Goal: Ask a question: Seek information or help from site administrators or community

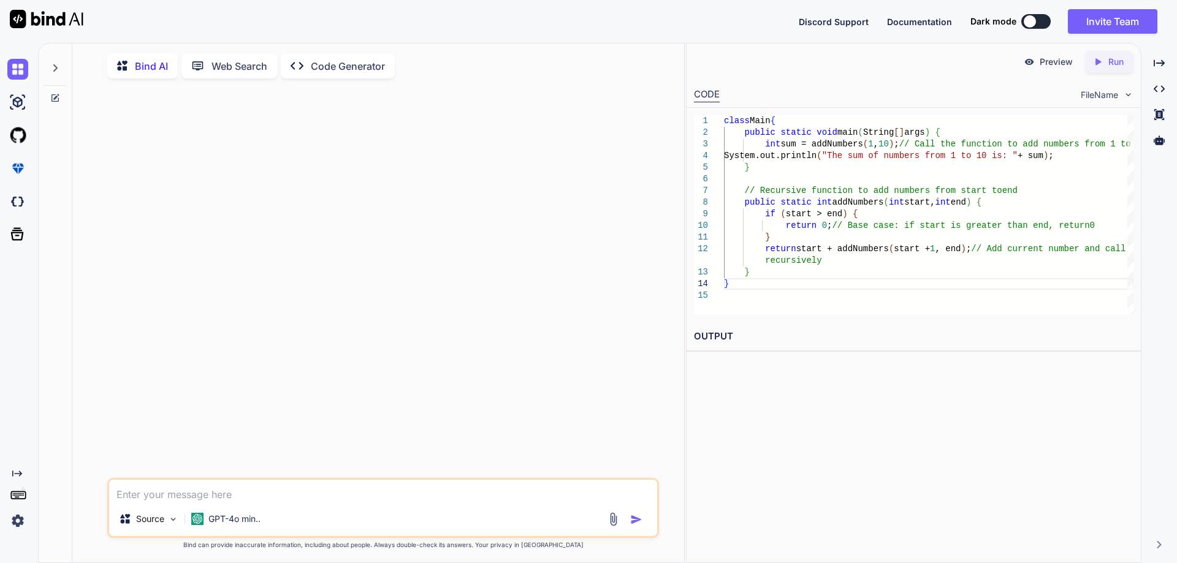
scroll to position [59, 0]
click at [203, 489] on textarea at bounding box center [383, 489] width 548 height 22
paste textarea "// Online Java Compiler // Use this editor to write, compile and run your Java …"
type textarea "// Online Java Compiler // Use this editor to write, compile and run your Java …"
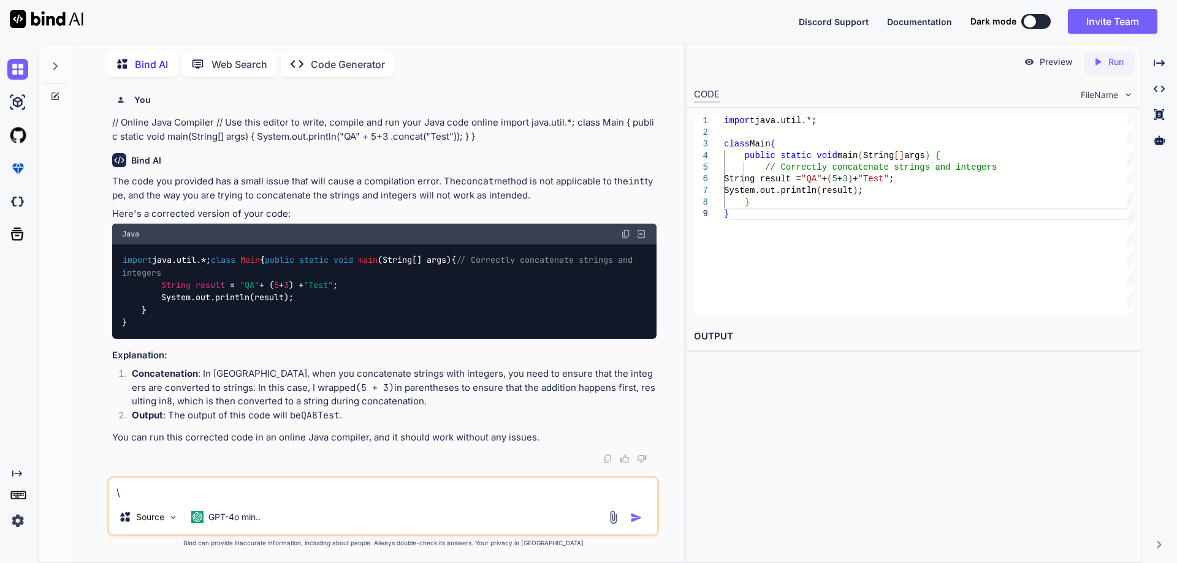
scroll to position [26, 0]
type textarea "\"
drag, startPoint x: 276, startPoint y: 297, endPoint x: 308, endPoint y: 295, distance: 31.3
click at [308, 295] on code "import java.util.*; class Main { public static void main (String[] args) { // C…" at bounding box center [379, 291] width 515 height 75
click at [205, 487] on textarea "\" at bounding box center [383, 489] width 548 height 22
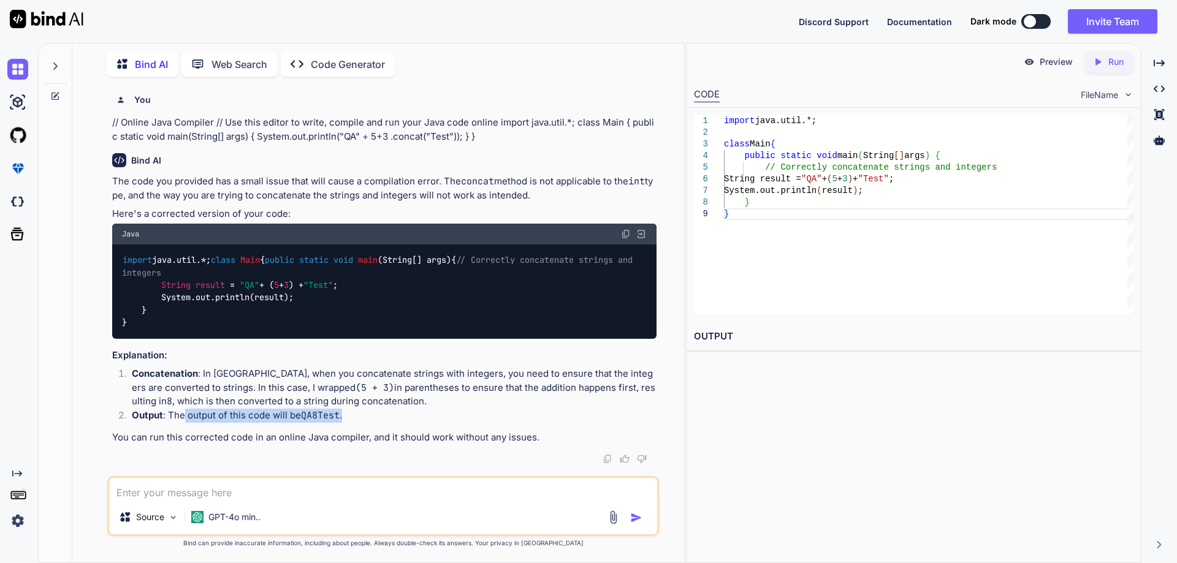
drag, startPoint x: 184, startPoint y: 428, endPoint x: 347, endPoint y: 426, distance: 162.4
click at [347, 426] on li "Output : The output of this code will be QA8Test ." at bounding box center [389, 417] width 534 height 17
click at [349, 426] on li "Output : The output of this code will be QA8Test ." at bounding box center [389, 417] width 534 height 17
drag, startPoint x: 275, startPoint y: 496, endPoint x: 286, endPoint y: 499, distance: 11.3
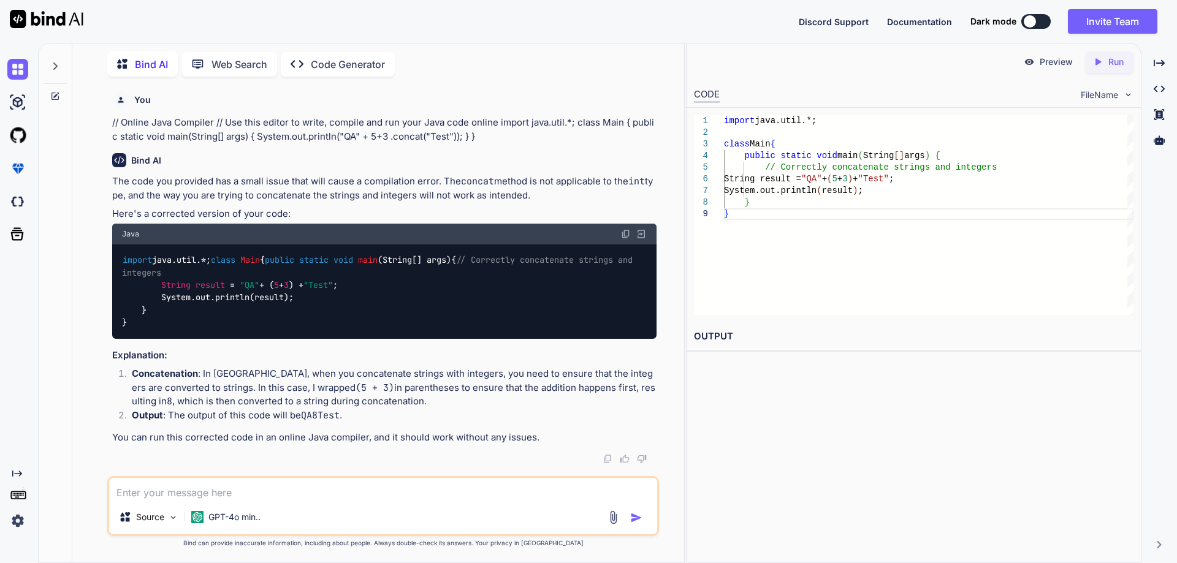
click at [275, 496] on textarea at bounding box center [383, 489] width 548 height 22
type textarea "use of concat() function in java exampl3e?"
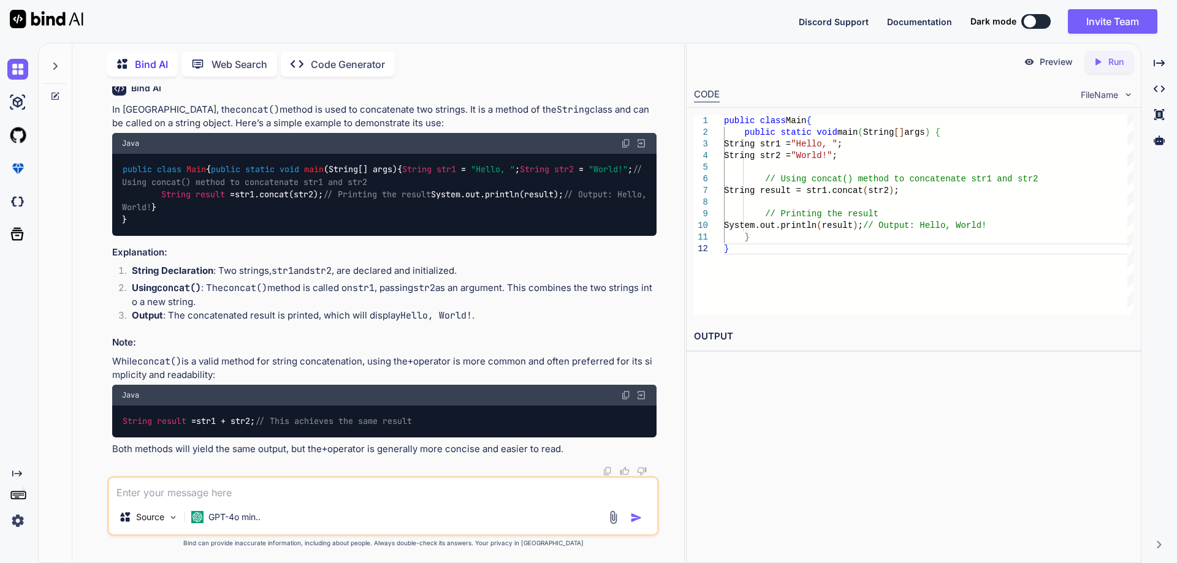
scroll to position [561, 0]
drag, startPoint x: 201, startPoint y: 423, endPoint x: 440, endPoint y: 420, distance: 239.0
click at [440, 420] on div "String result = str1 + str2; // This achieves the same result" at bounding box center [384, 422] width 544 height 32
click at [249, 496] on textarea at bounding box center [383, 489] width 548 height 22
type textarea "B"
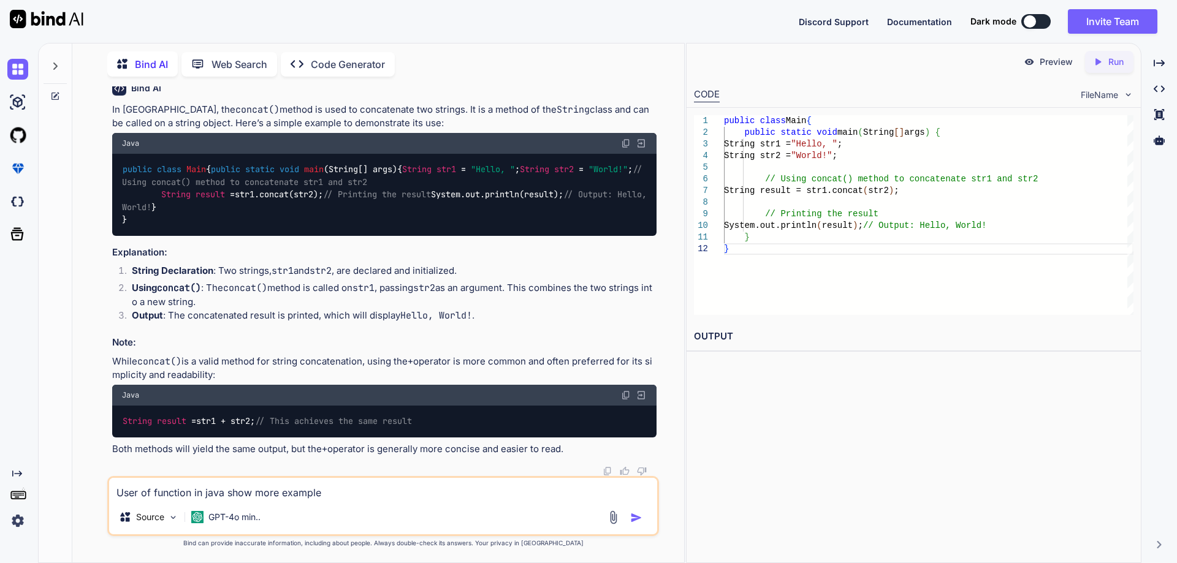
type textarea "User of function in java show more examples"
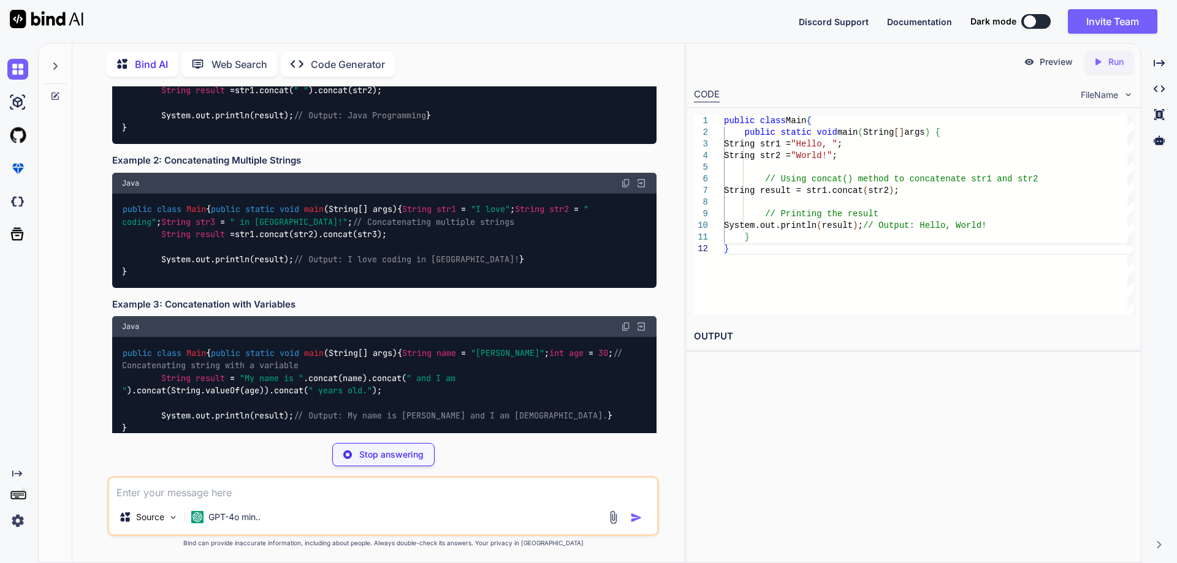
scroll to position [1000, 0]
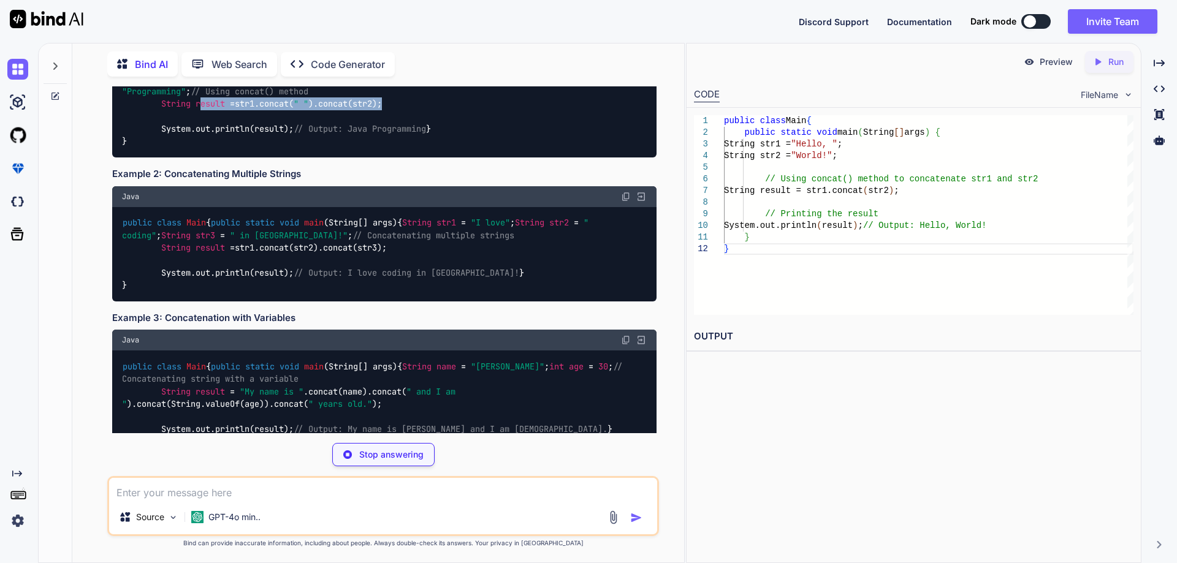
drag, startPoint x: 405, startPoint y: 280, endPoint x: 200, endPoint y: 280, distance: 205.3
click at [200, 158] on div "public class Main { public static void main (String[] args) { String str1 = "Ja…" at bounding box center [384, 110] width 544 height 94
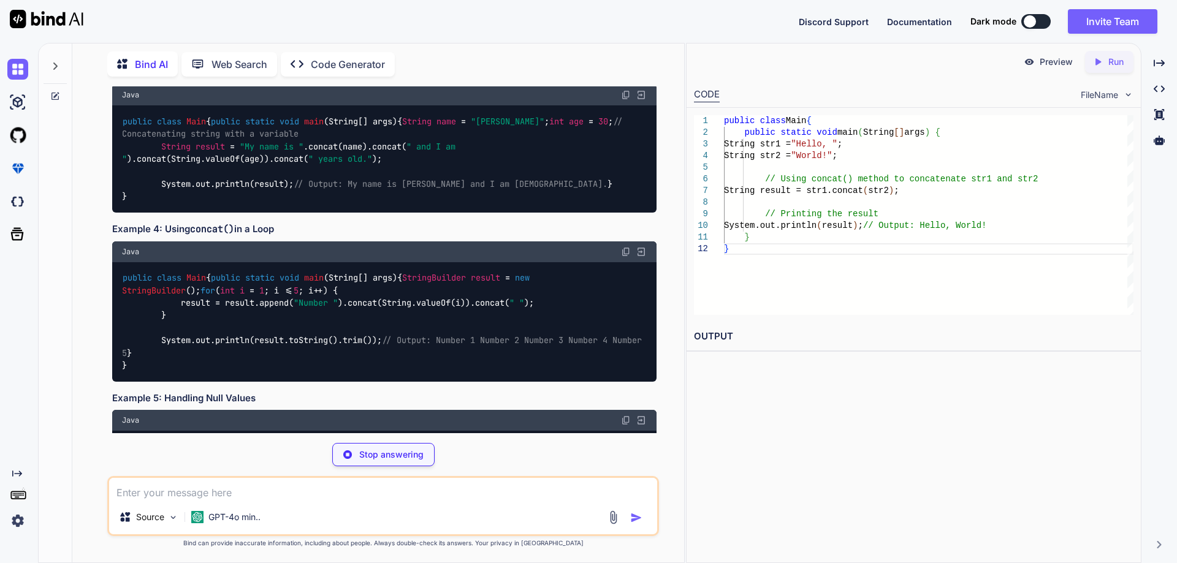
scroll to position [11, 0]
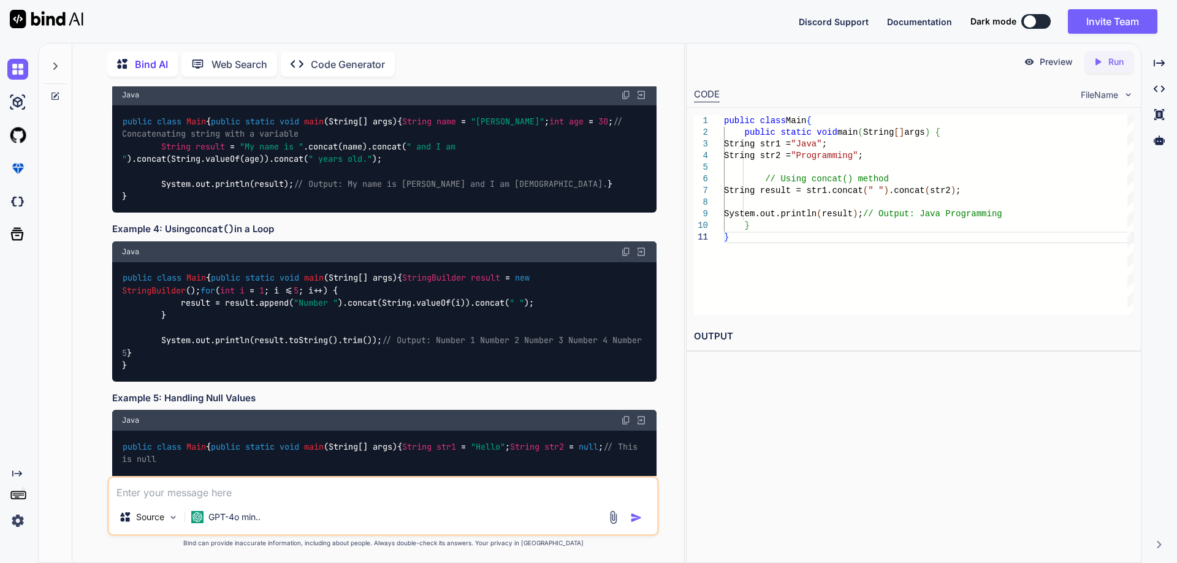
drag, startPoint x: 385, startPoint y: 254, endPoint x: 231, endPoint y: 261, distance: 154.0
click at [231, 56] on div "public class Main { public static void main (String[] args) { String str1 = "I …" at bounding box center [384, 9] width 544 height 94
click at [230, 56] on div "public class Main { public static void main (String[] args) { String str1 = "I …" at bounding box center [384, 9] width 544 height 94
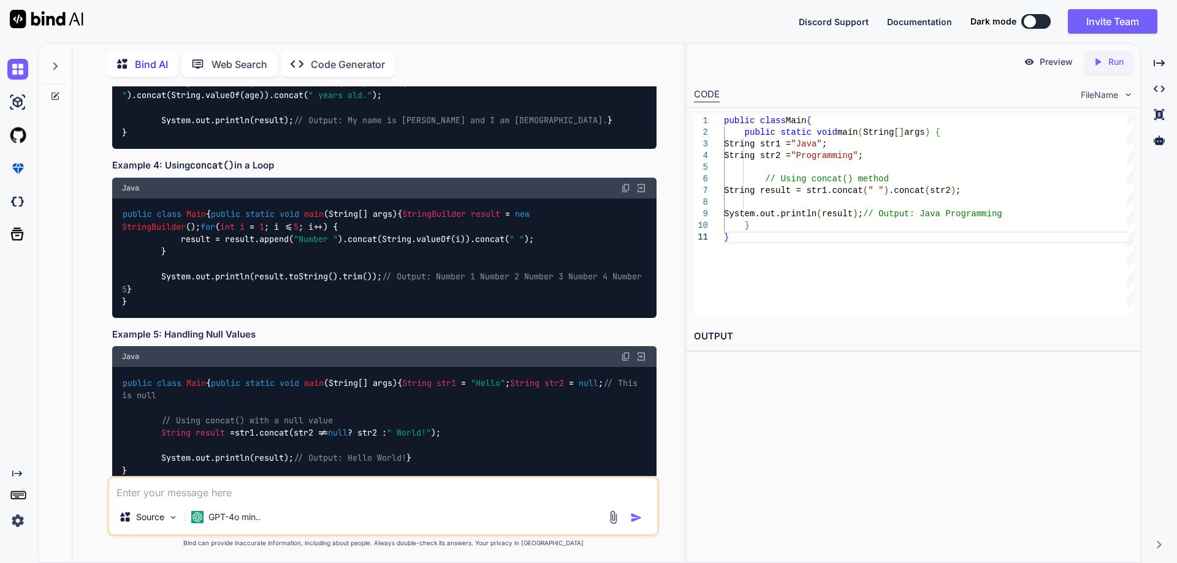
scroll to position [1307, 0]
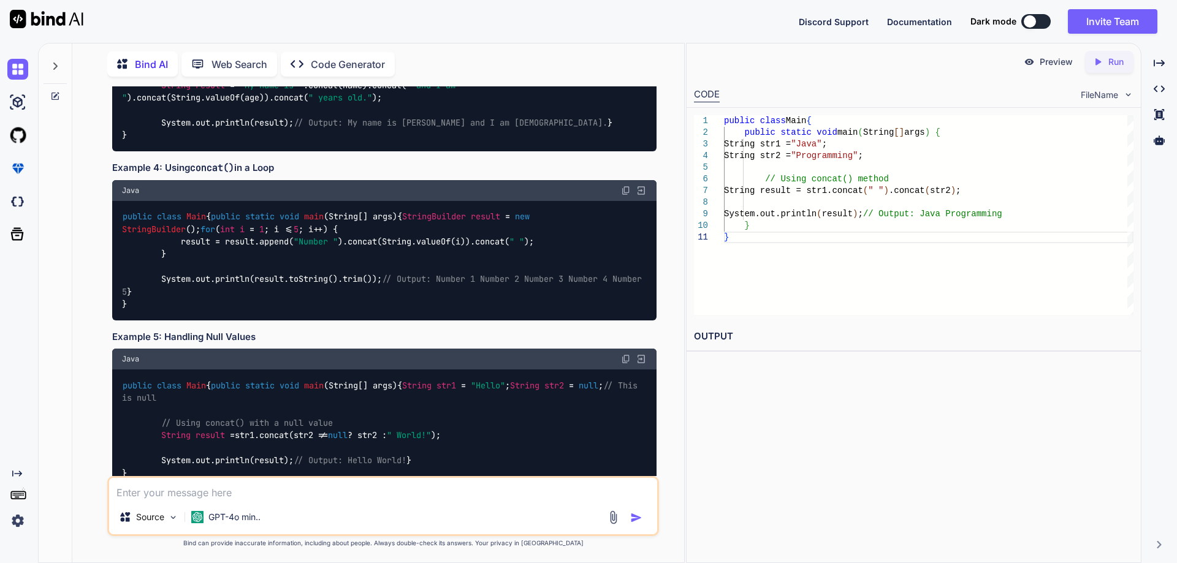
drag, startPoint x: 188, startPoint y: 179, endPoint x: 363, endPoint y: 179, distance: 175.3
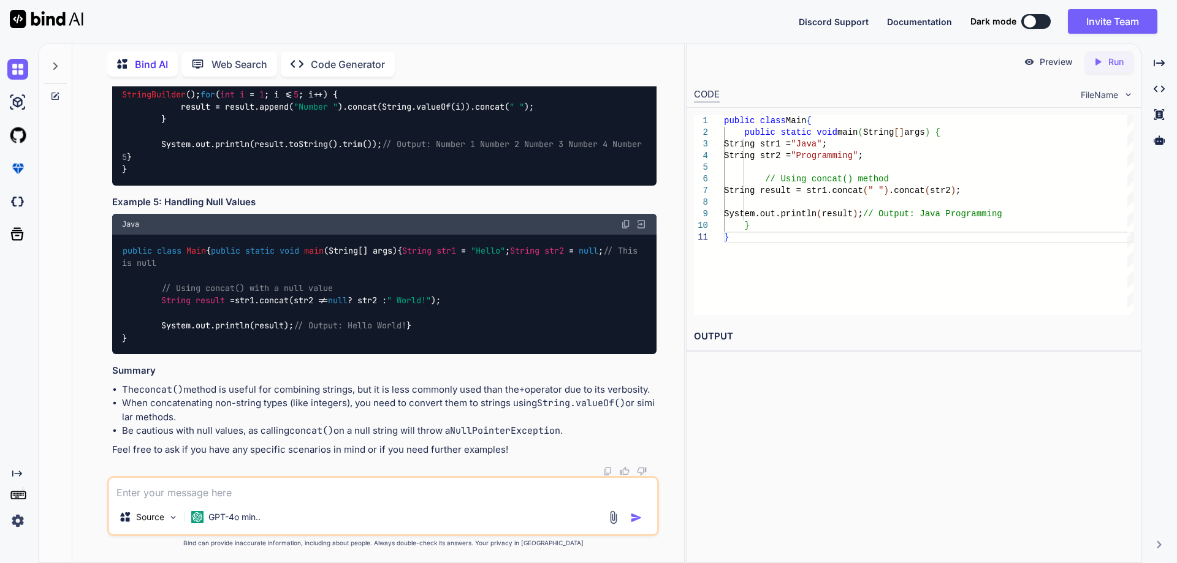
scroll to position [1797, 0]
drag, startPoint x: 359, startPoint y: 370, endPoint x: 485, endPoint y: 370, distance: 126.2
click at [485, 354] on div "public class Main { public static void main (String[] args) { String str1 = "He…" at bounding box center [384, 295] width 544 height 120
click at [442, 354] on div "public class Main { public static void main (String[] args) { String str1 = "He…" at bounding box center [384, 295] width 544 height 120
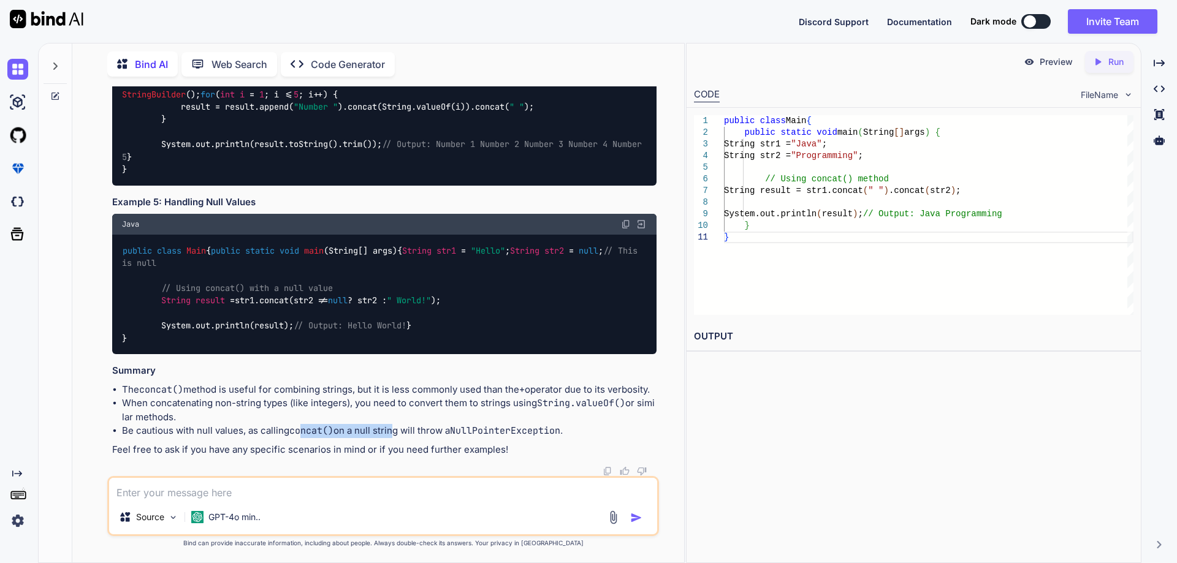
drag, startPoint x: 302, startPoint y: 431, endPoint x: 392, endPoint y: 434, distance: 90.1
click at [392, 434] on li "Be cautious with null values, as calling concat() on a null string will throw a…" at bounding box center [389, 431] width 534 height 14
click at [366, 439] on div "Certainly! The concat() method in Java is used to concatenate two strings. Here…" at bounding box center [384, 1] width 544 height 912
drag, startPoint x: 360, startPoint y: 430, endPoint x: 568, endPoint y: 433, distance: 208.4
click at [574, 433] on li "Be cautious with null values, as calling concat() on a null string will throw a…" at bounding box center [389, 431] width 534 height 14
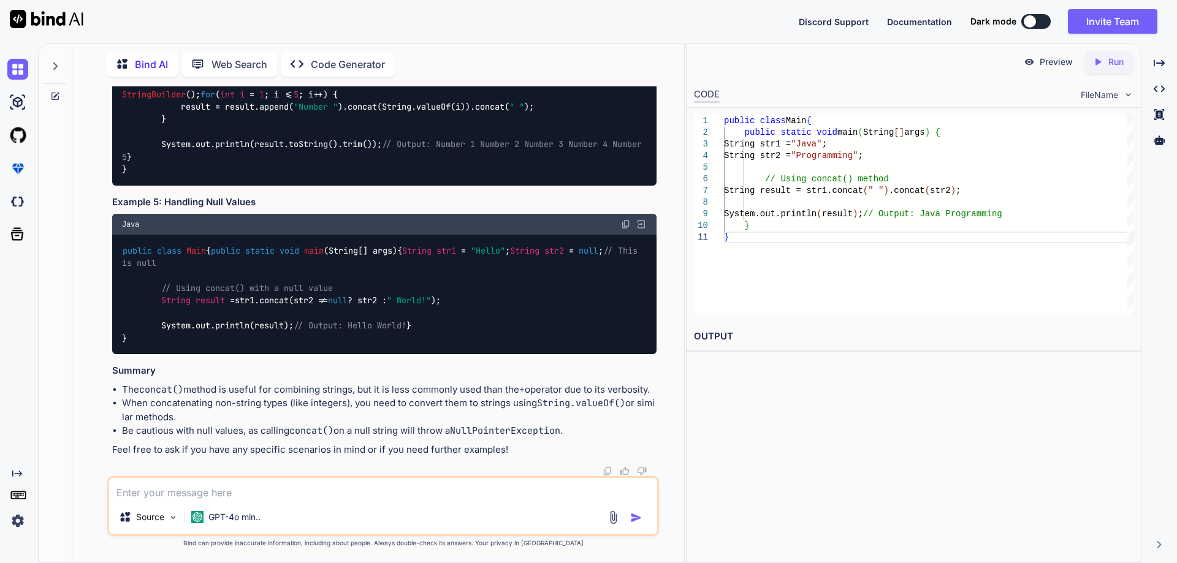
click at [190, 319] on div "public class Main { public static void main (String[] args) { String str1 = "He…" at bounding box center [384, 295] width 544 height 120
drag, startPoint x: 124, startPoint y: 287, endPoint x: 148, endPoint y: 437, distance: 151.4
click at [148, 186] on div "public class Main { public static void main (String[] args) { StringBuilder res…" at bounding box center [384, 126] width 544 height 120
copy code "public class Main { public static void main (String[] args) { StringBuilder res…"
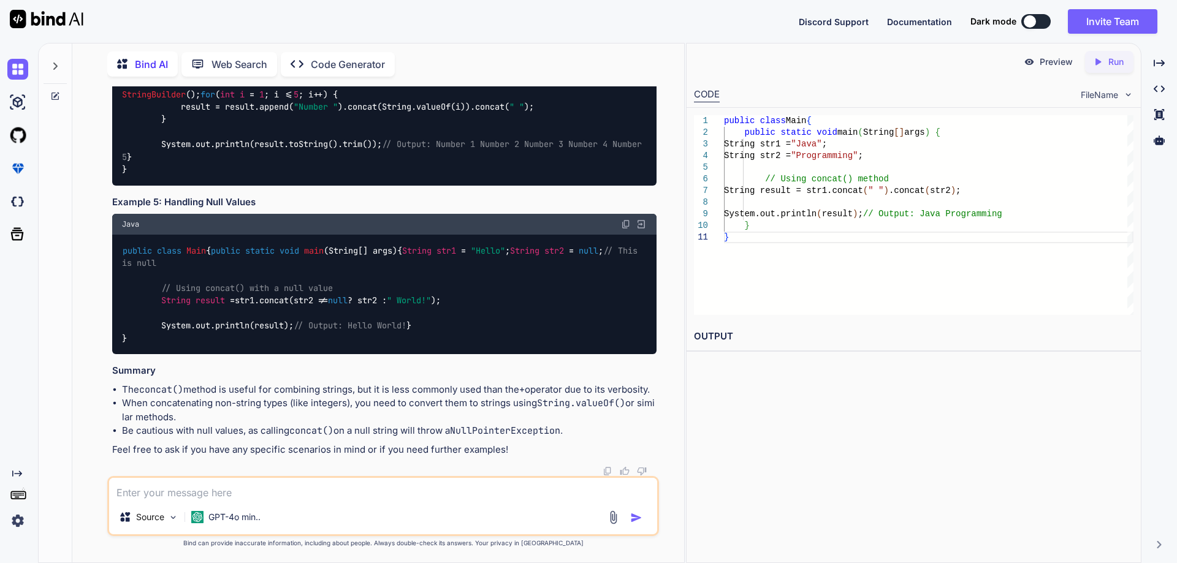
click at [268, 186] on div "public class Main { public static void main (String[] args) { StringBuilder res…" at bounding box center [384, 126] width 544 height 120
drag, startPoint x: 168, startPoint y: 393, endPoint x: 272, endPoint y: 398, distance: 104.3
click at [272, 210] on h3 "Example 5: Handling Null Values" at bounding box center [384, 202] width 544 height 14
click at [626, 61] on img at bounding box center [626, 56] width 10 height 10
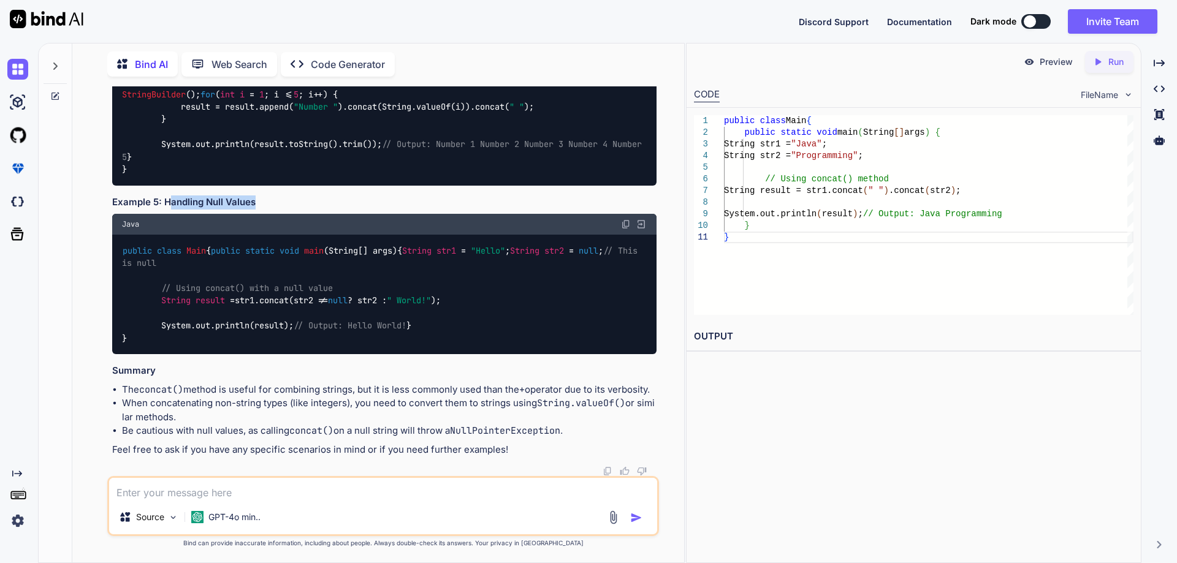
click at [215, 186] on div "public class Main { public static void main (String[] args) { StringBuilder res…" at bounding box center [384, 126] width 544 height 120
drag, startPoint x: 228, startPoint y: 286, endPoint x: 256, endPoint y: 295, distance: 28.9
click at [256, 175] on code "public class Main { public static void main (String[] args) { StringBuilder res…" at bounding box center [384, 125] width 525 height 100
click at [254, 186] on div "public class Main { public static void main (String[] args) { StringBuilder res…" at bounding box center [384, 126] width 544 height 120
drag, startPoint x: 477, startPoint y: 288, endPoint x: 387, endPoint y: 288, distance: 89.5
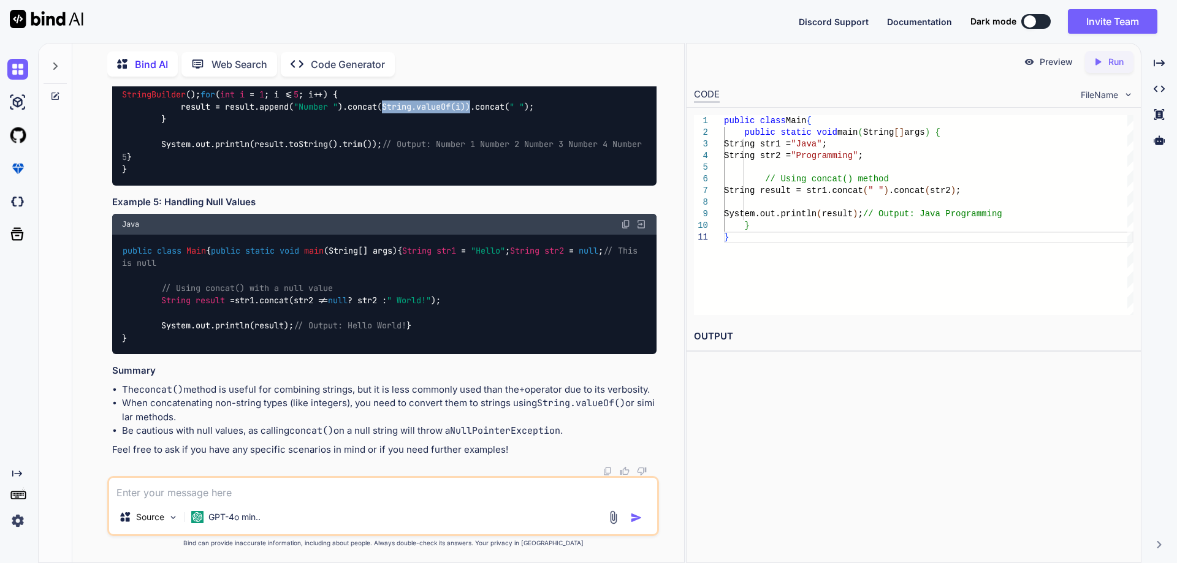
click at [387, 175] on code "public class Main { public static void main (String[] args) { StringBuilder res…" at bounding box center [384, 125] width 525 height 100
drag, startPoint x: 553, startPoint y: 290, endPoint x: 487, endPoint y: 292, distance: 66.2
click at [487, 186] on div "public class Main { public static void main (String[] args) { StringBuilder res…" at bounding box center [384, 126] width 544 height 120
click at [179, 175] on code "public class Main { public static void main (String[] args) { StringBuilder res…" at bounding box center [384, 125] width 525 height 100
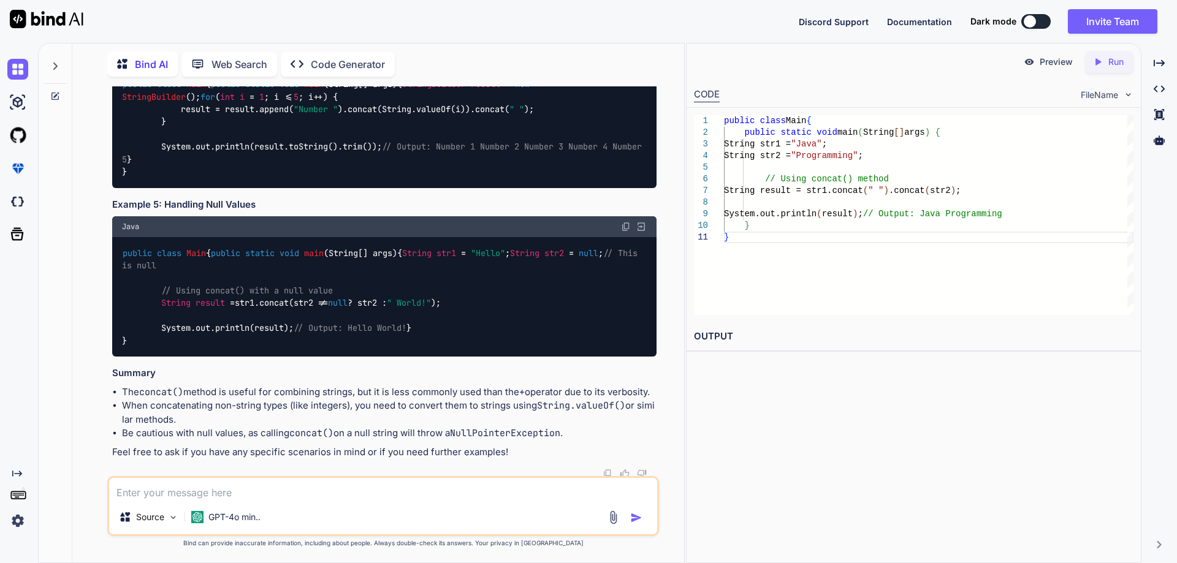
drag, startPoint x: 122, startPoint y: 190, endPoint x: 126, endPoint y: 329, distance: 139.2
copy code "public class Main { public static void main (String[] args) { String name = "Al…"
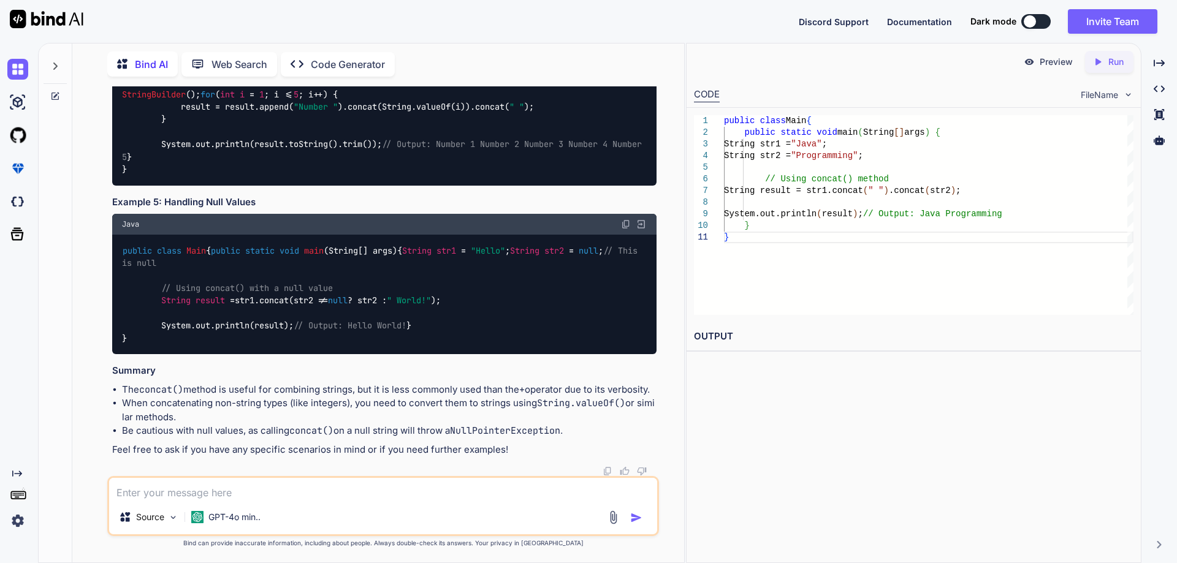
scroll to position [1623, 0]
drag, startPoint x: 121, startPoint y: 224, endPoint x: 133, endPoint y: 359, distance: 134.8
click at [128, 186] on div "public class Main { public static void main (String[] args) { StringBuilder res…" at bounding box center [384, 126] width 544 height 120
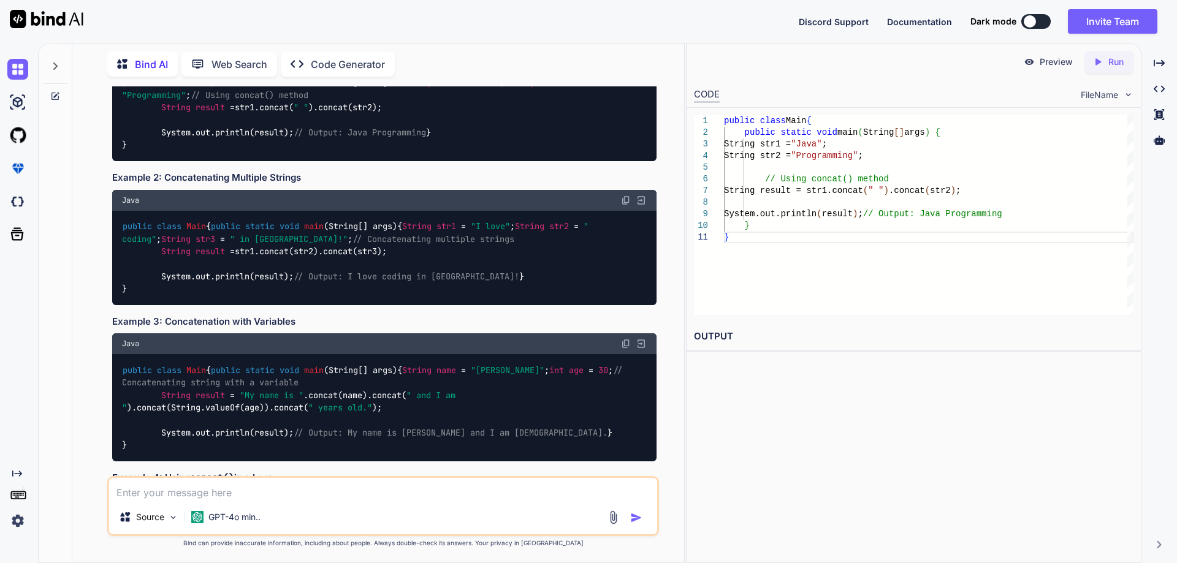
scroll to position [1010, 0]
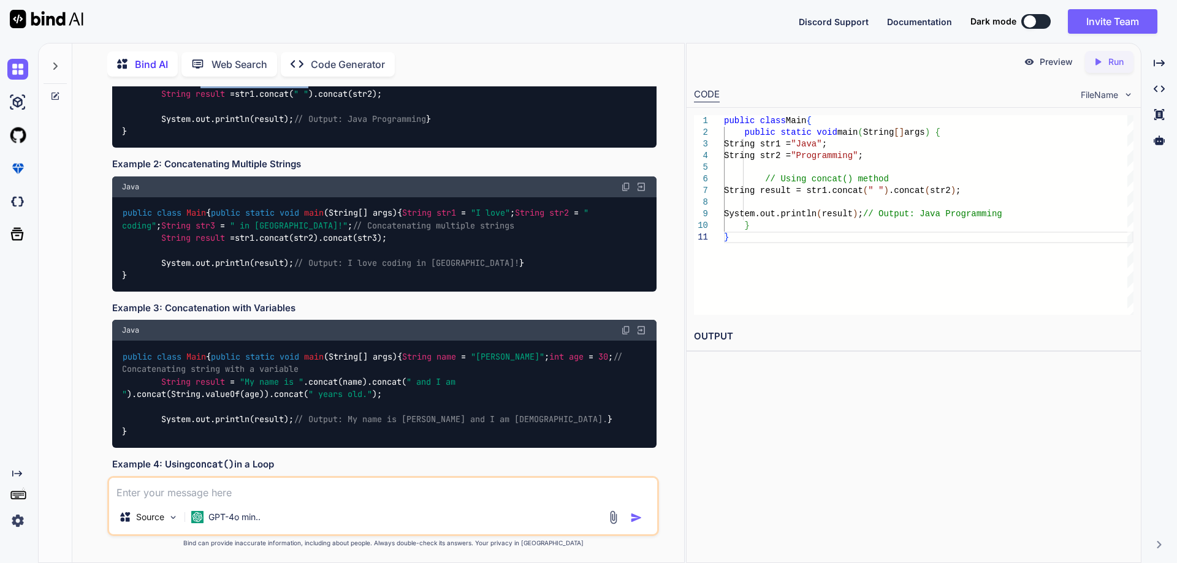
drag, startPoint x: 173, startPoint y: 256, endPoint x: 319, endPoint y: 255, distance: 145.9
click at [319, 148] on div "public class Main { public static void main (String[] args) { String str1 = "Ja…" at bounding box center [384, 100] width 544 height 94
drag, startPoint x: 327, startPoint y: 270, endPoint x: 517, endPoint y: 276, distance: 190.1
click at [543, 148] on div "public class Main { public static void main (String[] args) { String str1 = "Ja…" at bounding box center [384, 100] width 544 height 94
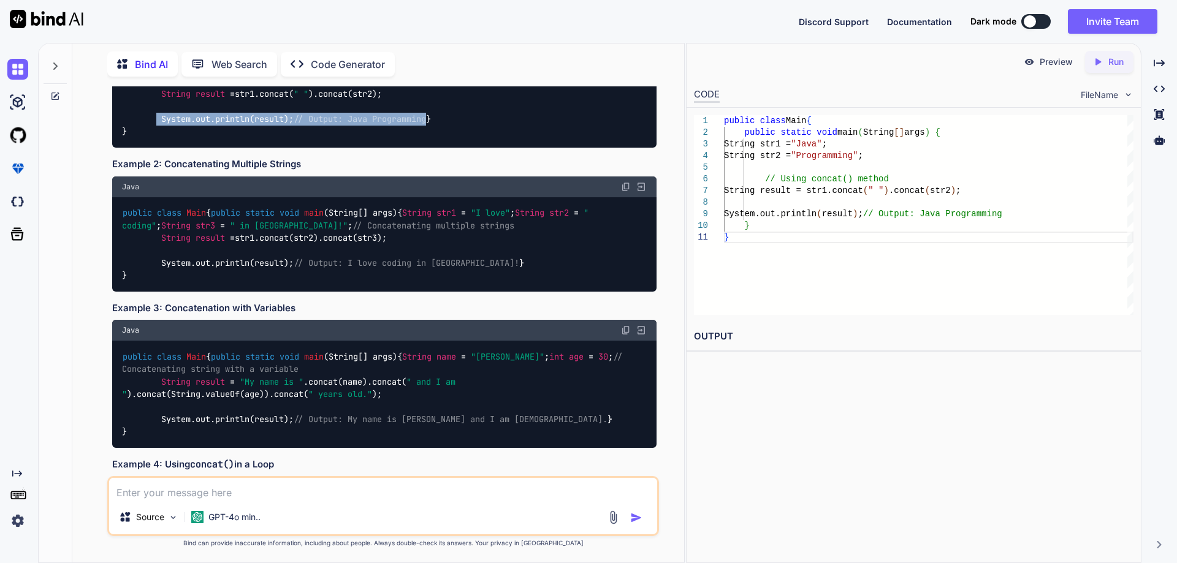
drag, startPoint x: 157, startPoint y: 293, endPoint x: 617, endPoint y: 293, distance: 460.2
click at [617, 148] on div "public class Main { public static void main (String[] args) { String str1 = "Ja…" at bounding box center [384, 100] width 544 height 94
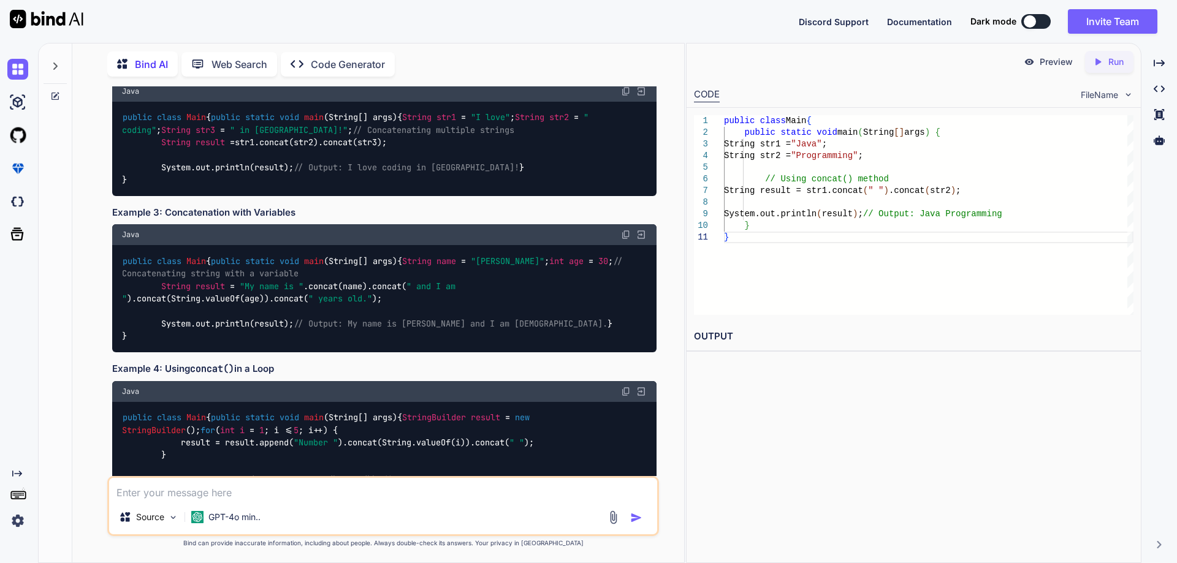
scroll to position [1133, 0]
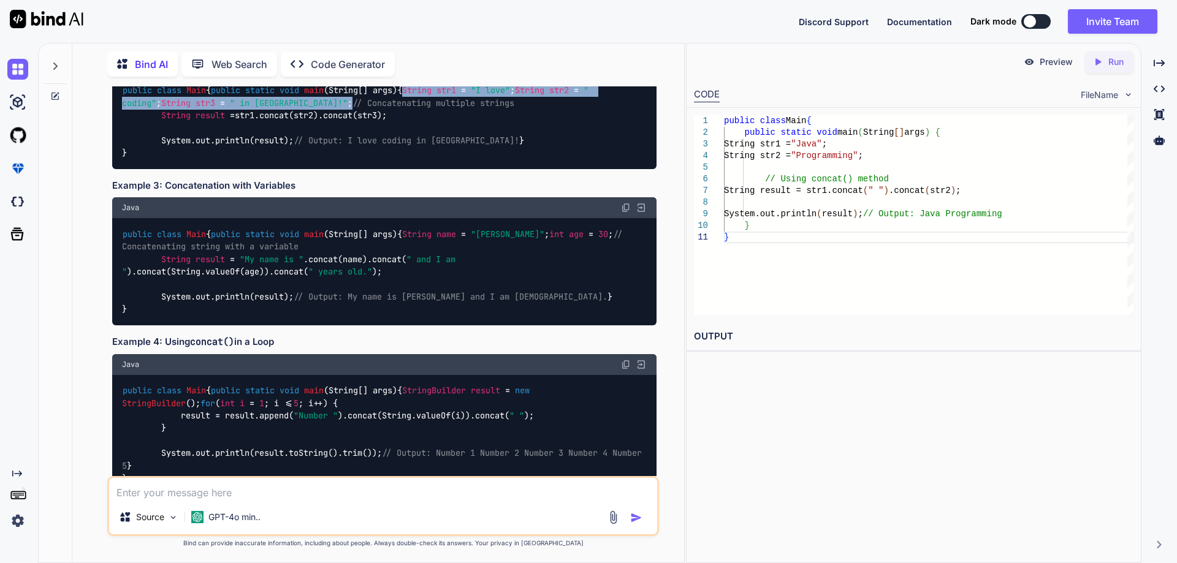
drag, startPoint x: 302, startPoint y: 330, endPoint x: 162, endPoint y: 302, distance: 142.5
click at [162, 169] on div "public class Main { public static void main (String[] args) { String str1 = "I …" at bounding box center [384, 122] width 544 height 94
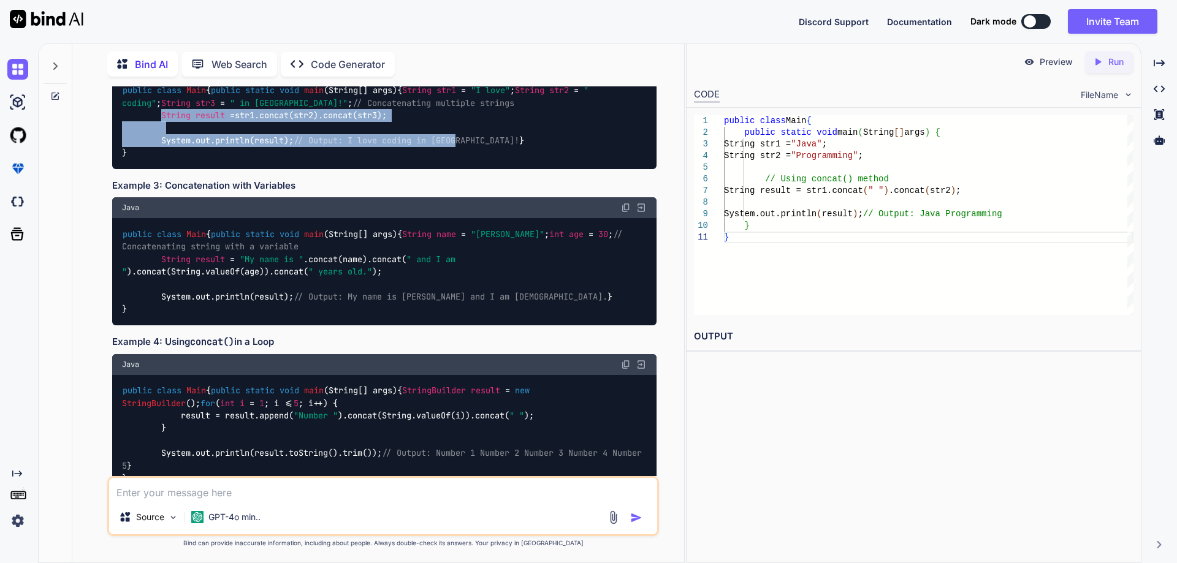
drag, startPoint x: 161, startPoint y: 364, endPoint x: 567, endPoint y: 390, distance: 407.1
click at [567, 169] on div "public class Main { public static void main (String[] args) { String str1 = "I …" at bounding box center [384, 122] width 544 height 94
click at [561, 169] on div "public class Main { public static void main (String[] args) { String str1 = "I …" at bounding box center [384, 122] width 544 height 94
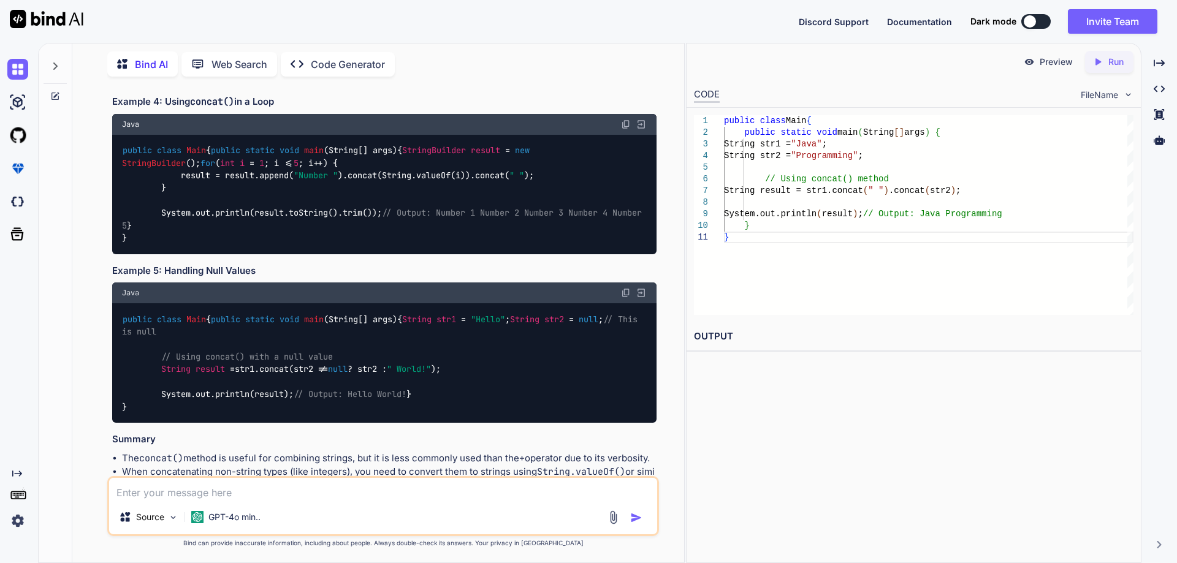
scroll to position [1378, 0]
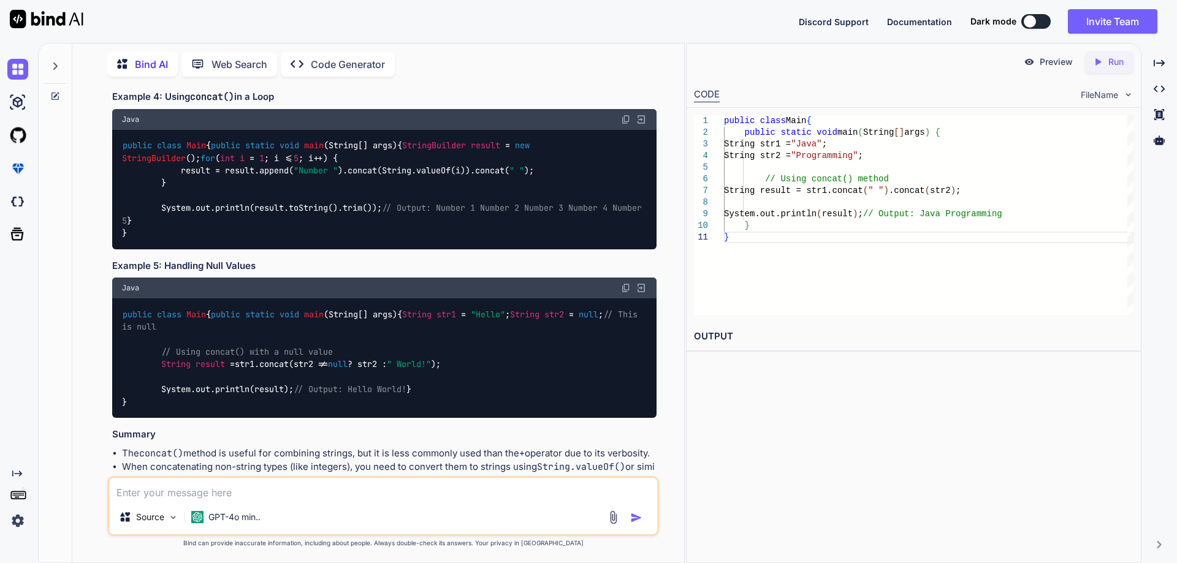
drag, startPoint x: 123, startPoint y: 252, endPoint x: 137, endPoint y: 397, distance: 145.3
click at [137, 80] on div "public class Main { public static void main (String[] args) { String name = "Al…" at bounding box center [384, 26] width 544 height 107
copy code "public class Main { public static void main (String[] args) { String name = "Al…"
click at [223, 70] on code "public class Main { public static void main (String[] args) { String name = "Al…" at bounding box center [375, 27] width 506 height 88
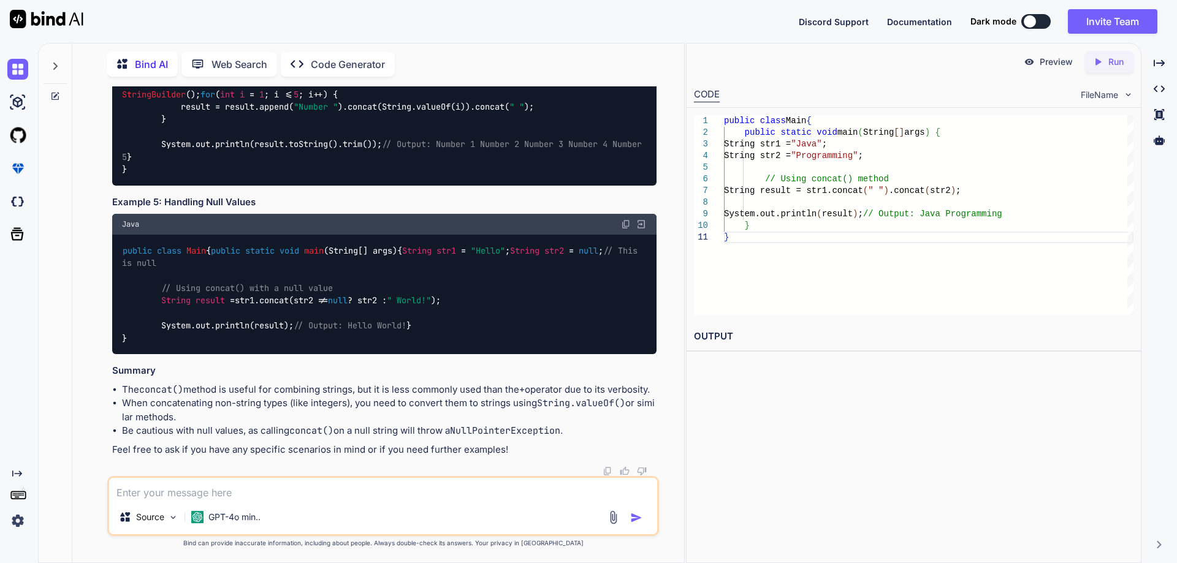
scroll to position [1868, 0]
click at [197, 493] on textarea at bounding box center [383, 489] width 548 height 22
type textarea "How to handle ths string"
type textarea "How to handle thestring"
click at [158, 59] on p "Bind AI" at bounding box center [151, 64] width 33 height 15
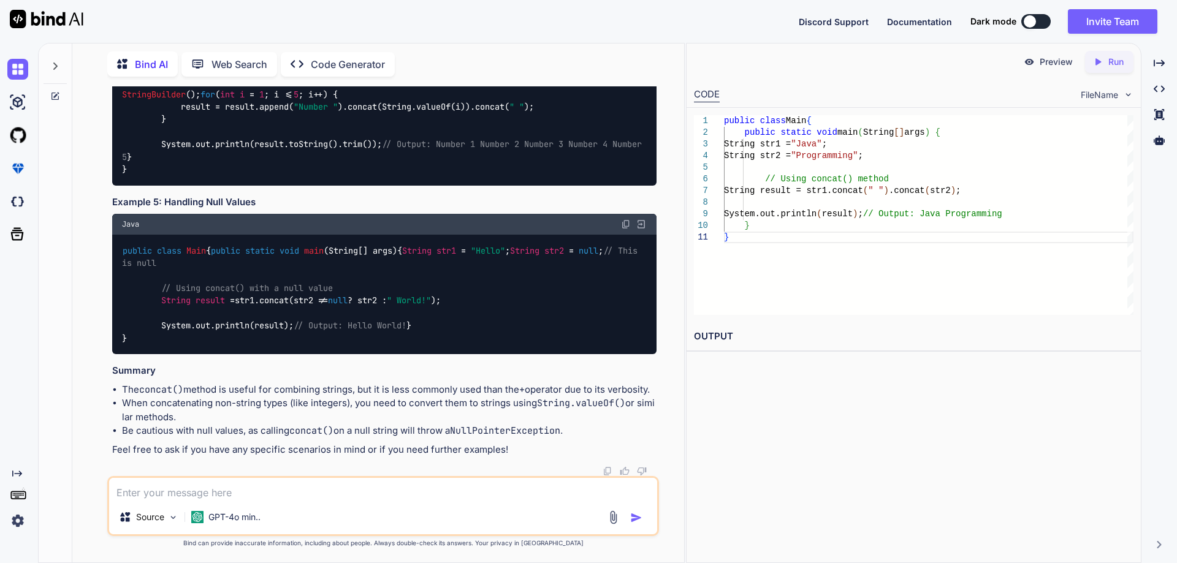
click at [218, 487] on textarea at bounding box center [383, 489] width 548 height 22
type textarea "Create"
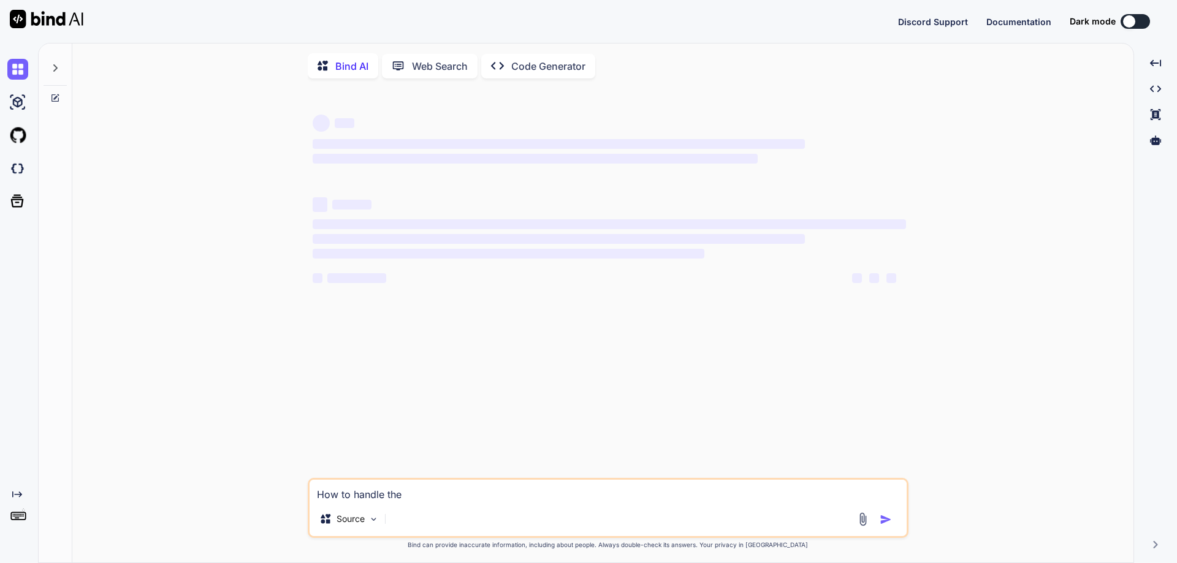
drag, startPoint x: 422, startPoint y: 499, endPoint x: 302, endPoint y: 501, distance: 119.5
click at [302, 501] on div "‌ ‌ ‌ ‌ ‌ ‌ ‌ ‌ ‌ ‌ ‌ ‌ ‌ ‌ How to handle the Source Created with Bind Always c…" at bounding box center [607, 326] width 1051 height 476
type textarea "x"
type textarea "C"
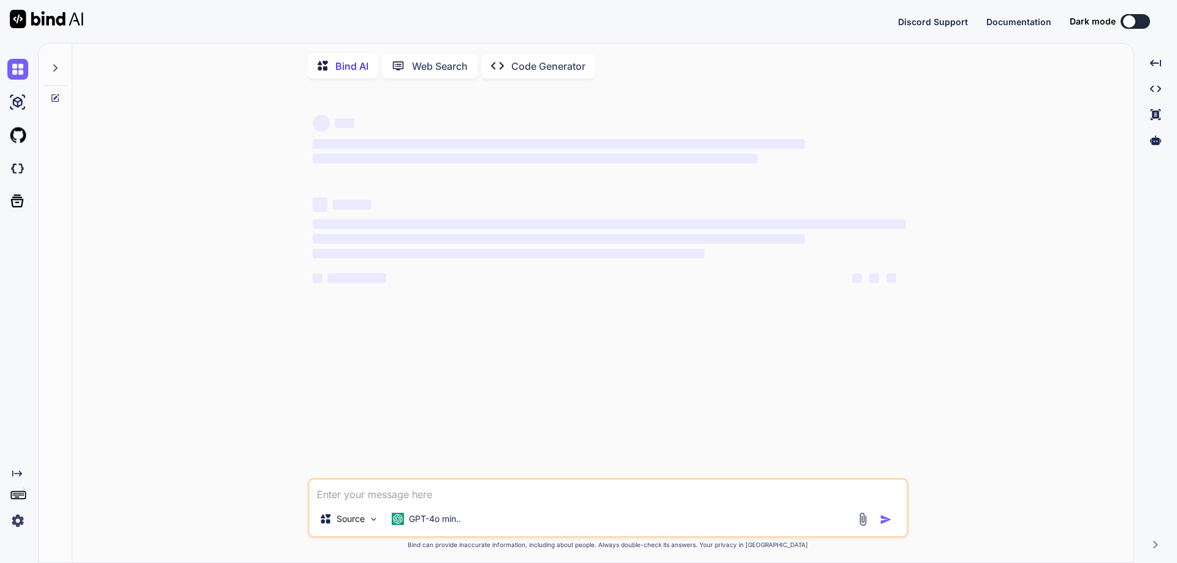
type textarea "x"
type textarea "Cr"
type textarea "x"
type textarea "Cre"
type textarea "x"
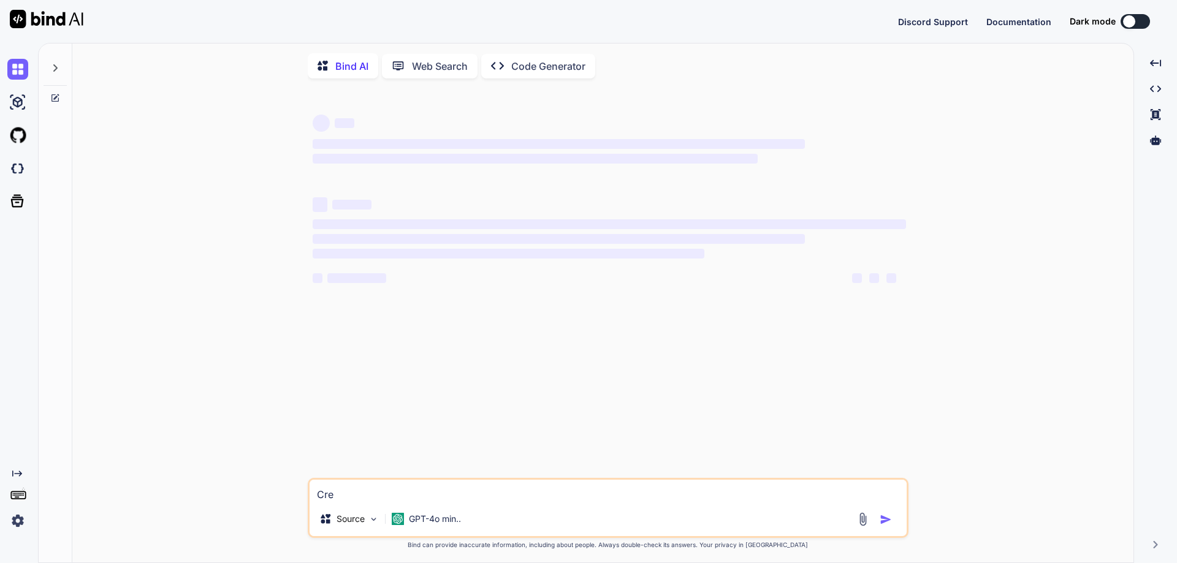
type textarea "Crea"
type textarea "x"
type textarea "Creat"
type textarea "x"
type textarea "Create"
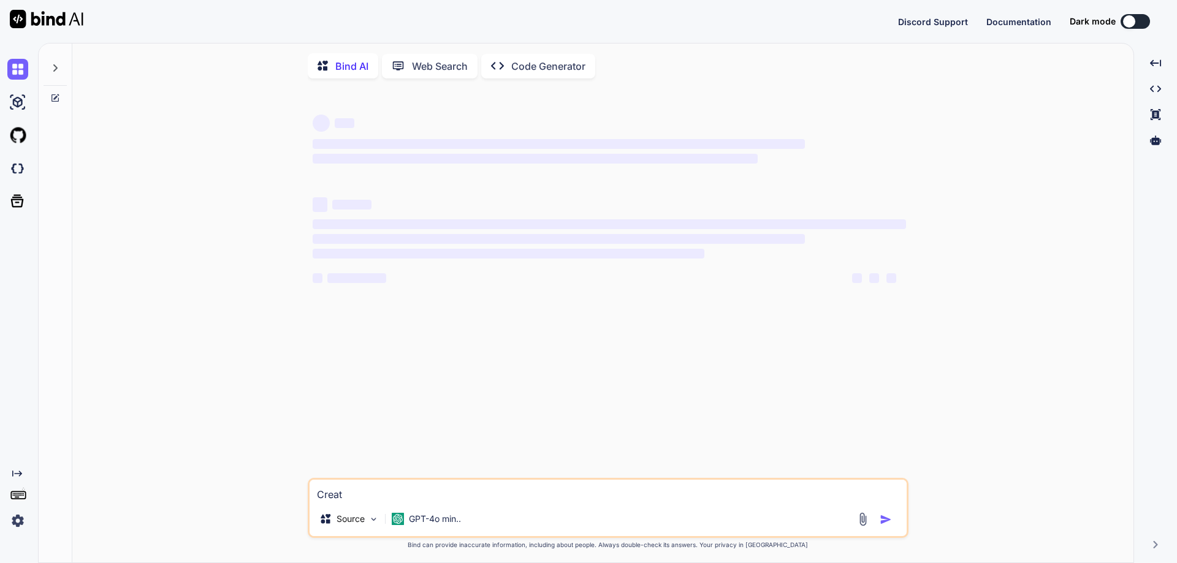
type textarea "x"
type textarea "Create"
type textarea "x"
type textarea "Create t"
type textarea "x"
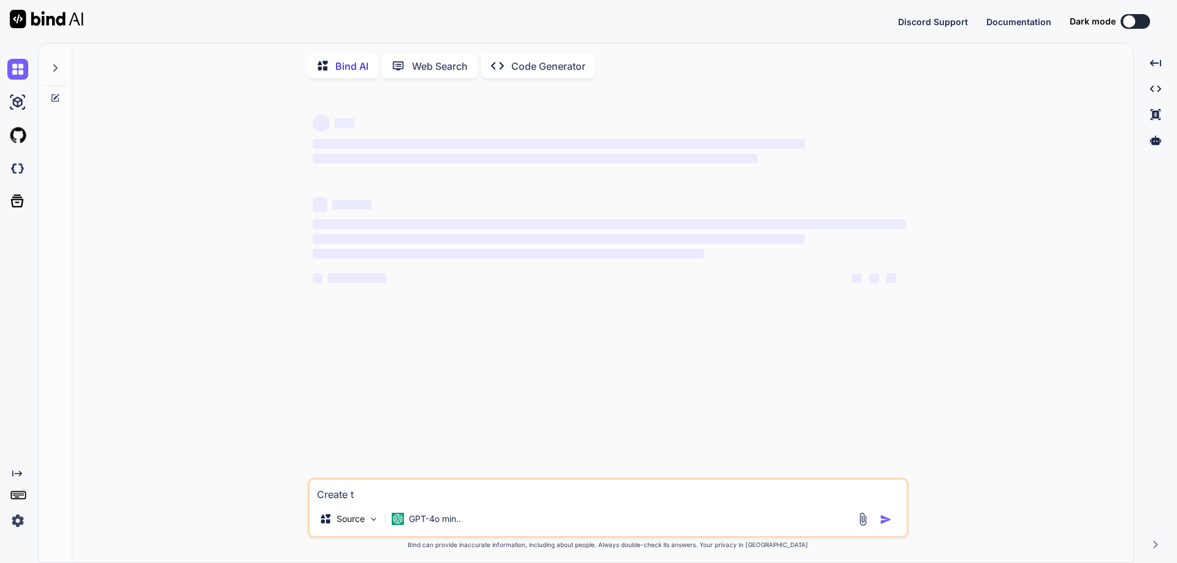
type textarea "Create ts"
type textarea "x"
type textarea "Create tst"
type textarea "x"
type textarea "Create ts"
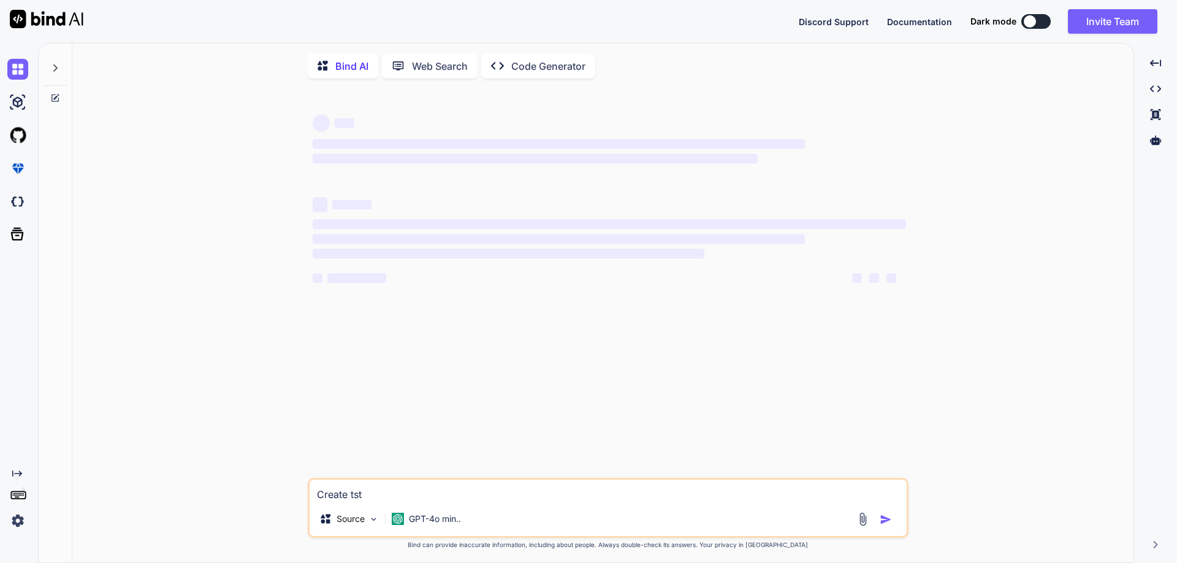
type textarea "x"
type textarea "Create t"
type textarea "x"
type textarea "Create te"
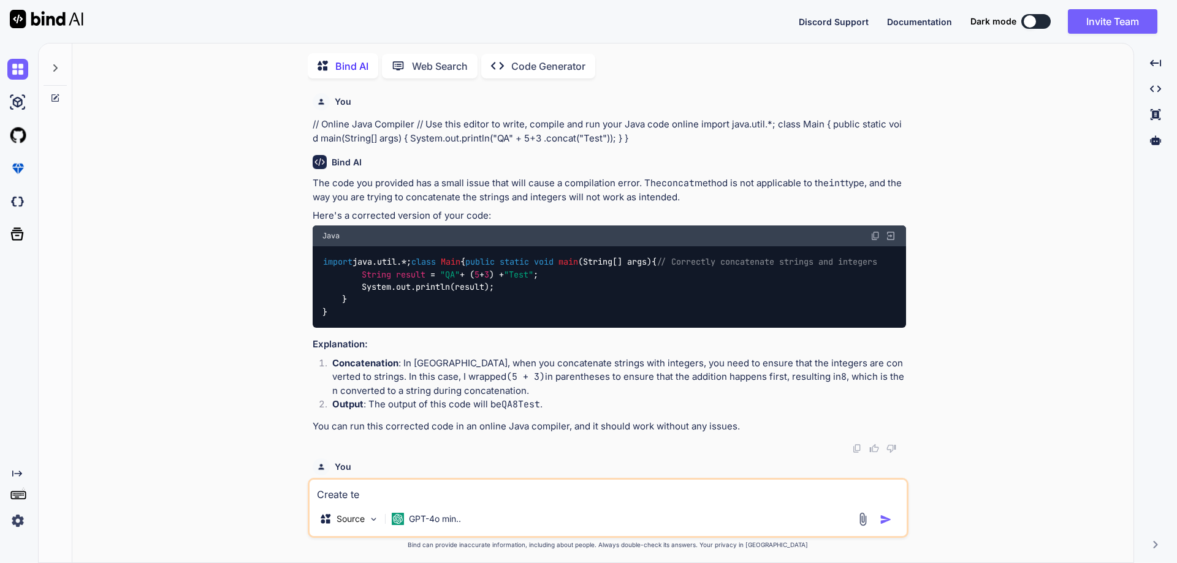
type textarea "x"
type textarea "Create tes"
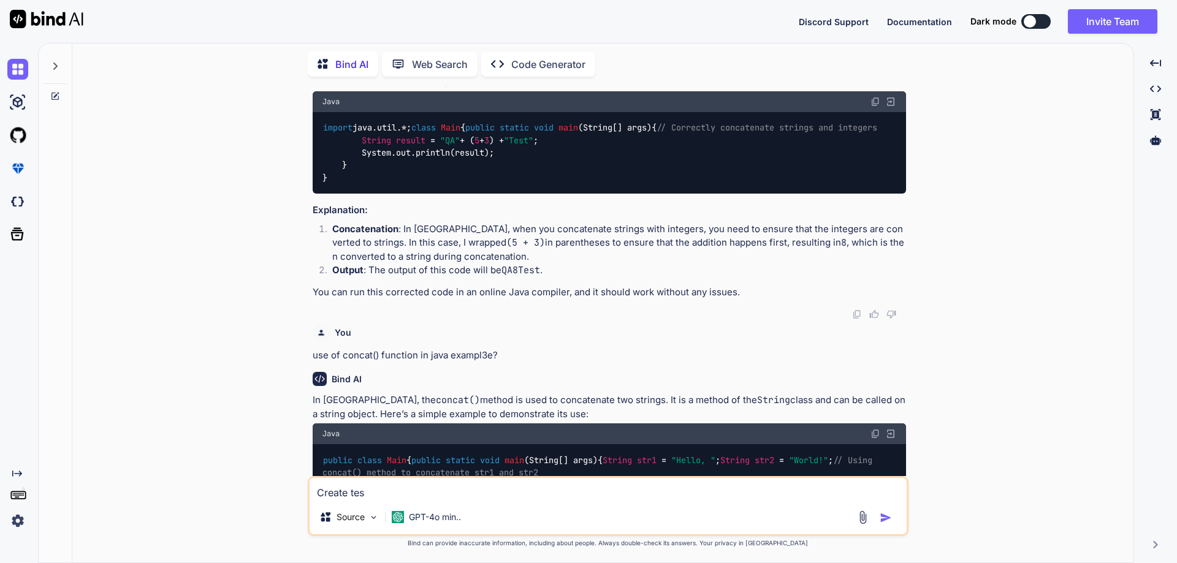
type textarea "x"
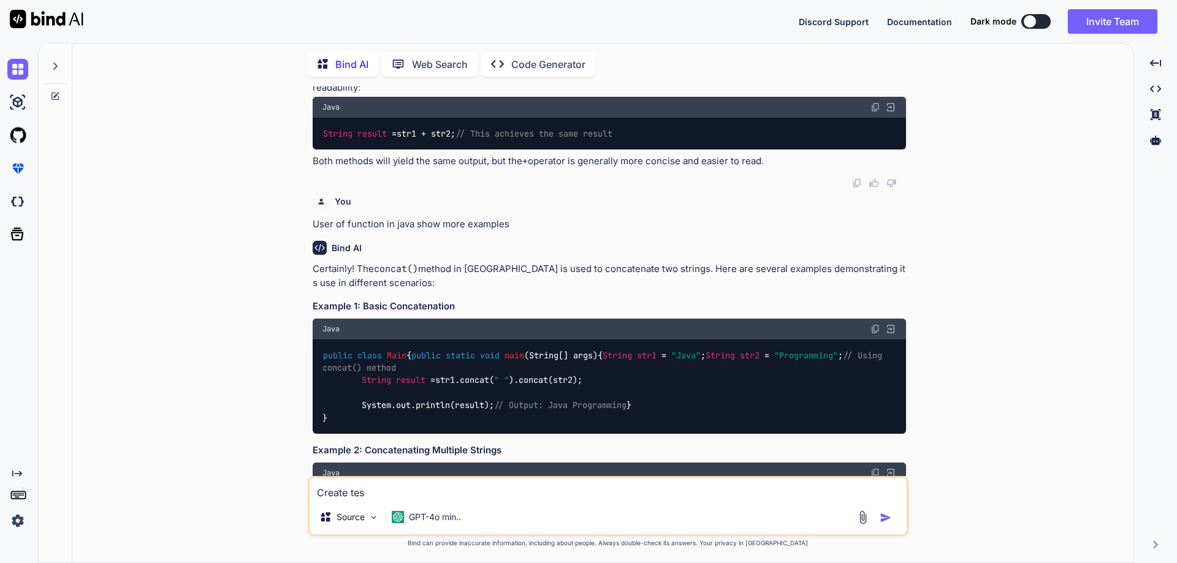
type textarea "Create test"
type textarea "x"
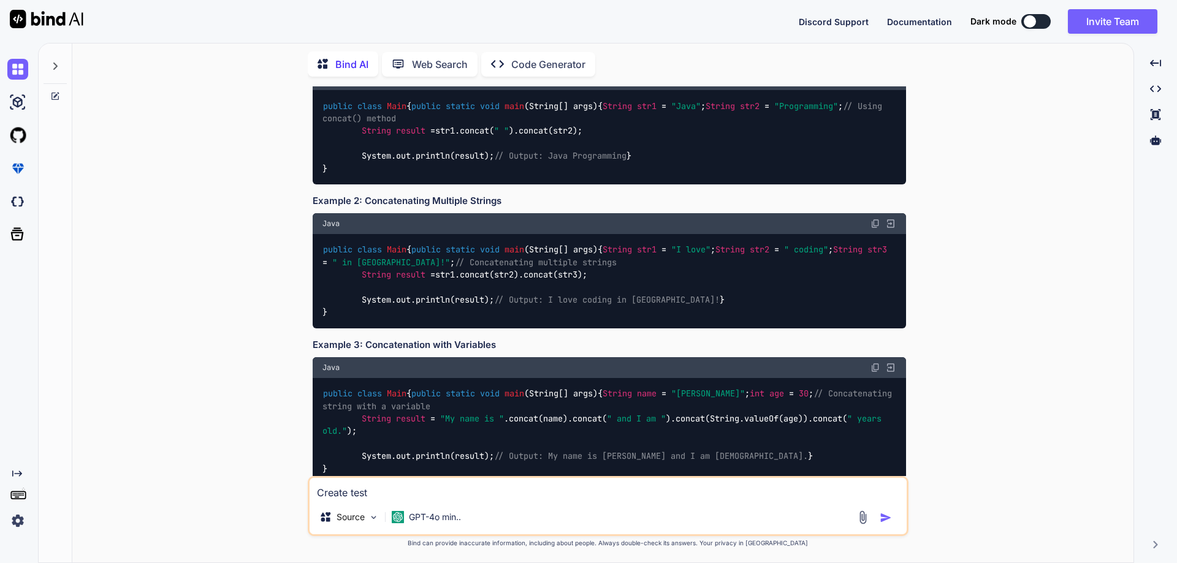
scroll to position [951, 0]
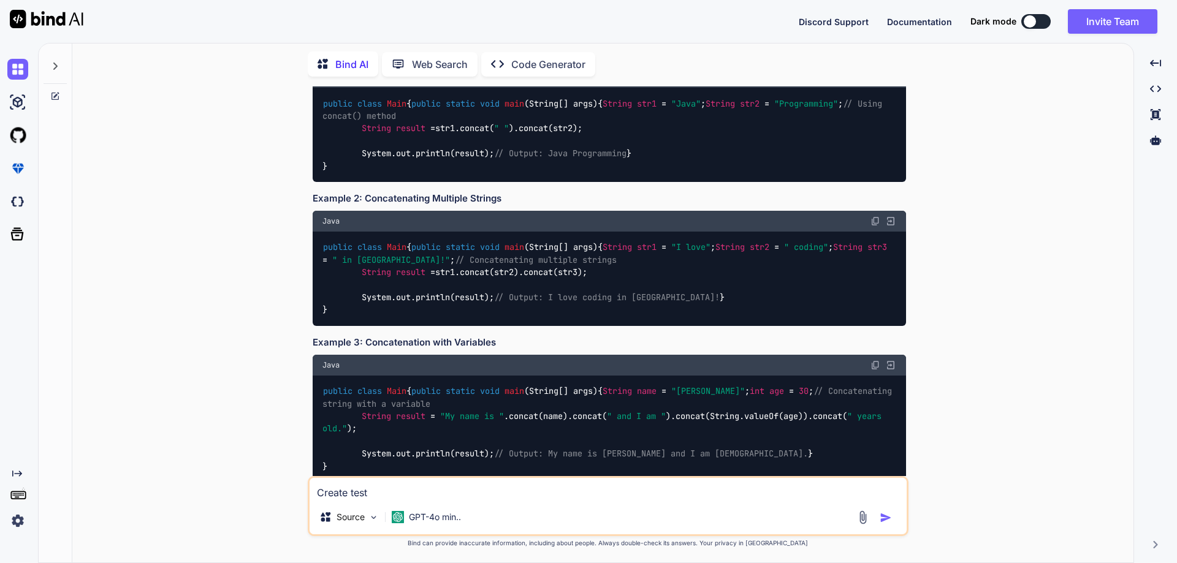
type textarea "Create test"
type textarea "x"
type textarea "Create test c"
type textarea "x"
type textarea "Create test ca"
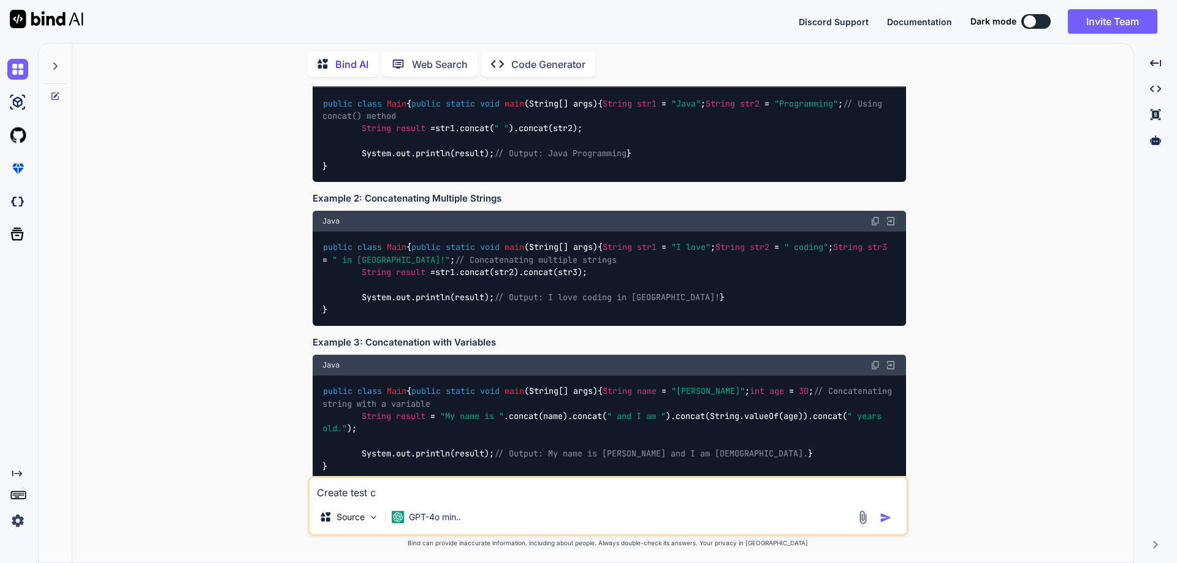
type textarea "x"
type textarea "Create test cas"
type textarea "x"
type textarea "Create test case"
type textarea "x"
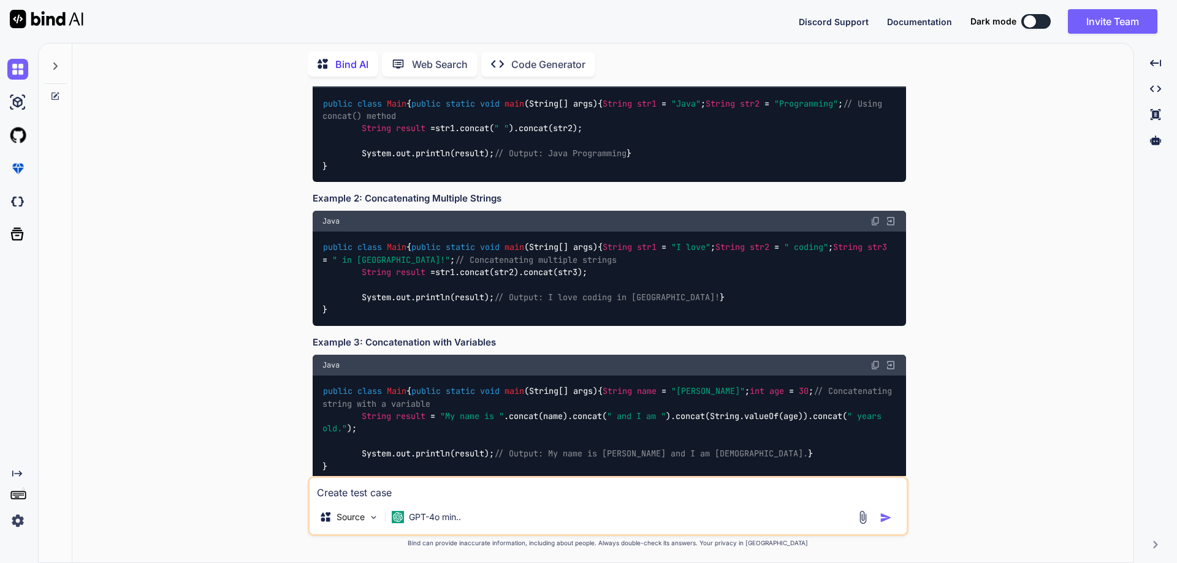
type textarea "Create test cases"
type textarea "x"
type textarea "Create test cases"
type textarea "x"
type textarea "Create test cases f"
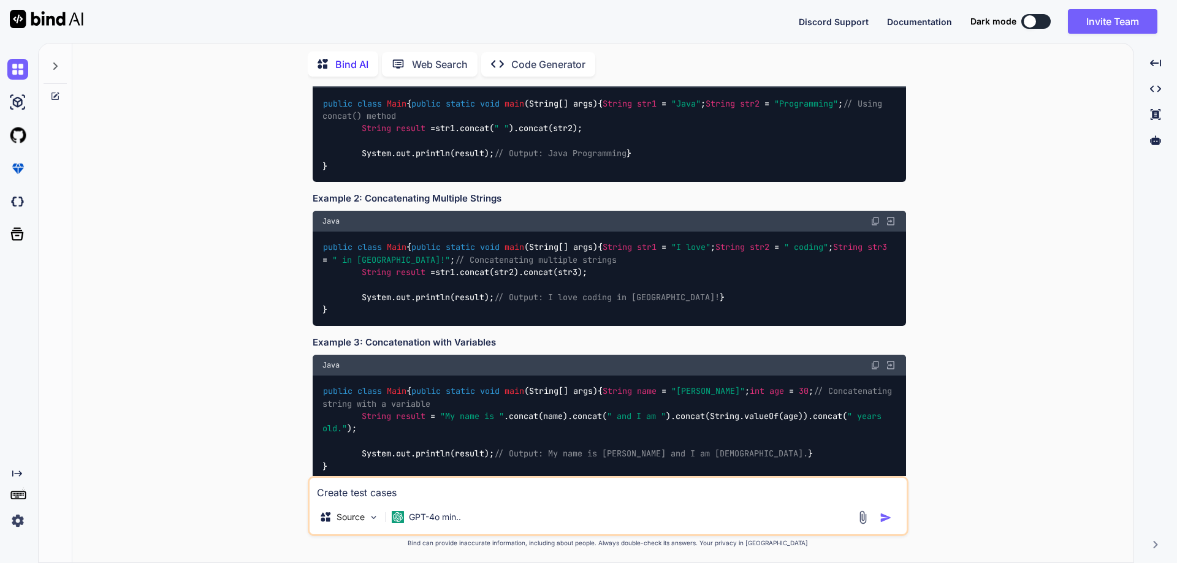
type textarea "x"
type textarea "Create test cases fo"
type textarea "x"
type textarea "Create test cases for"
type textarea "x"
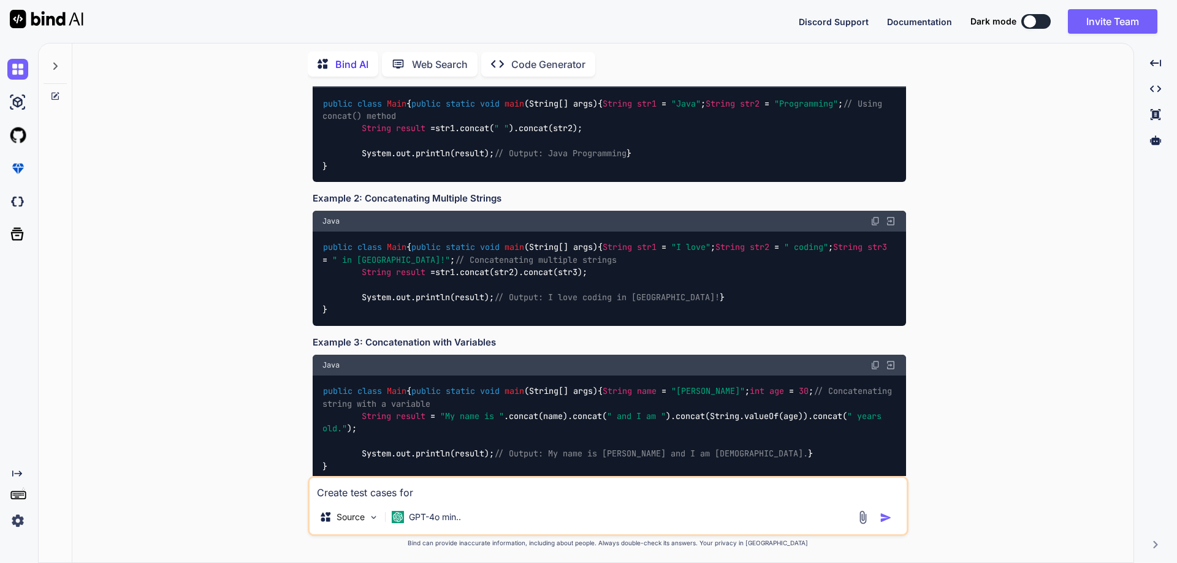
type textarea "Create test cases for"
type textarea "x"
type textarea "Create test cases for • Implement logic for Day after [DATE] (fourth [DATE] in …"
type textarea "x"
drag, startPoint x: 558, startPoint y: 496, endPoint x: 429, endPoint y: 494, distance: 128.7
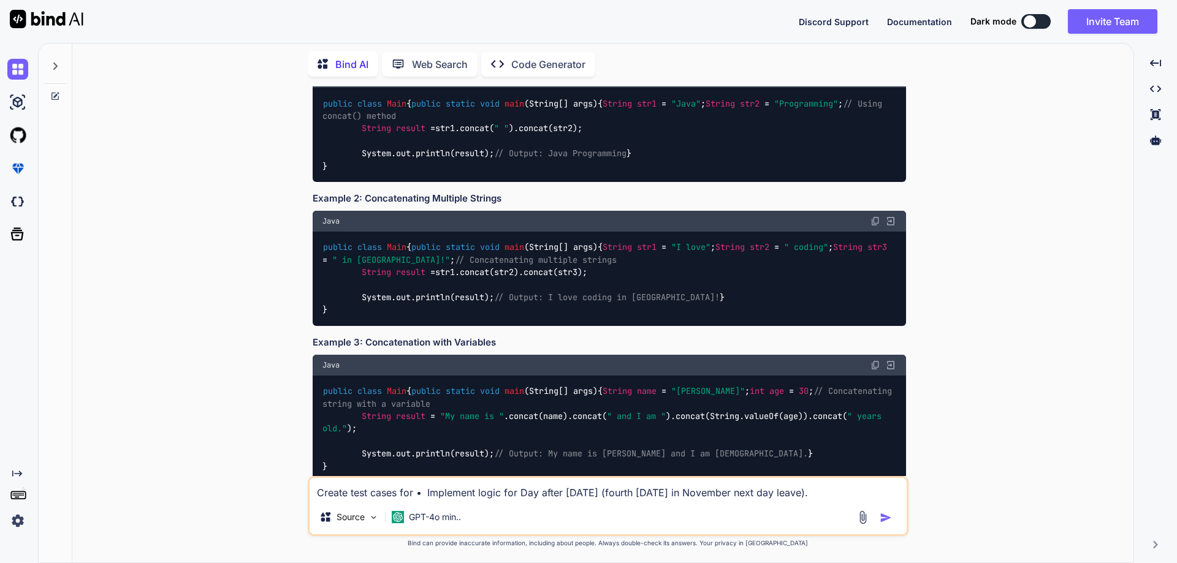
click at [429, 494] on textarea "Create test cases for • Implement logic for Day after [DATE] (fourth [DATE] in …" at bounding box center [607, 489] width 597 height 22
type textarea "Create test cases for • I [DATE] (fourth [DATE] in November next day leave)."
type textarea "x"
type textarea "Create test cases for • [DATE] (fourth [DATE] in November next day leave)."
type textarea "x"
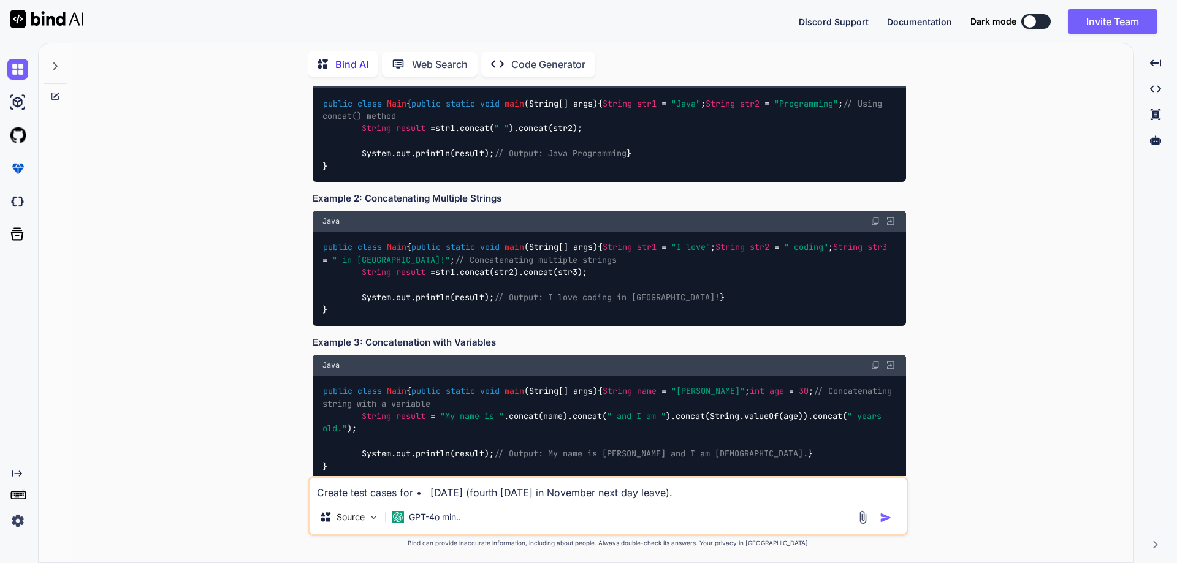
type textarea "Create test cases for • [DATE] (fourth [DATE] in November next day leave)."
type textarea "x"
type textarea "Create test cases for [DATE] (fourth [DATE] in November next day leave)."
type textarea "x"
type textarea "Create test cases for [DATE] (fourth [DATE] in November next day leave)."
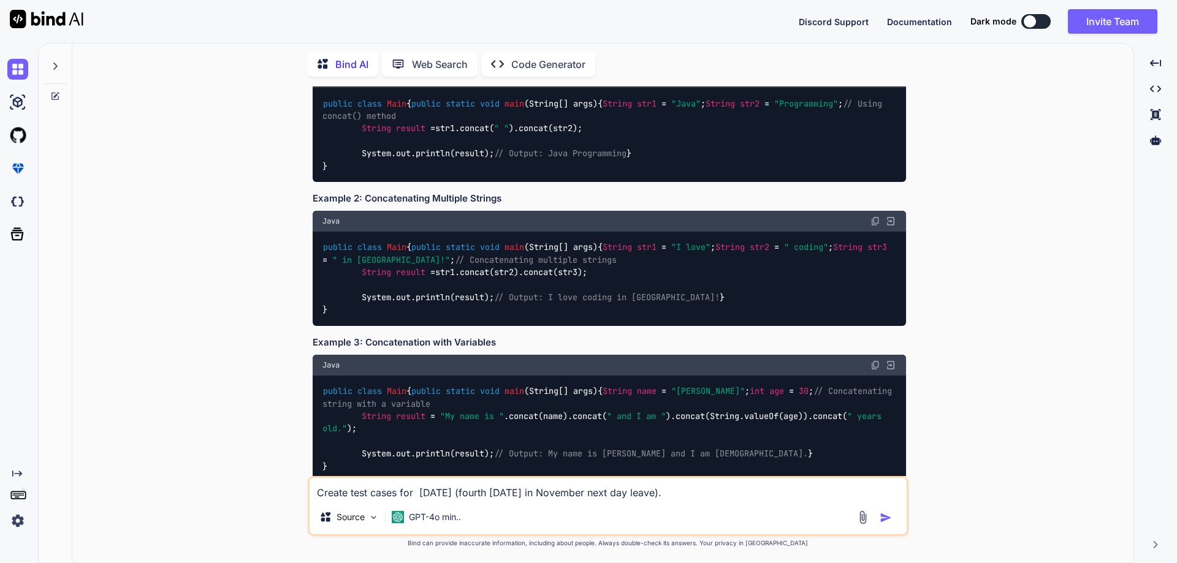
type textarea "x"
drag, startPoint x: 482, startPoint y: 493, endPoint x: 728, endPoint y: 493, distance: 246.4
click at [728, 493] on textarea "Create test cases for [DATE] (fourth [DATE] in November next day leave)." at bounding box center [607, 489] width 597 height 22
type textarea "Create test cases for [DATE]"
type textarea "x"
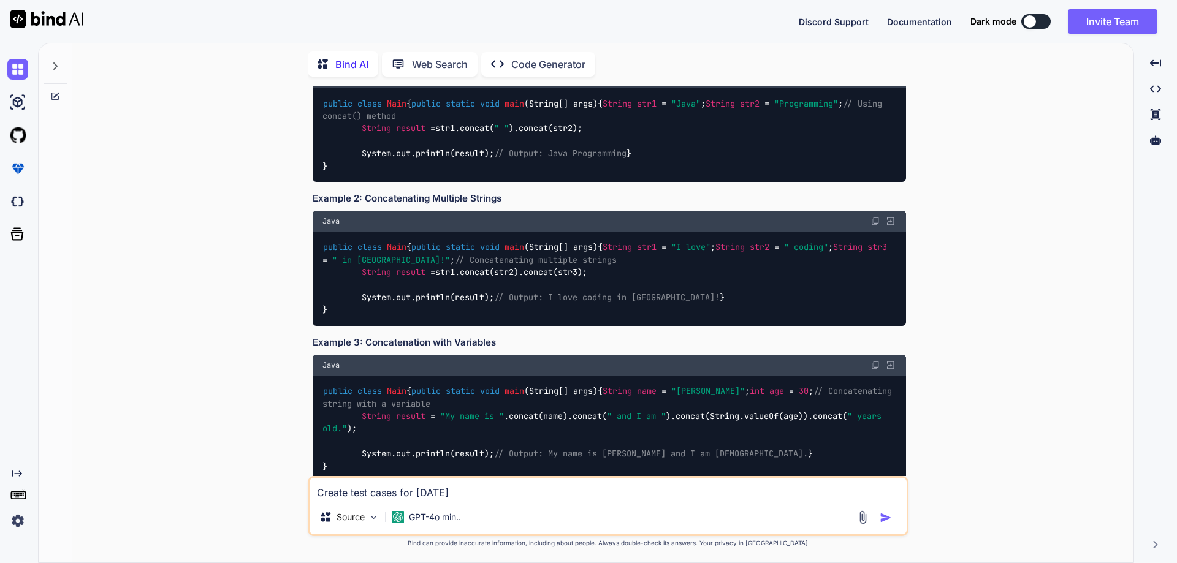
type textarea "Create test cases for [DATE] d"
type textarea "x"
type textarea "Create test cases for [DATE] da"
type textarea "x"
type textarea "Create test cases for [DATE][DATE]"
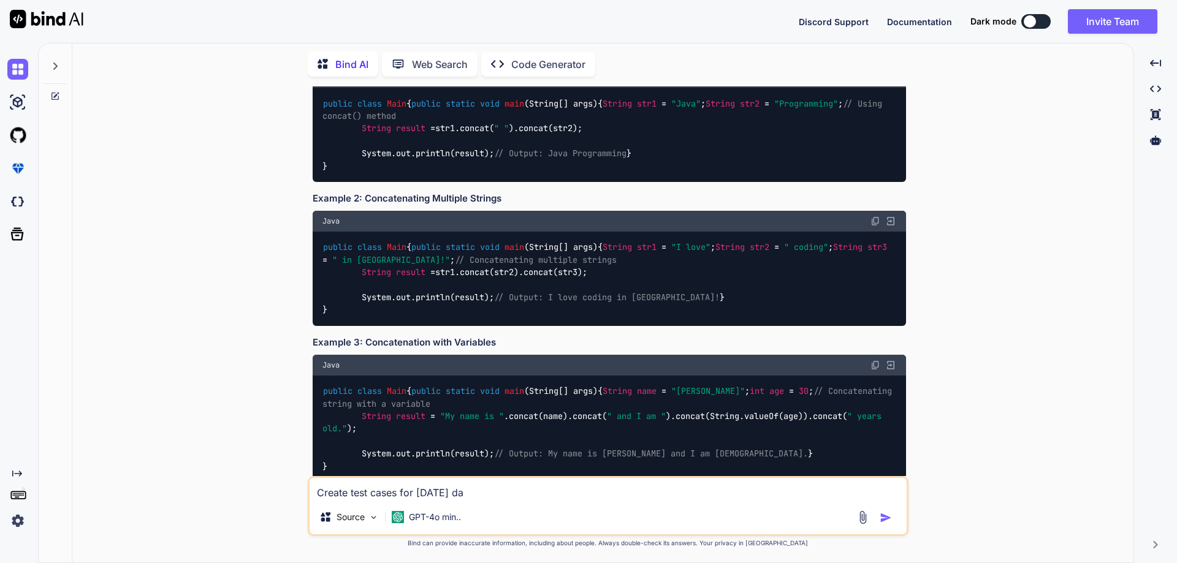
type textarea "x"
type textarea "Create test cases for [DATE][DATE]"
type textarea "x"
type textarea "Create test cases for [DATE][DATE] i"
type textarea "x"
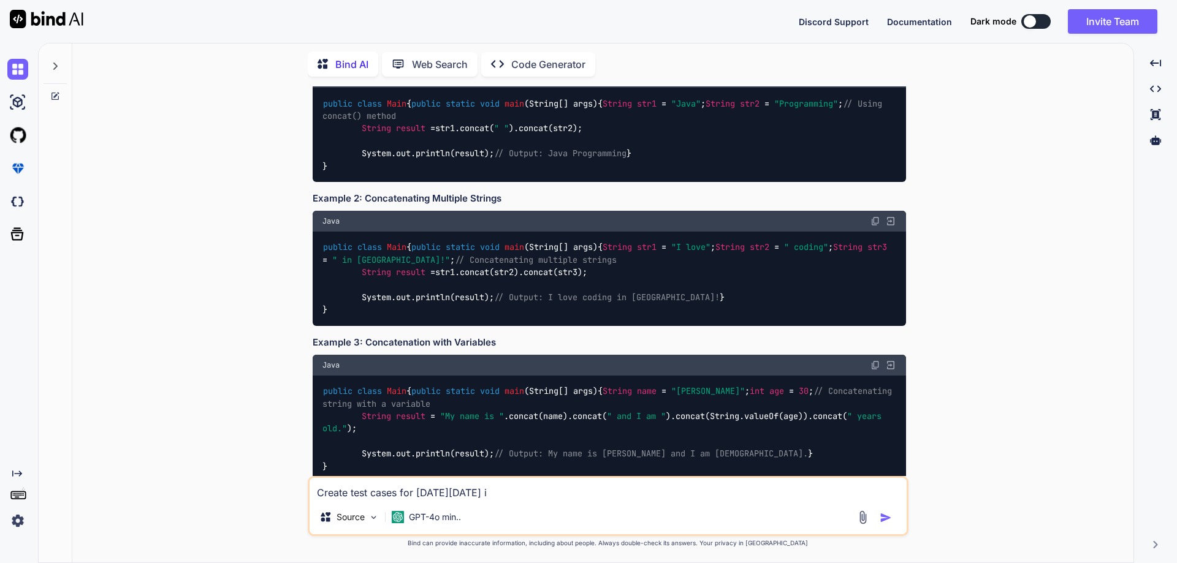
type textarea "Create test cases for [DATE][DATE] in"
type textarea "x"
type textarea "Create test cases for [DATE][DATE] in"
type textarea "x"
type textarea "Create test cases for [DATE][DATE] in n"
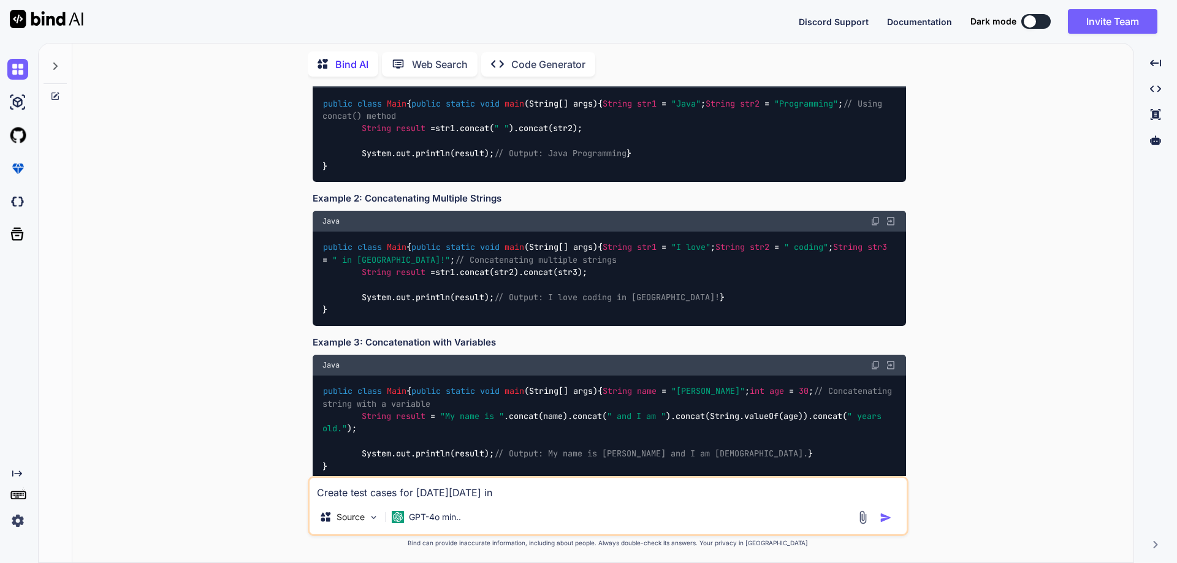
type textarea "x"
type textarea "Create test cases for [DATE][DATE] in no"
type textarea "x"
type textarea "Create test cases for [DATE][DATE] in nov"
type textarea "x"
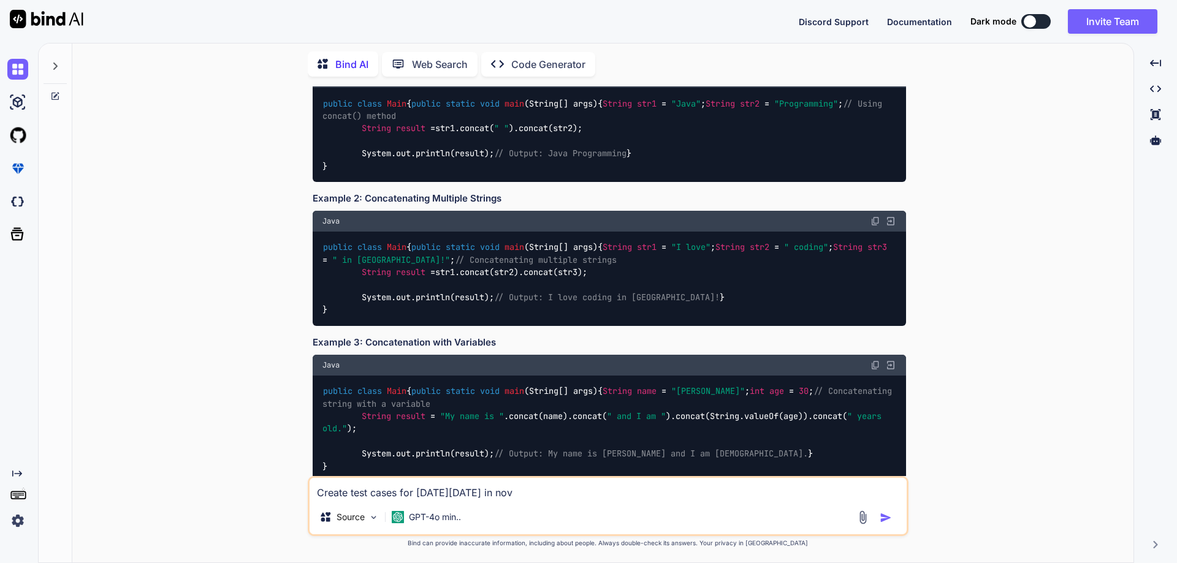
type textarea "Create test cases for [DATE][DATE] in novm"
type textarea "x"
type textarea "Create test cases for [DATE][DATE] in novmb"
type textarea "x"
type textarea "Create test cases for [DATE][DATE] in [GEOGRAPHIC_DATA]"
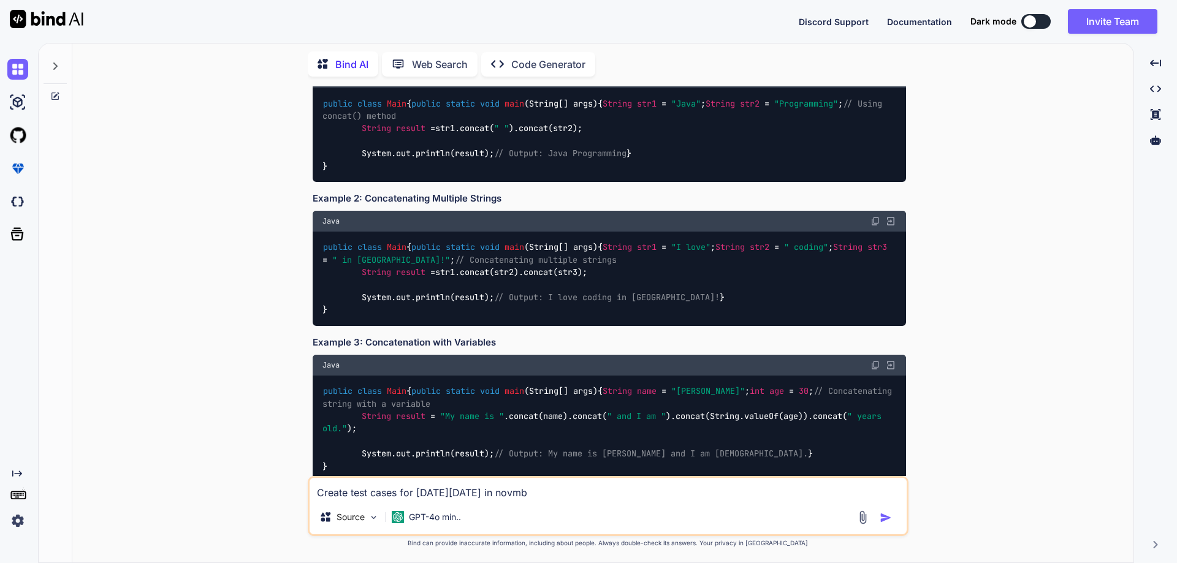
type textarea "x"
type textarea "Create test cases for [DATE][DATE] in novmber"
type textarea "x"
type textarea "Create test cases for [DATE][DATE] in novmber"
type textarea "x"
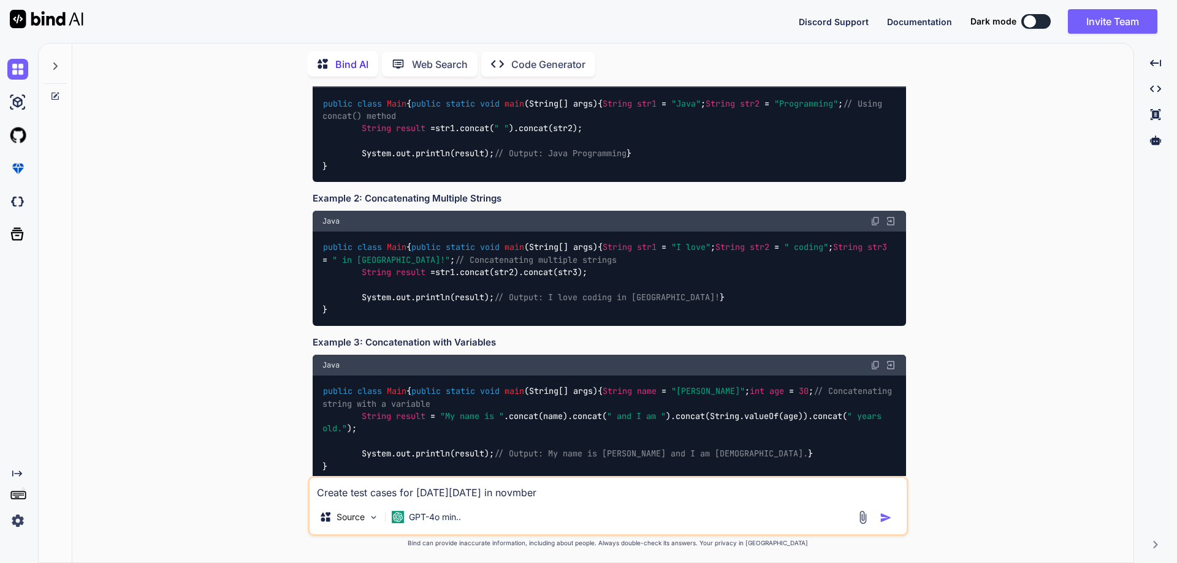
type textarea "Create test cases for [DATE][DATE] in number"
type textarea "x"
type textarea "Create test cases for [DATE][DATE] in [GEOGRAPHIC_DATA]"
type textarea "x"
type textarea "Create test cases for [DATE][DATE] in numb"
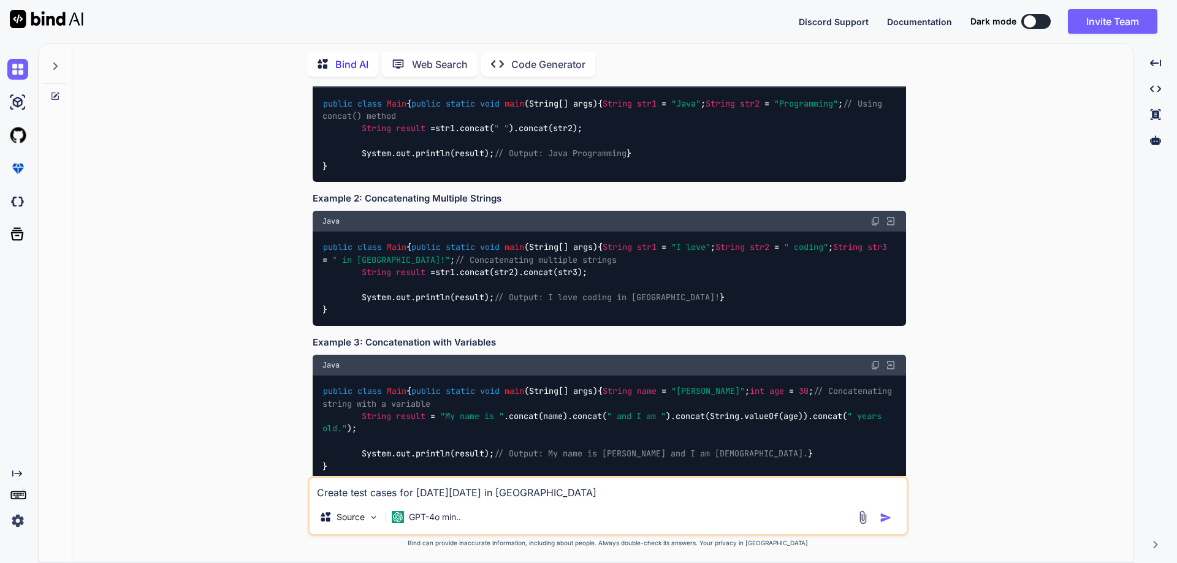
type textarea "x"
type textarea "Create test cases for [DATE][DATE] in num"
type textarea "x"
type textarea "Create test cases for [DATE][DATE] in nu"
type textarea "x"
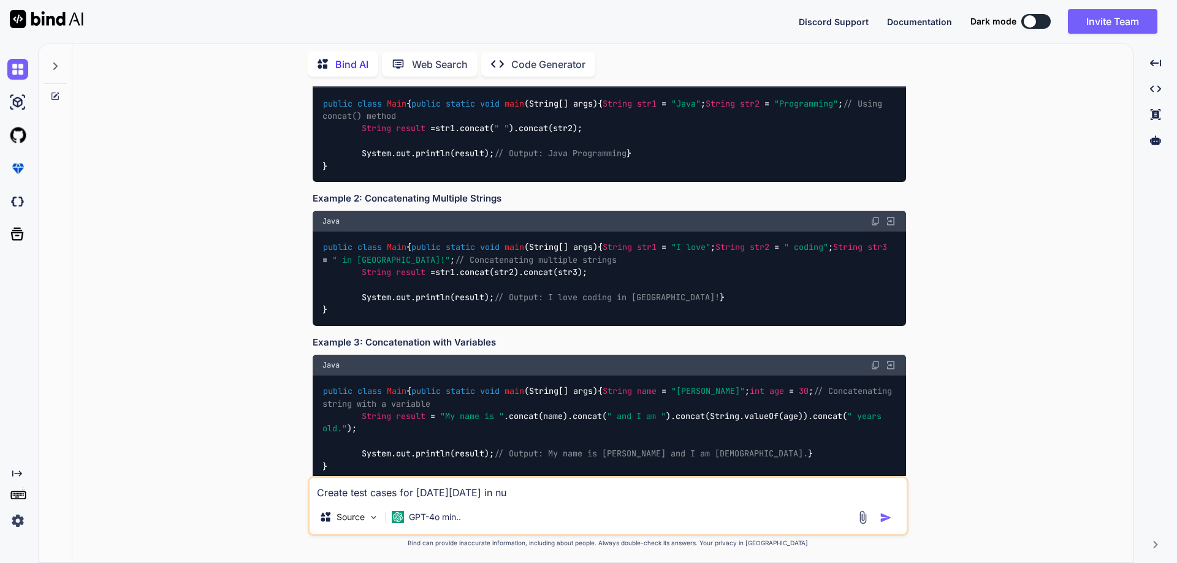
type textarea "Create test cases for [DATE][DATE] in n"
type textarea "x"
type textarea "Create test cases for [DATE][DATE] in"
type textarea "x"
type textarea "Create test cases for [DATE][DATE] in"
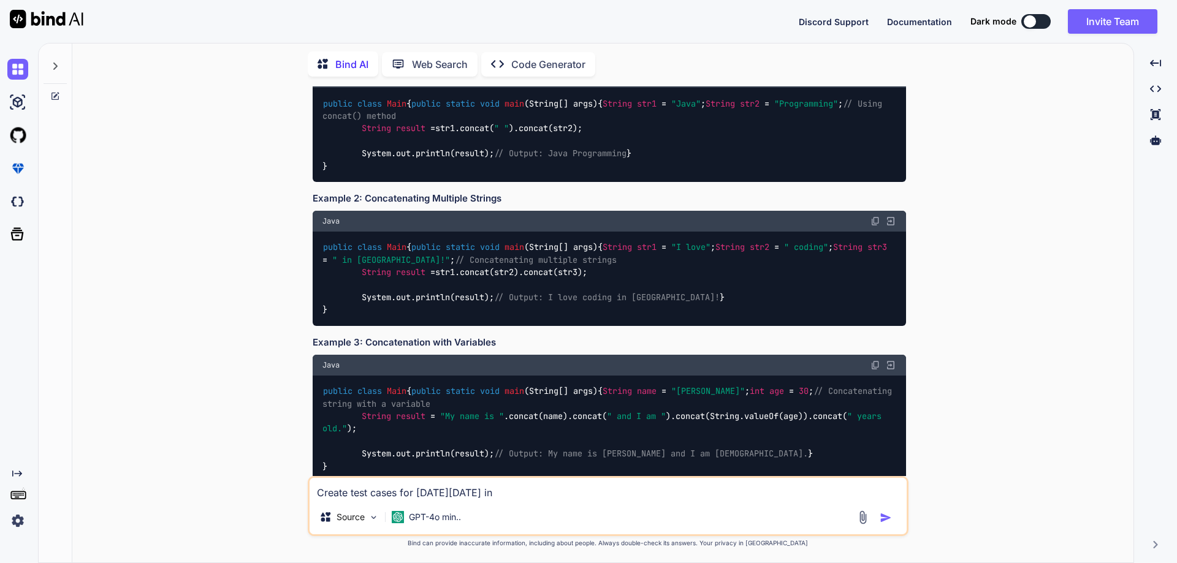
type textarea "x"
type textarea "Create test cases for [DATE][DATE] in"
type textarea "x"
type textarea "Create test cases for [DATE][DATE] in U"
type textarea "x"
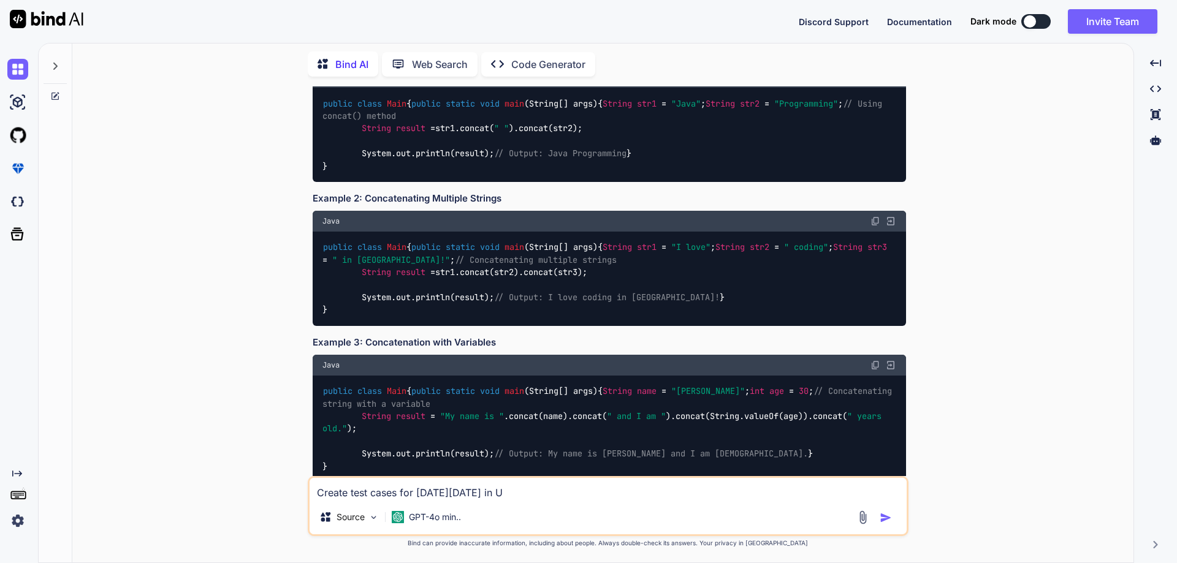
type textarea "Create test cases for [DATE][DATE] in [GEOGRAPHIC_DATA]"
type textarea "x"
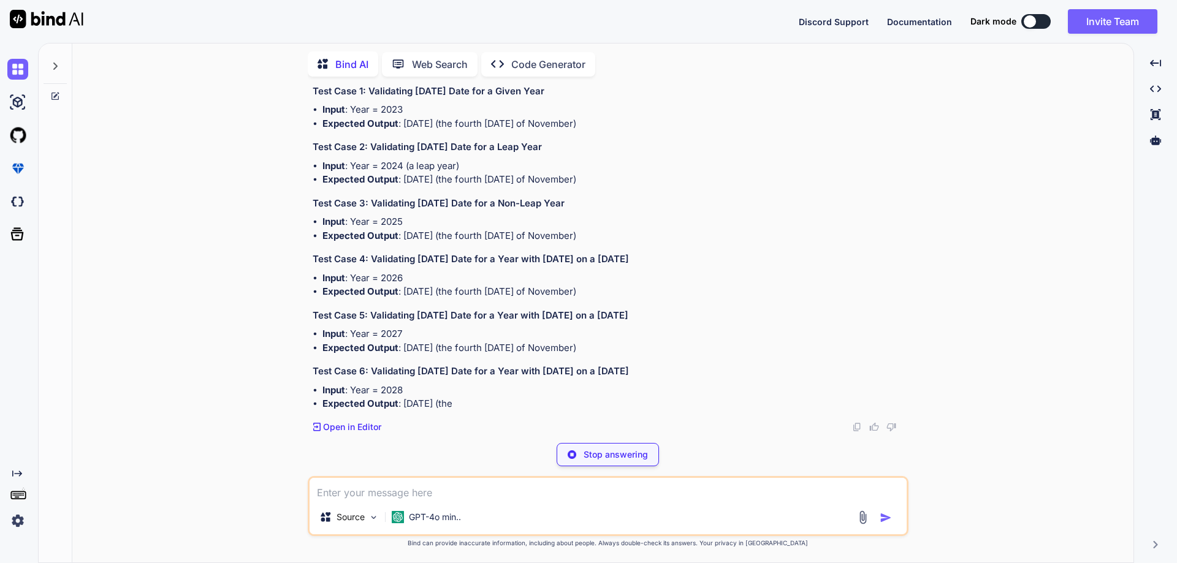
scroll to position [2216, 0]
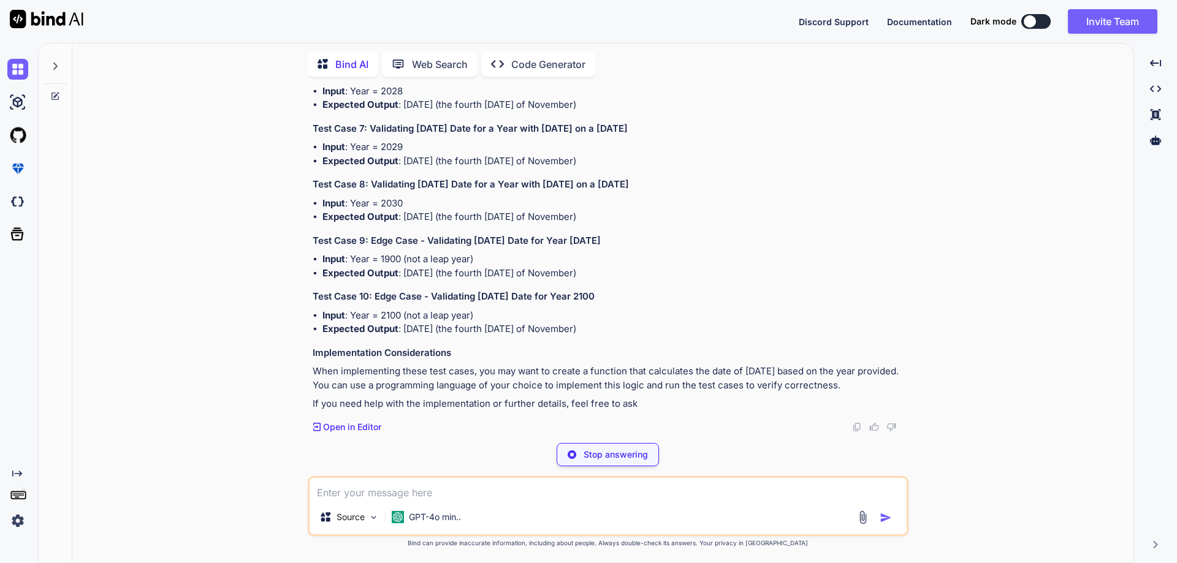
type textarea "x"
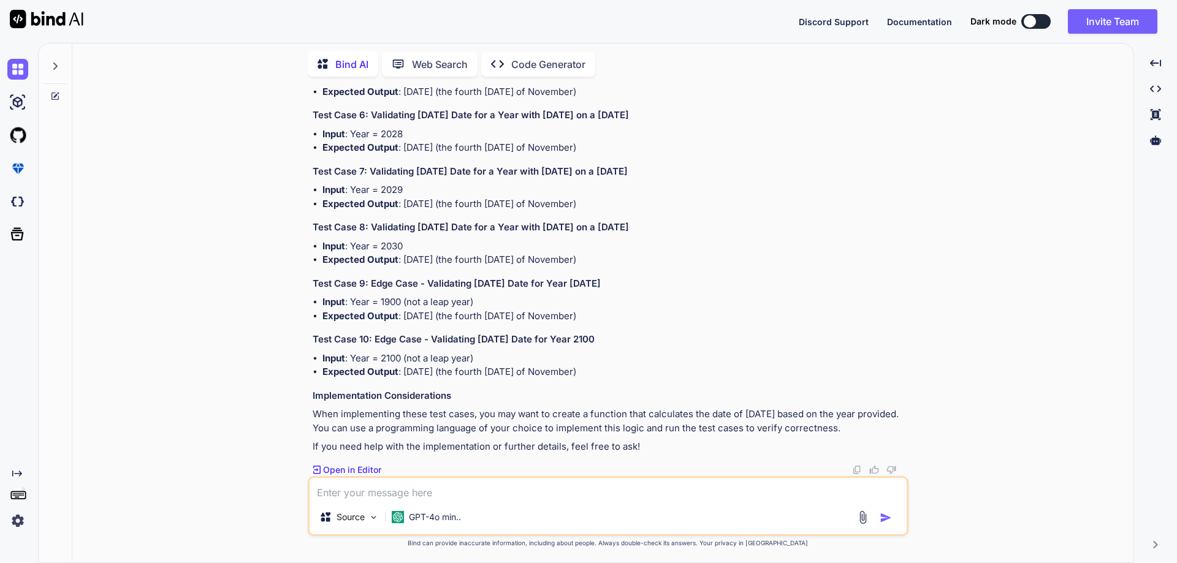
type textarea "• Implement logic for Day after [DATE] (fourth [DATE] in November next day leav…"
type textarea "x"
drag, startPoint x: 516, startPoint y: 137, endPoint x: 311, endPoint y: 137, distance: 205.3
click at [311, 137] on div "You // Online Java Compiler // Use this editor to write, compile and run your J…" at bounding box center [609, 281] width 598 height 390
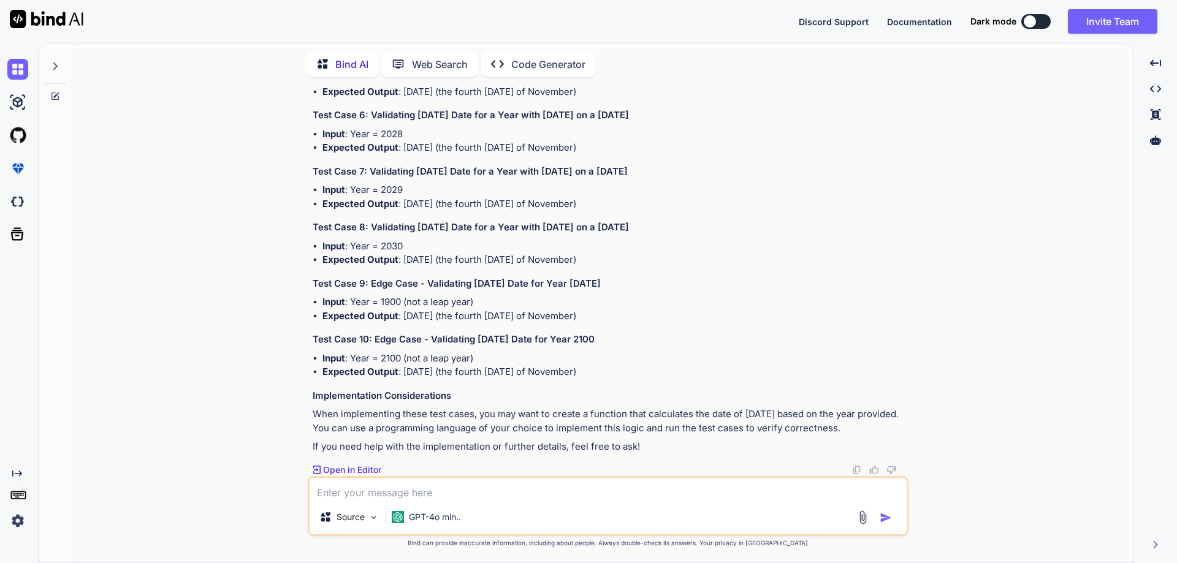
copy p "Create test cases for [DATE][DATE] in [GEOGRAPHIC_DATA]"
click at [332, 494] on textarea at bounding box center [607, 489] width 597 height 22
paste textarea "Create test cases for [DATE][DATE] in [GEOGRAPHIC_DATA]"
type textarea "Create test cases for [DATE][DATE] in [GEOGRAPHIC_DATA]"
type textarea "x"
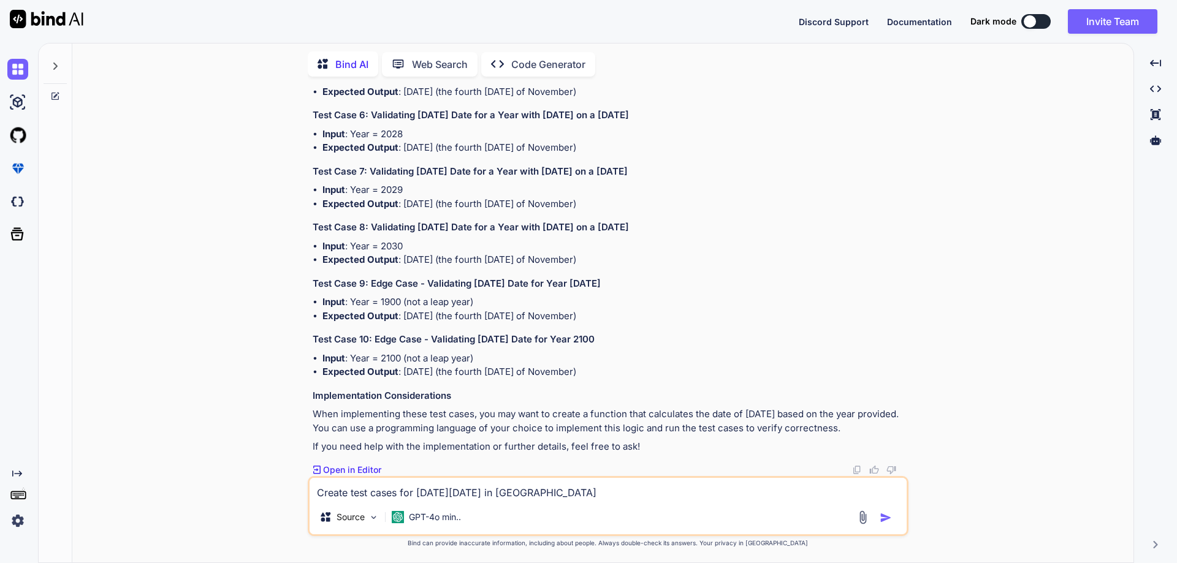
type textarea "Create test cases for [DATE][DATE] in [GEOGRAPHIC_DATA]"
type textarea "x"
type textarea "Create test cases for [DATE][DATE] in [GEOGRAPHIC_DATA] t"
type textarea "x"
type textarea "Create test cases for [DATE][DATE] in [GEOGRAPHIC_DATA] to"
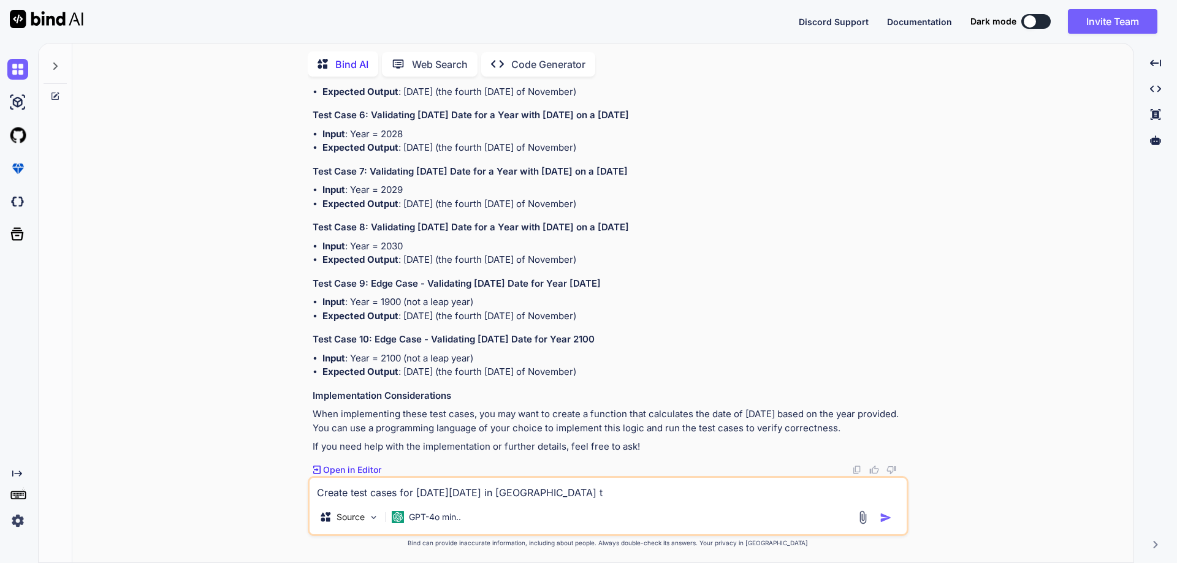
type textarea "x"
type textarea "Create test cases for [DATE][DATE] in [GEOGRAPHIC_DATA] to"
type textarea "x"
type textarea "Create test cases for [DATE][DATE] in [GEOGRAPHIC_DATA] to m"
type textarea "x"
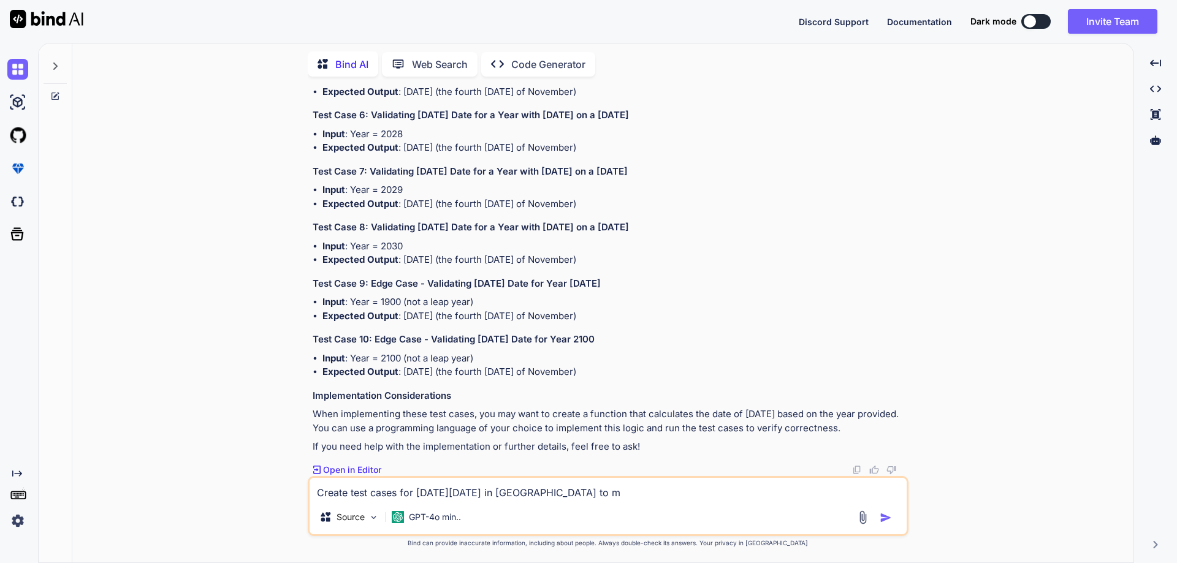
type textarea "Create test cases for [DATE][DATE] in [GEOGRAPHIC_DATA] to [GEOGRAPHIC_DATA]"
type textarea "x"
type textarea "Create test cases for [DATE][DATE] in [GEOGRAPHIC_DATA] to mar"
type textarea "x"
type textarea "Create test cases for [DATE][DATE] in [GEOGRAPHIC_DATA] to marm"
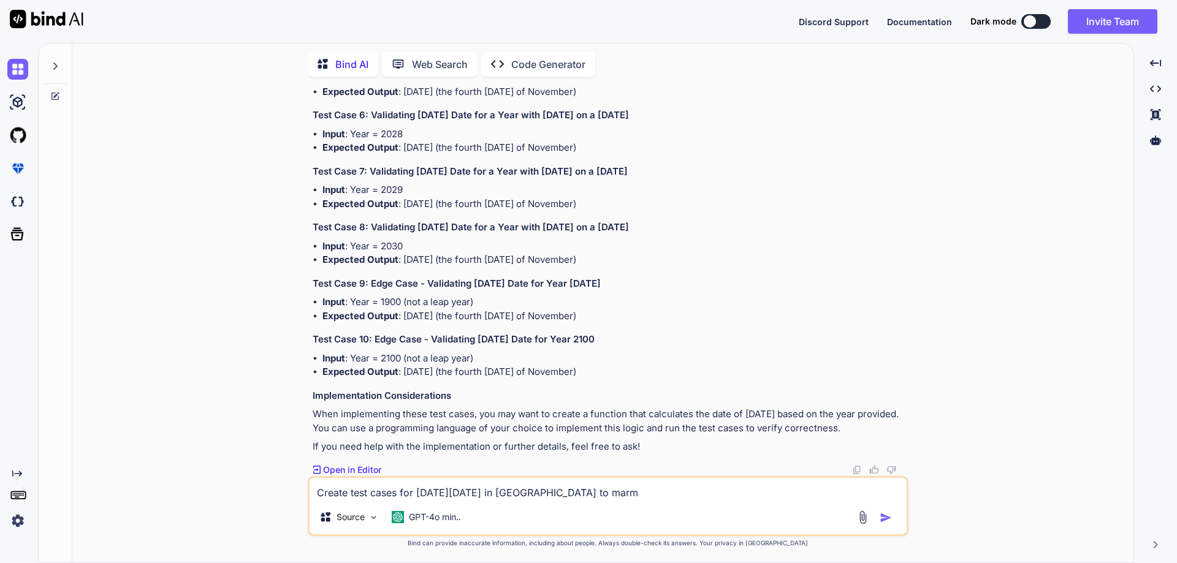
type textarea "x"
type textarea "Create test cases for [DATE][DATE] in [GEOGRAPHIC_DATA] to marm"
type textarea "x"
type textarea "Create test cases for [DATE][DATE] in [GEOGRAPHIC_DATA] to mar"
type textarea "x"
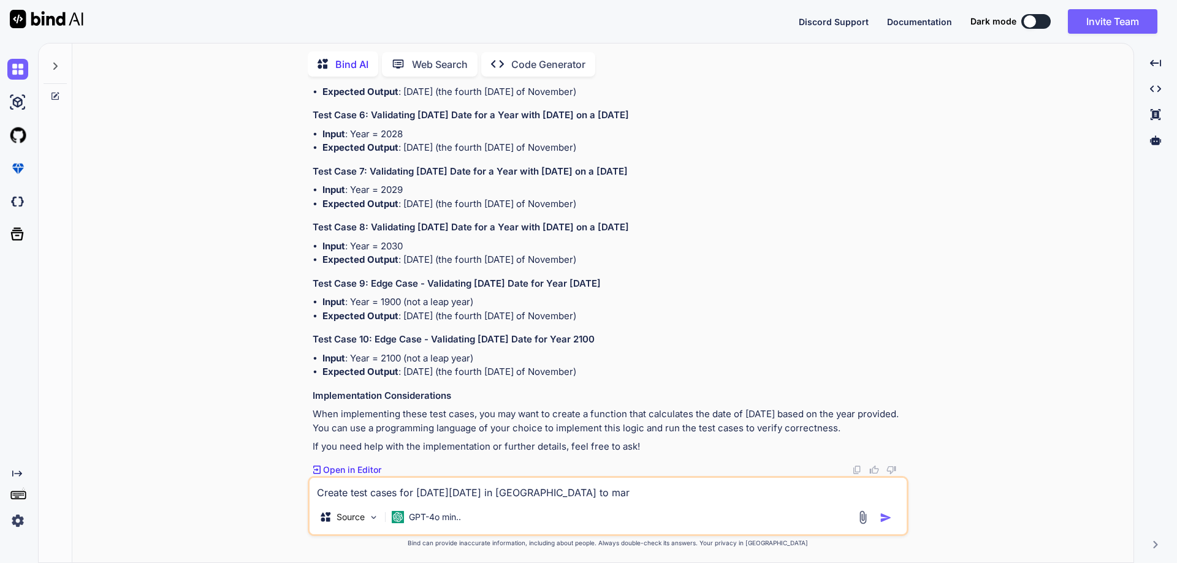
type textarea "Create test cases for [DATE][DATE] in [GEOGRAPHIC_DATA] to mark"
type textarea "x"
type textarea "Create test cases for [DATE][DATE] in [GEOGRAPHIC_DATA] to mark"
type textarea "x"
type textarea "Create test cases for [DATE][DATE] in [GEOGRAPHIC_DATA] to mark t"
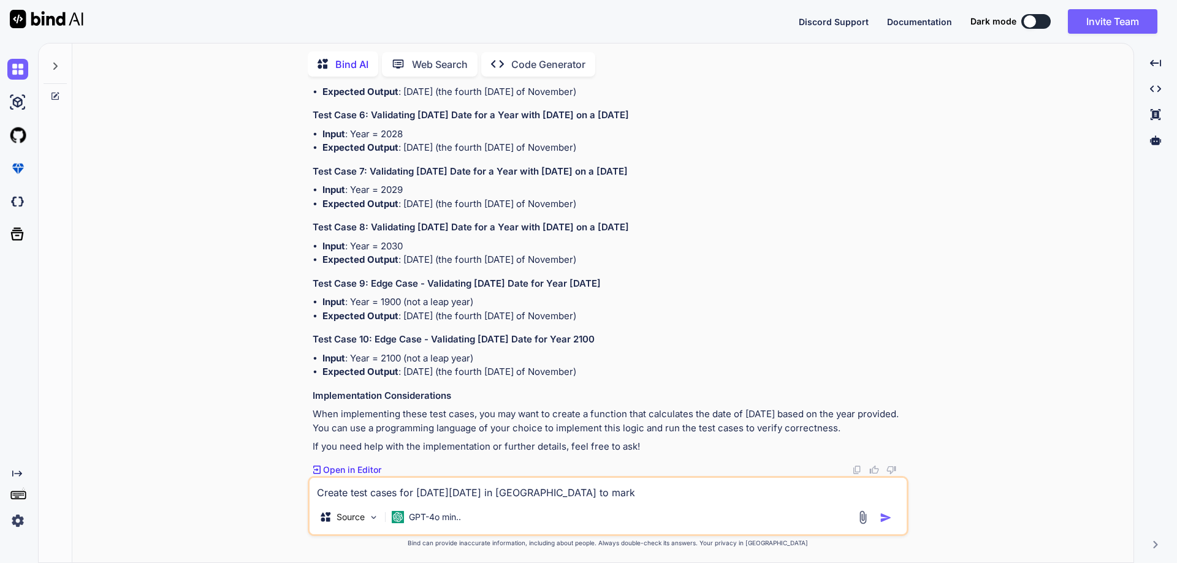
type textarea "x"
type textarea "Create test cases for [DATE][DATE] in [GEOGRAPHIC_DATA] to mark th"
type textarea "x"
type textarea "Create test cases for [DATE][DATE] in [GEOGRAPHIC_DATA] to mark the"
type textarea "x"
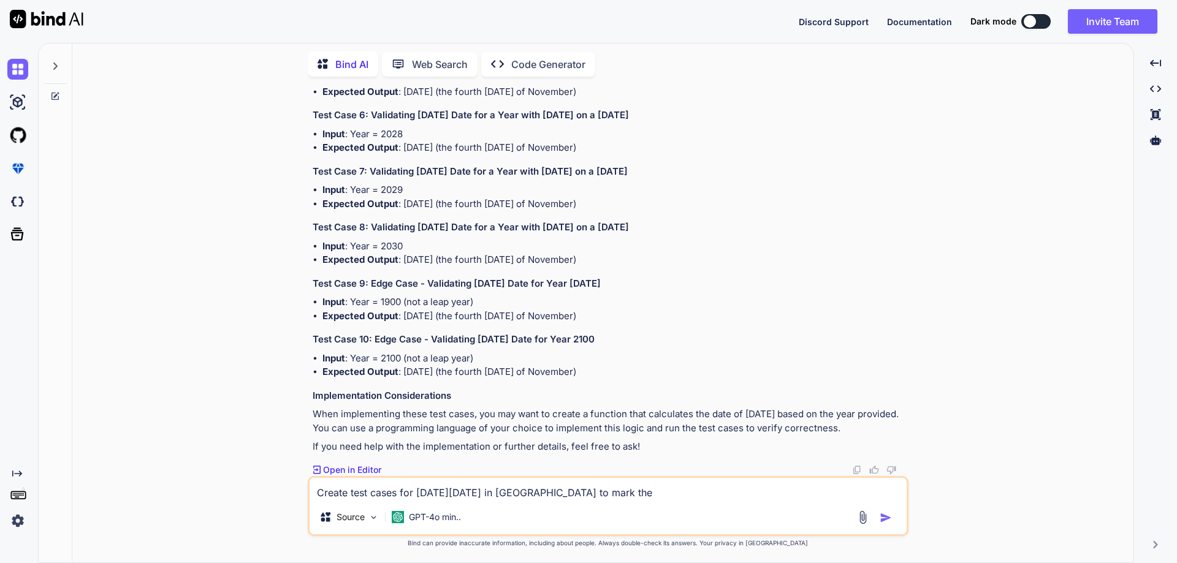
type textarea "Create test cases for [DATE][DATE] in [GEOGRAPHIC_DATA] to mark the"
type textarea "x"
type textarea "Create test cases for [DATE][DATE] in [GEOGRAPHIC_DATA] to mark the l"
type textarea "x"
type textarea "Create test cases for [DATE][DATE] in [GEOGRAPHIC_DATA] to mark the le"
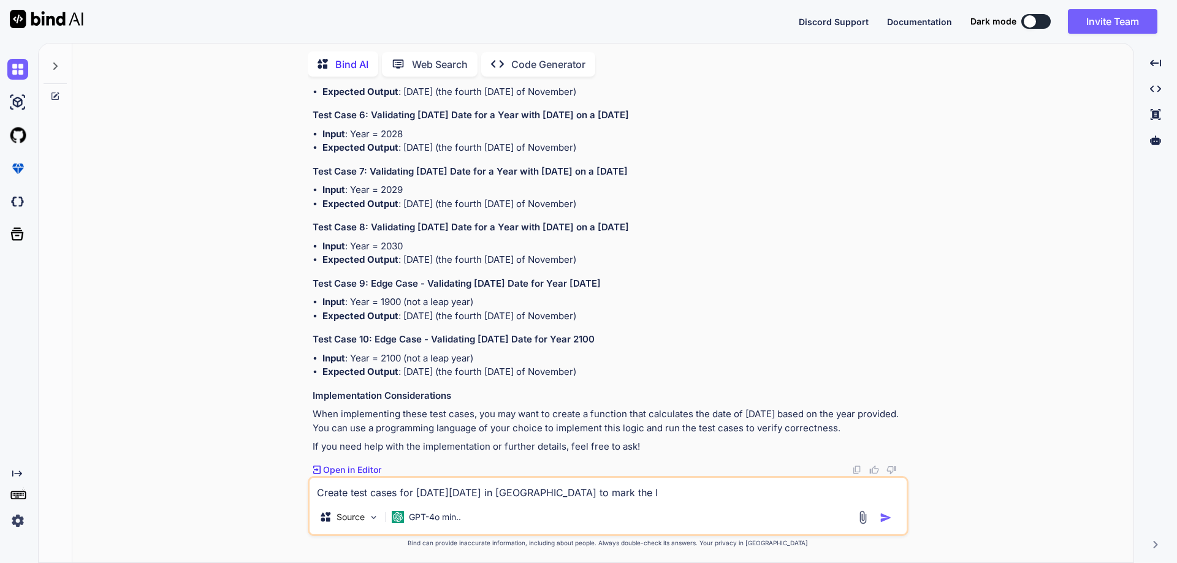
type textarea "x"
type textarea "Create test cases for [DATE][DATE] in [GEOGRAPHIC_DATA] to mark the lea"
type textarea "x"
type textarea "Create test cases for [DATE][DATE] in [GEOGRAPHIC_DATA] to mark the leav"
type textarea "x"
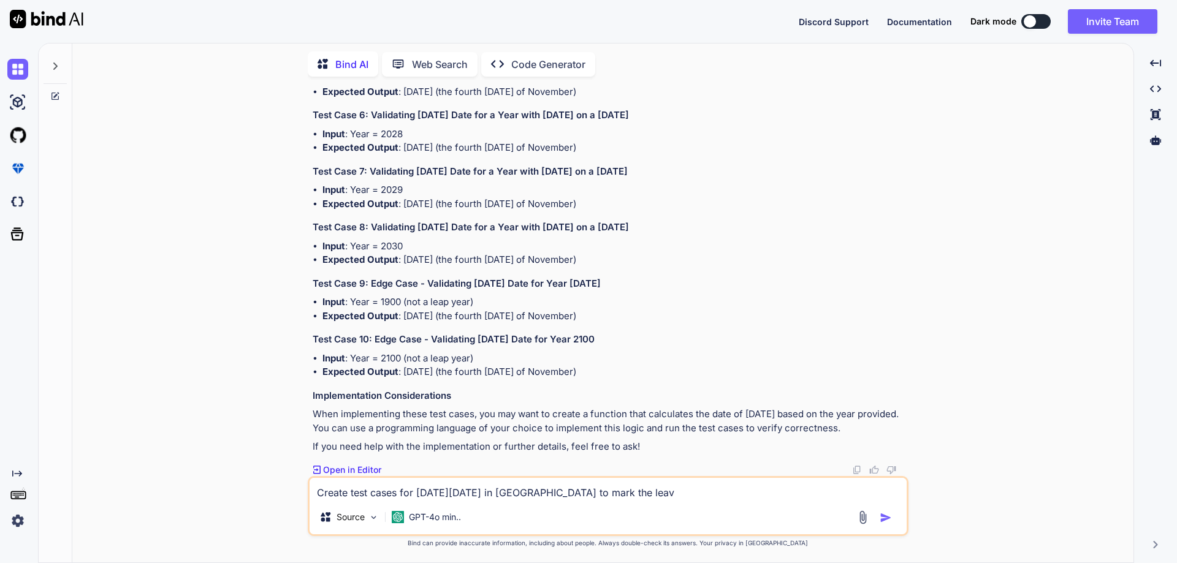
type textarea "Create test cases for [DATE][DATE] in [GEOGRAPHIC_DATA] to mark the leave"
type textarea "x"
type textarea "Create test cases for [DATE][DATE] in [GEOGRAPHIC_DATA] to mark the leave"
type textarea "x"
type textarea "Create test cases for [DATE][DATE] in [GEOGRAPHIC_DATA] to mark the leave a"
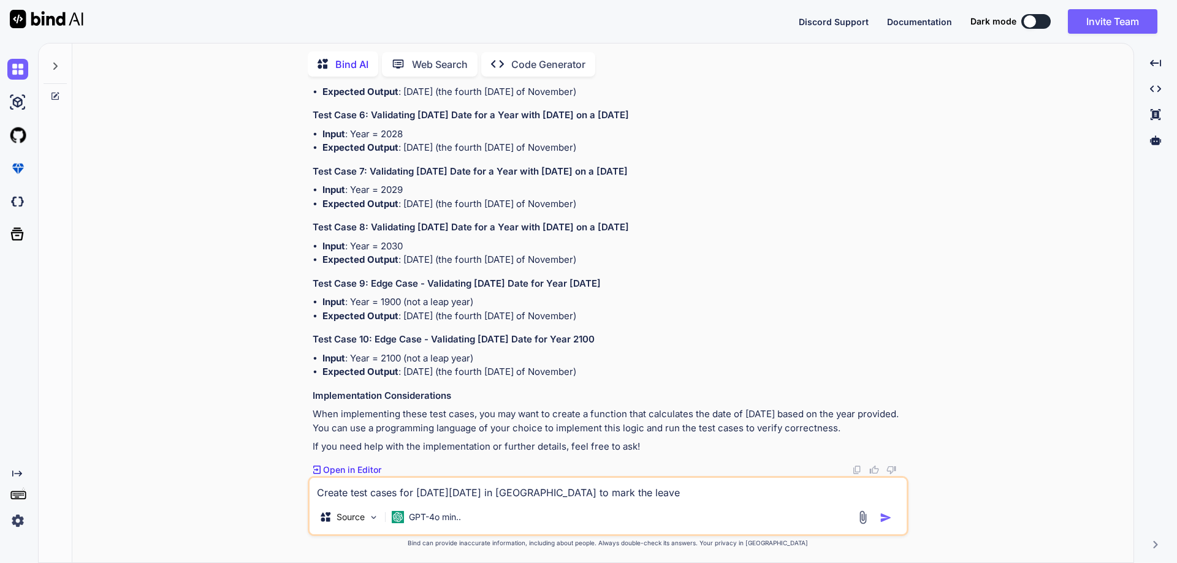
type textarea "x"
type textarea "Create test cases for [DATE][DATE] in [GEOGRAPHIC_DATA] to mark the leave an"
type textarea "x"
type textarea "Create test cases for [DATE][DATE] in [GEOGRAPHIC_DATA] to mark the leave and"
type textarea "x"
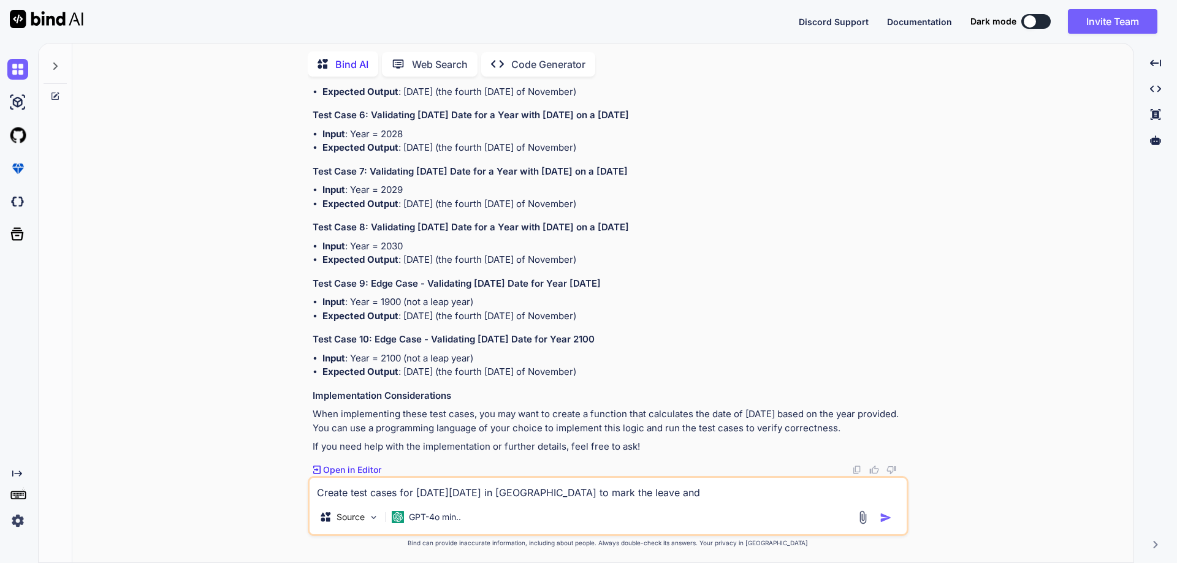
type textarea "Create test cases for [DATE][DATE] in [GEOGRAPHIC_DATA] to mark the leave and"
type textarea "x"
type textarea "Create test cases for [DATE][DATE] in [GEOGRAPHIC_DATA] to mark the leave and a"
type textarea "x"
type textarea "Create test cases for [DATE][DATE] in [GEOGRAPHIC_DATA] to mark the leave and al"
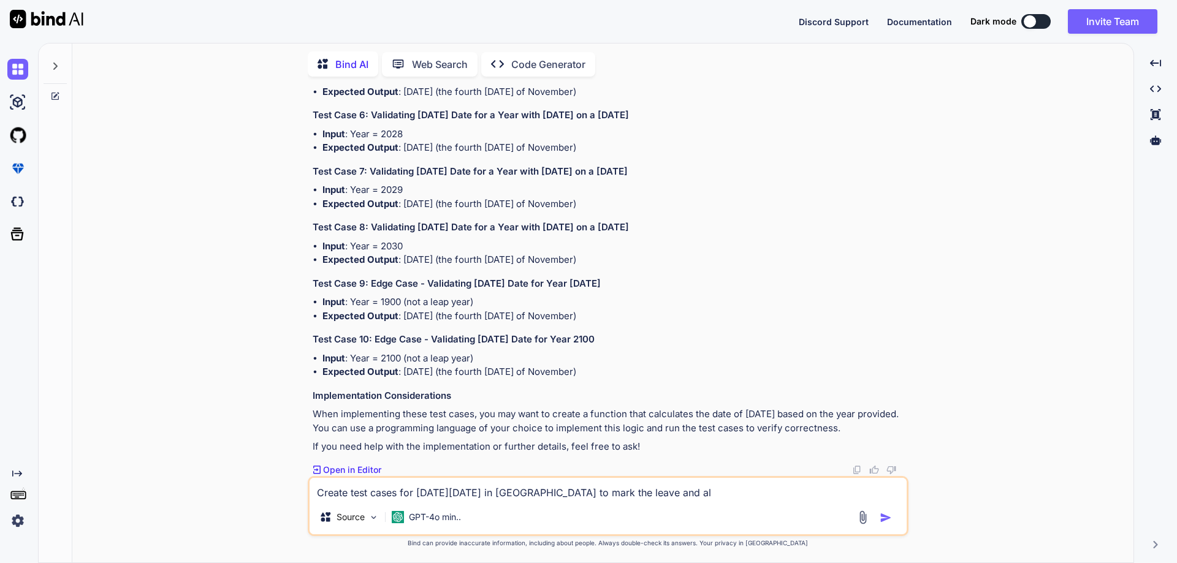
type textarea "x"
type textarea "Create test cases for [DATE][DATE] in [GEOGRAPHIC_DATA] to mark the leave and a…"
type textarea "x"
type textarea "Create test cases for [DATE][DATE] in [GEOGRAPHIC_DATA] to mark the leave and a…"
type textarea "x"
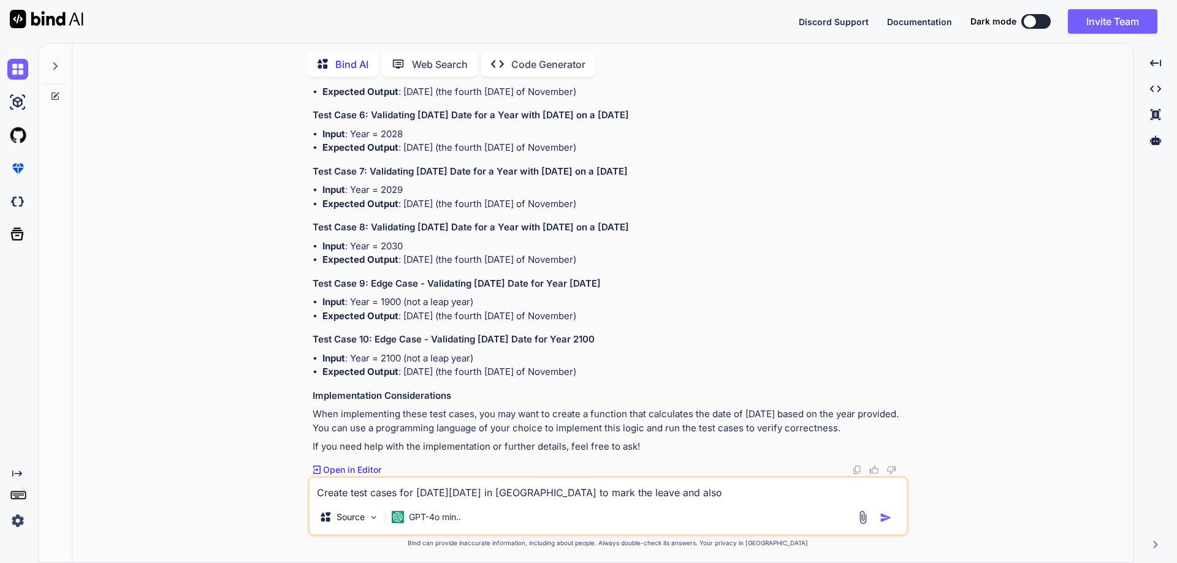
type textarea "Create test cases for [DATE][DATE] in [GEOGRAPHIC_DATA] to mark the leave and a…"
type textarea "x"
type textarea "Create test cases for [DATE][DATE] in [GEOGRAPHIC_DATA] to mark the leave and a…"
type textarea "x"
type textarea "Create test cases for [DATE][DATE] in [GEOGRAPHIC_DATA] to mark the leave and a…"
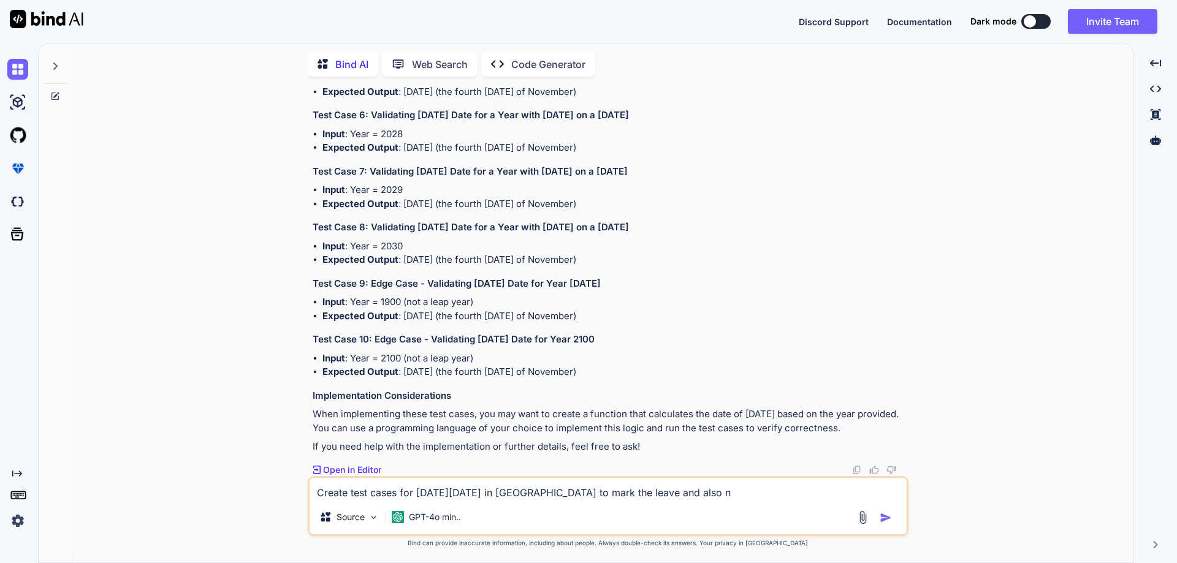
type textarea "x"
type textarea "Create test cases for [DATE][DATE] in [GEOGRAPHIC_DATA] to mark the leave and a…"
type textarea "x"
type textarea "Create test cases for [DATE][DATE] in [GEOGRAPHIC_DATA] to mark the leave and a…"
type textarea "x"
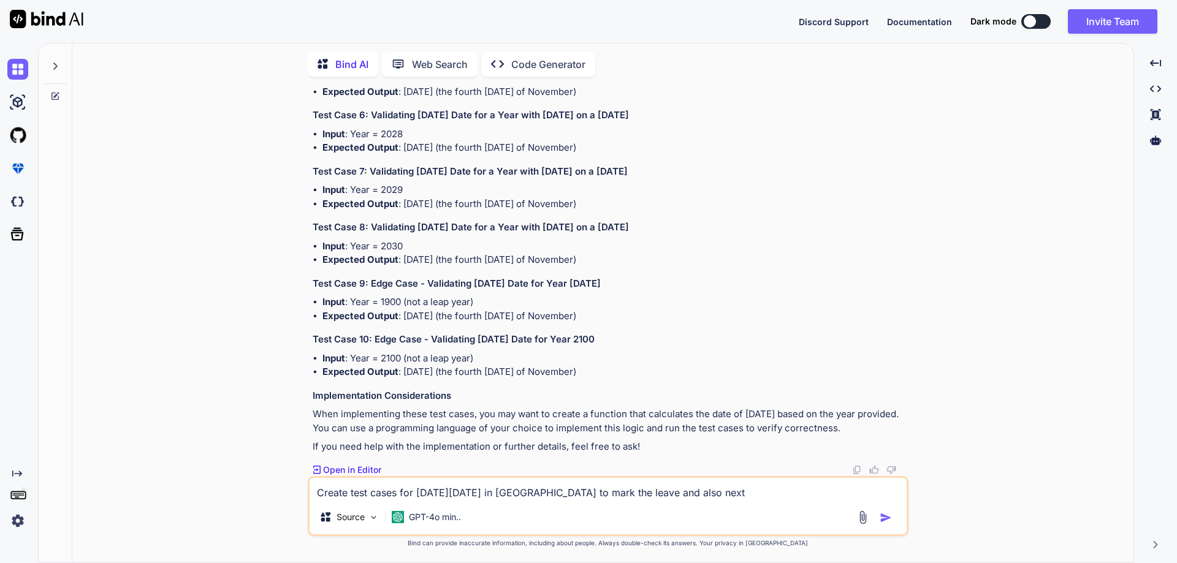
type textarea "Create test cases for [DATE][DATE] in [GEOGRAPHIC_DATA] to mark the leave and a…"
drag, startPoint x: 643, startPoint y: 480, endPoint x: 638, endPoint y: 492, distance: 12.9
drag, startPoint x: 638, startPoint y: 492, endPoint x: 639, endPoint y: 498, distance: 6.2
click at [639, 499] on textarea "Create test cases for [DATE][DATE] in [GEOGRAPHIC_DATA] to mark the leave on ca…" at bounding box center [607, 489] width 597 height 22
click at [704, 499] on textarea "Create test cases for [DATE][DATE] in [GEOGRAPHIC_DATA] to mark the leave on ca…" at bounding box center [607, 489] width 597 height 22
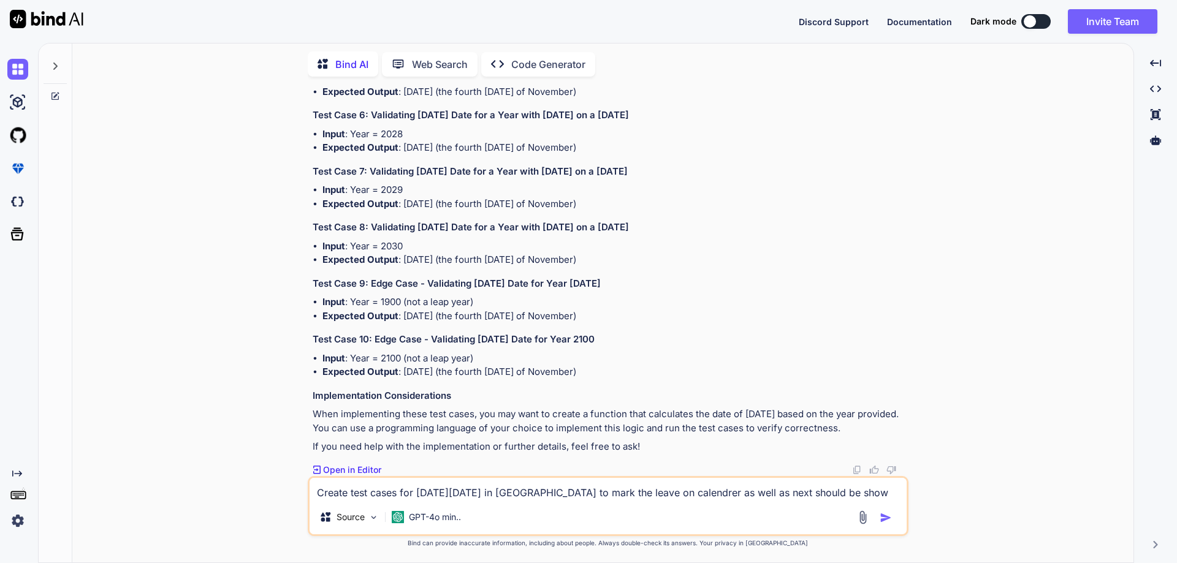
click at [744, 496] on textarea "Create test cases for [DATE][DATE] in [GEOGRAPHIC_DATA] to mark the leave on ca…" at bounding box center [607, 489] width 597 height 22
click at [784, 495] on textarea "Create test cases for [DATE][DATE] in [GEOGRAPHIC_DATA] to mark the leave on ca…" at bounding box center [607, 489] width 597 height 22
click at [851, 495] on textarea "Create test cases for [DATE][DATE] in [GEOGRAPHIC_DATA] to mark the leave on ca…" at bounding box center [607, 489] width 597 height 22
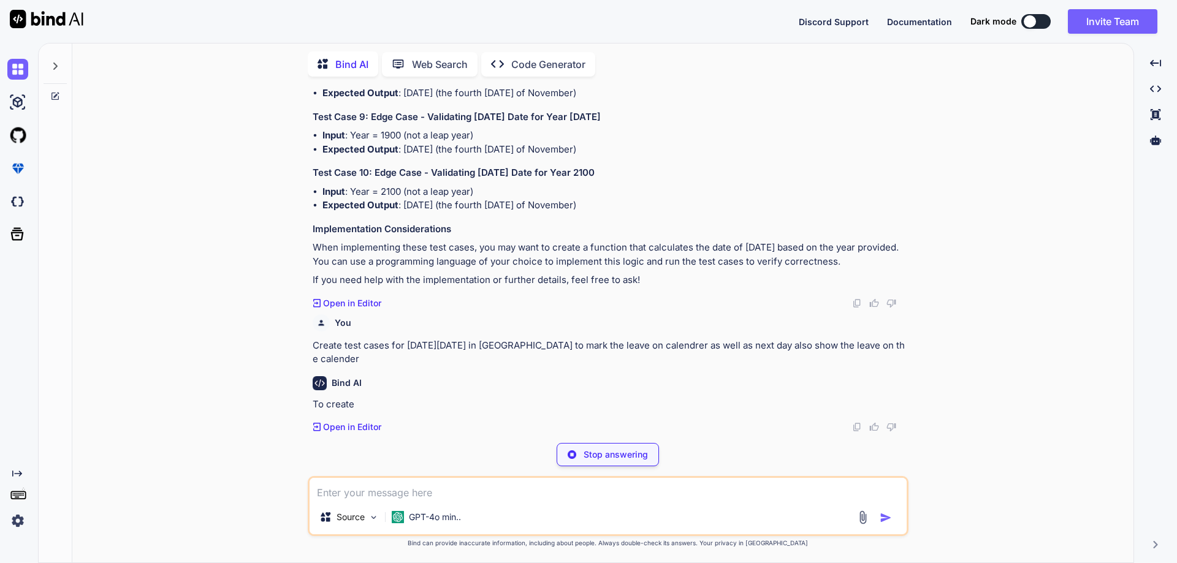
scroll to position [2744, 0]
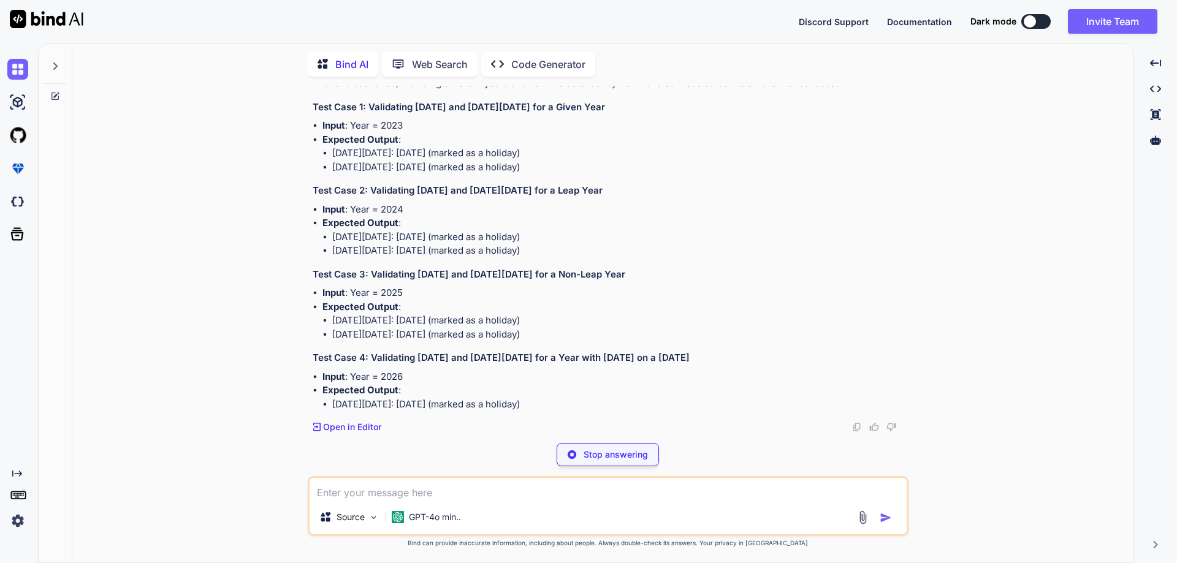
drag, startPoint x: 573, startPoint y: 430, endPoint x: 767, endPoint y: 430, distance: 194.3
click at [767, 412] on div "To create test cases for marking [DATE][DATE] and the following day (commonly k…" at bounding box center [609, 237] width 593 height 349
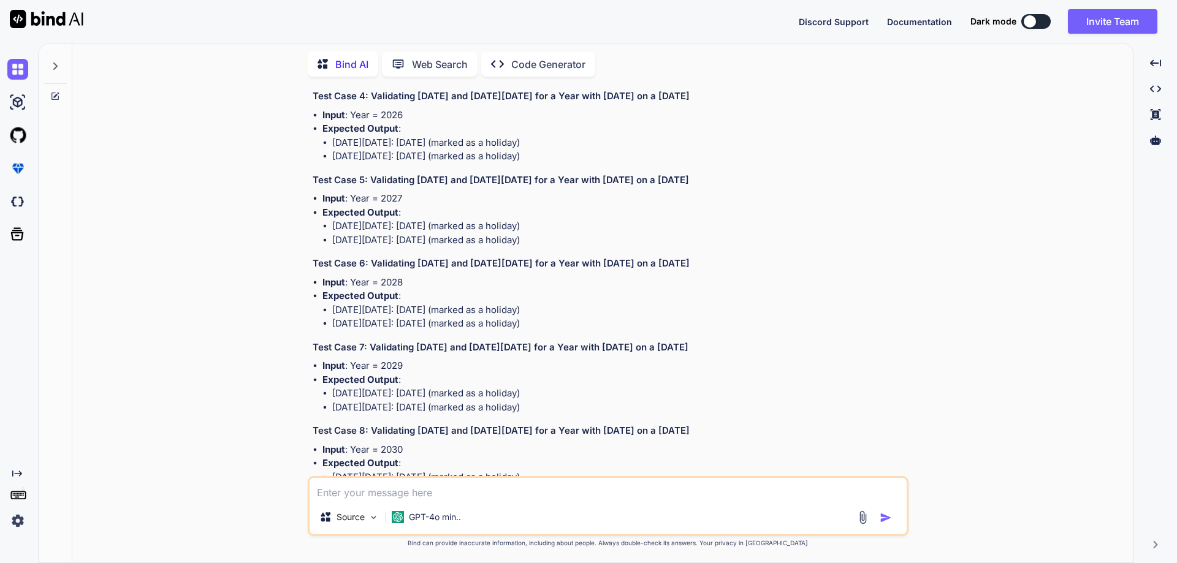
scroll to position [2906, 0]
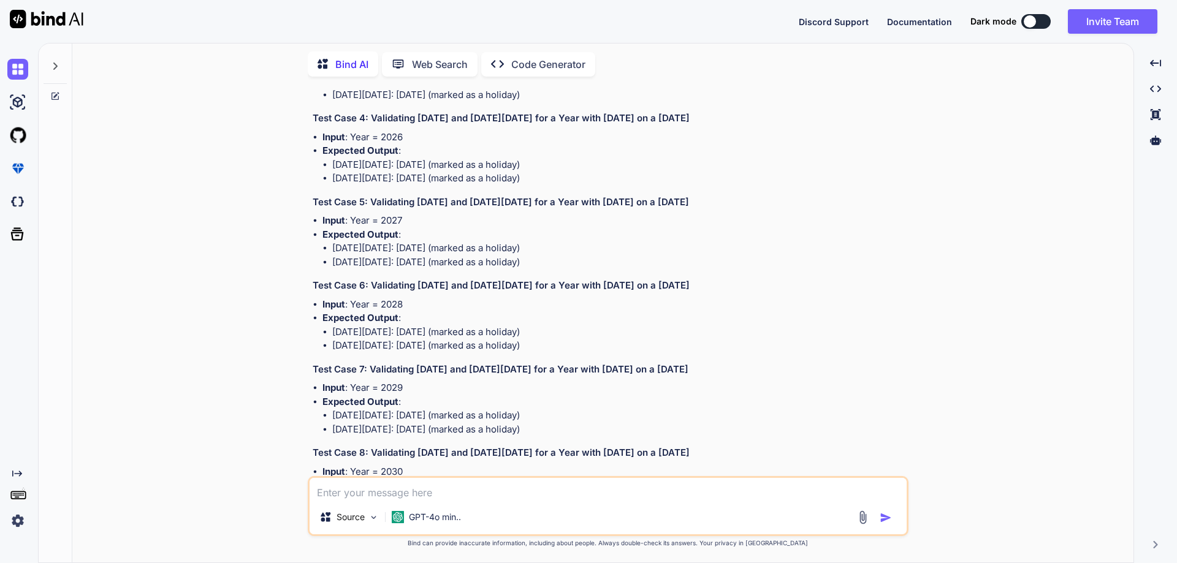
copy p "Create test cases for [DATE][DATE] in [GEOGRAPHIC_DATA] to mark the leave on ca…"
drag, startPoint x: 402, startPoint y: 220, endPoint x: 898, endPoint y: 225, distance: 495.8
click at [898, 225] on div "You // Online Java Compiler // Use this editor to write, compile and run your J…" at bounding box center [608, 324] width 601 height 476
click at [362, 495] on textarea at bounding box center [607, 489] width 597 height 22
paste textarea "Create test cases for [DATE][DATE] in [GEOGRAPHIC_DATA] to mark the leave on ca…"
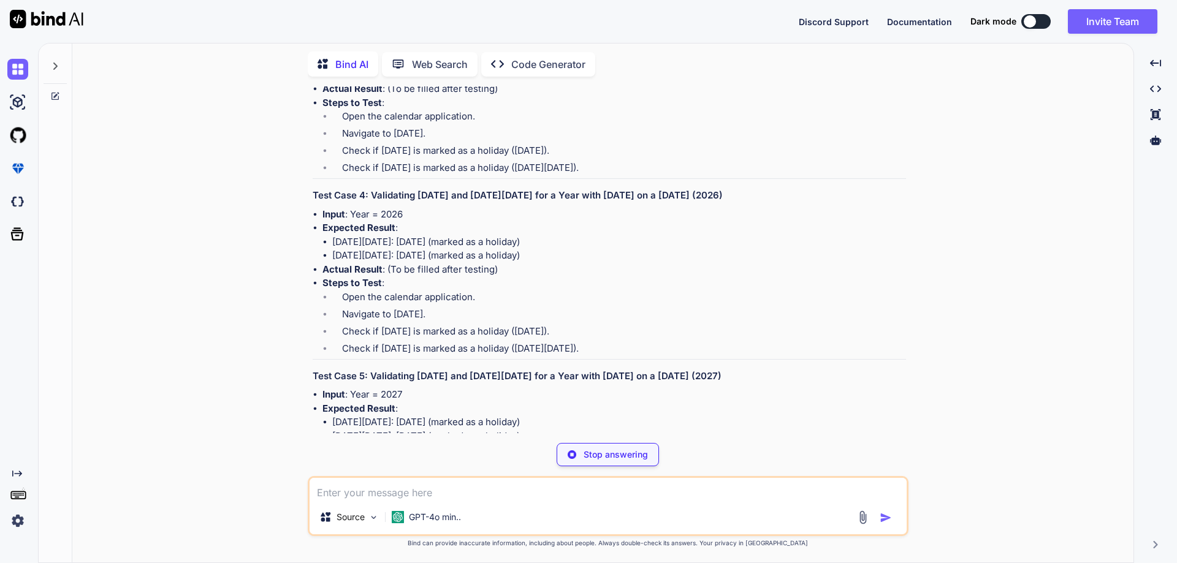
scroll to position [4476, 0]
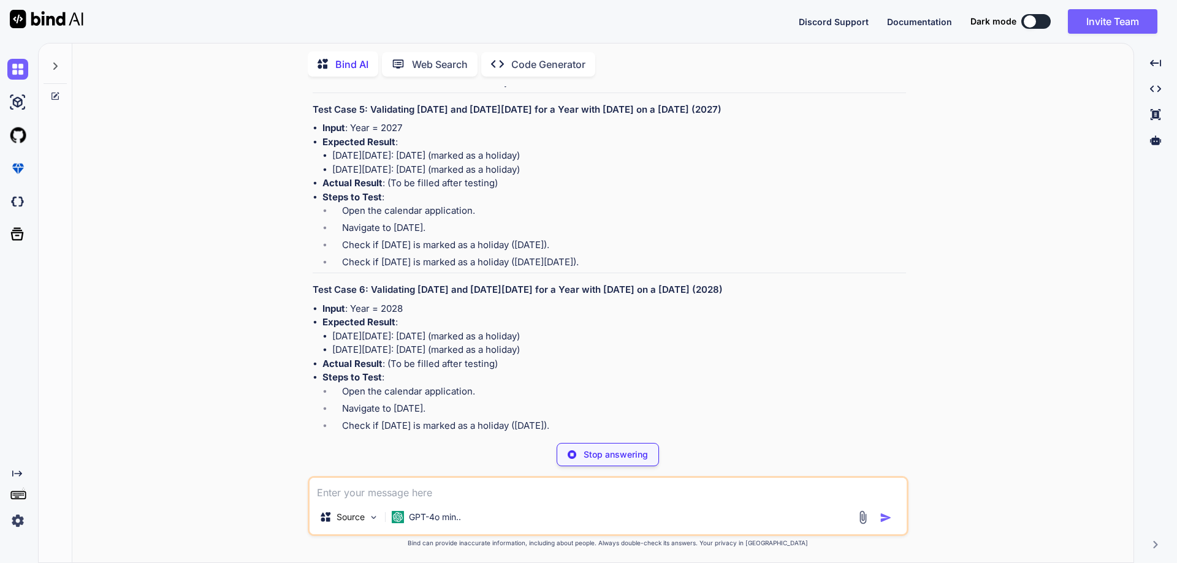
drag, startPoint x: 324, startPoint y: 259, endPoint x: 502, endPoint y: 259, distance: 177.7
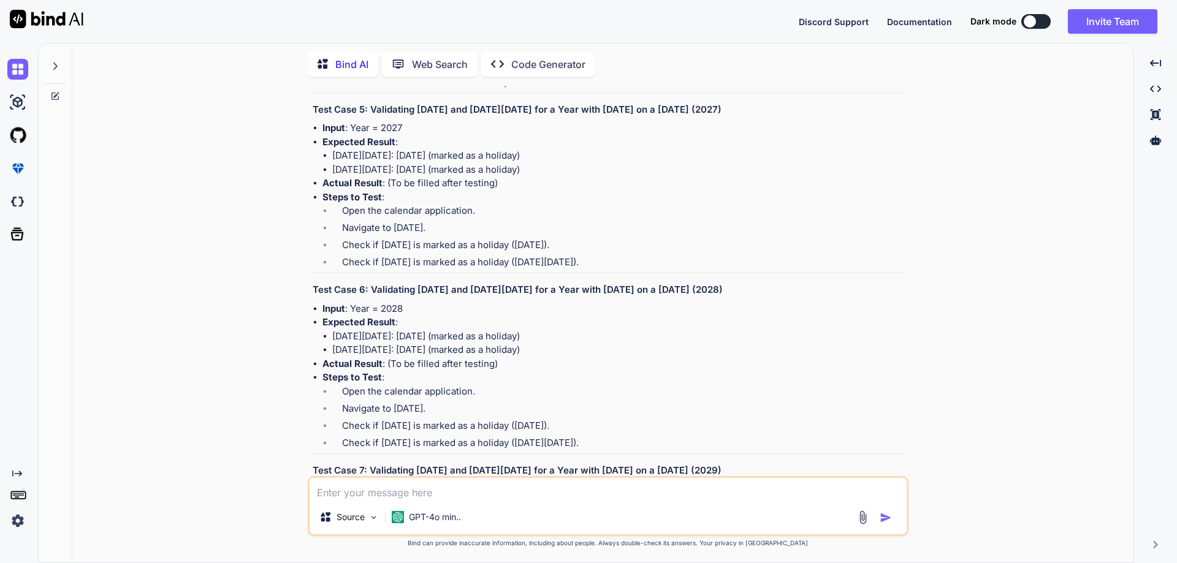
drag, startPoint x: 387, startPoint y: 256, endPoint x: 512, endPoint y: 260, distance: 125.1
drag, startPoint x: 512, startPoint y: 260, endPoint x: 316, endPoint y: 254, distance: 195.6
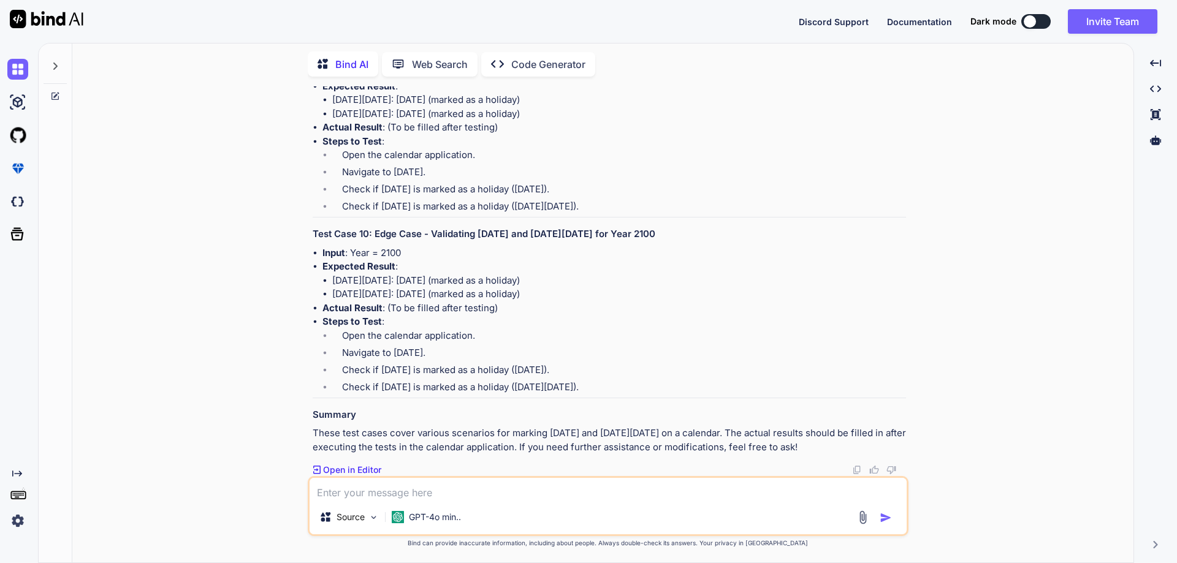
scroll to position [5641, 0]
drag, startPoint x: 614, startPoint y: 288, endPoint x: 1090, endPoint y: 10, distance: 550.7
click at [680, 241] on h3 "Test Case 10: Edge Case - Validating [DATE] and [DATE][DATE] for Year 2100" at bounding box center [609, 234] width 593 height 14
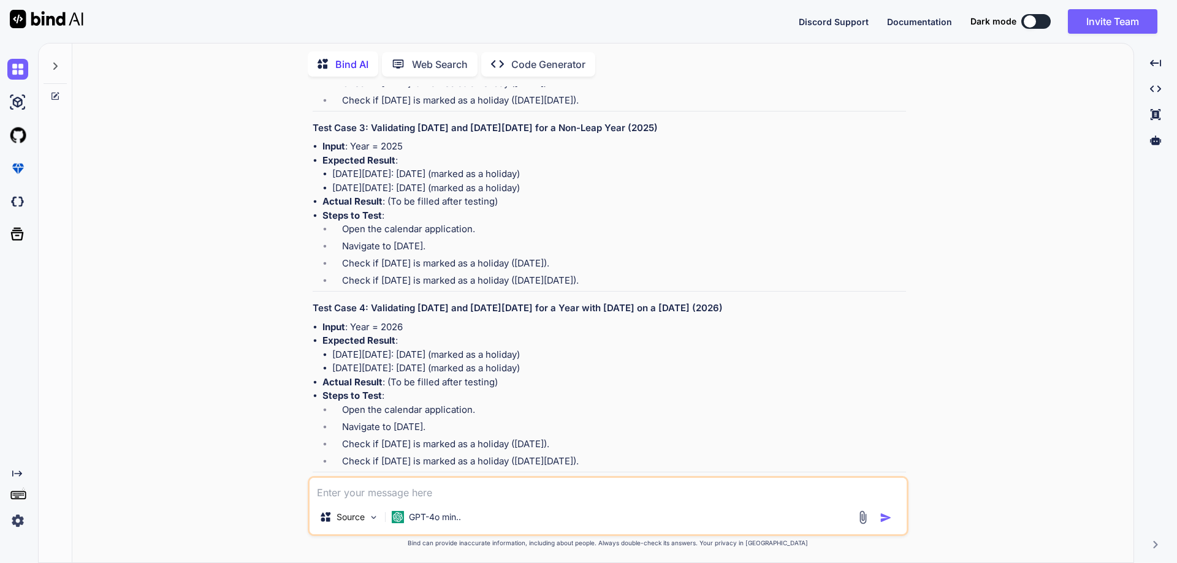
scroll to position [4036, 0]
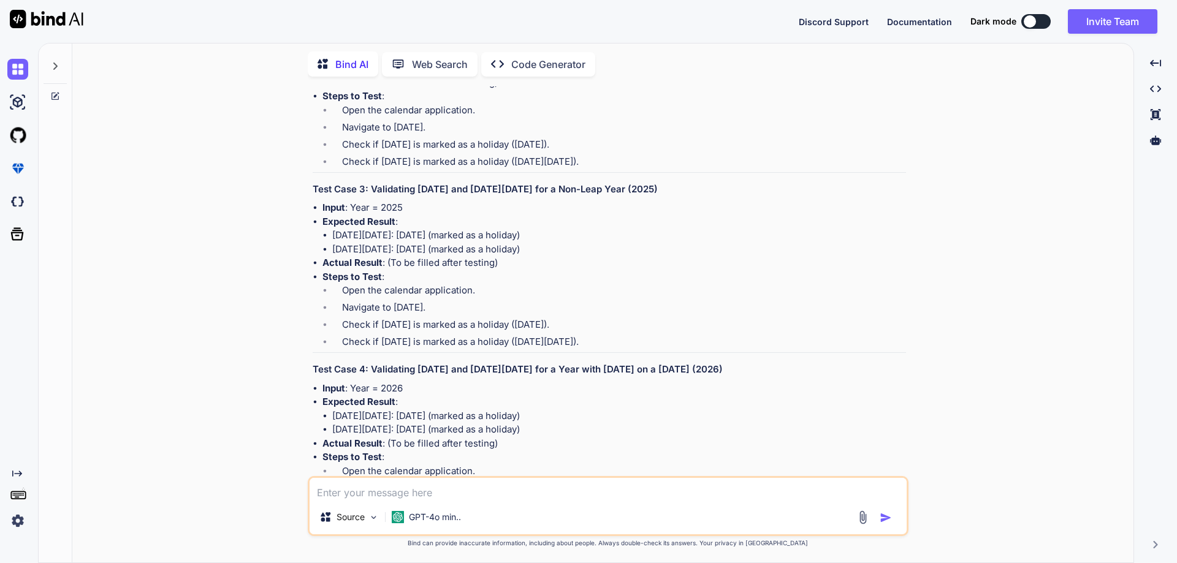
drag, startPoint x: 370, startPoint y: 263, endPoint x: 661, endPoint y: 264, distance: 291.7
copy h3 "Validating [DATE] and [DATE][DATE] for a Given Year (2023)"
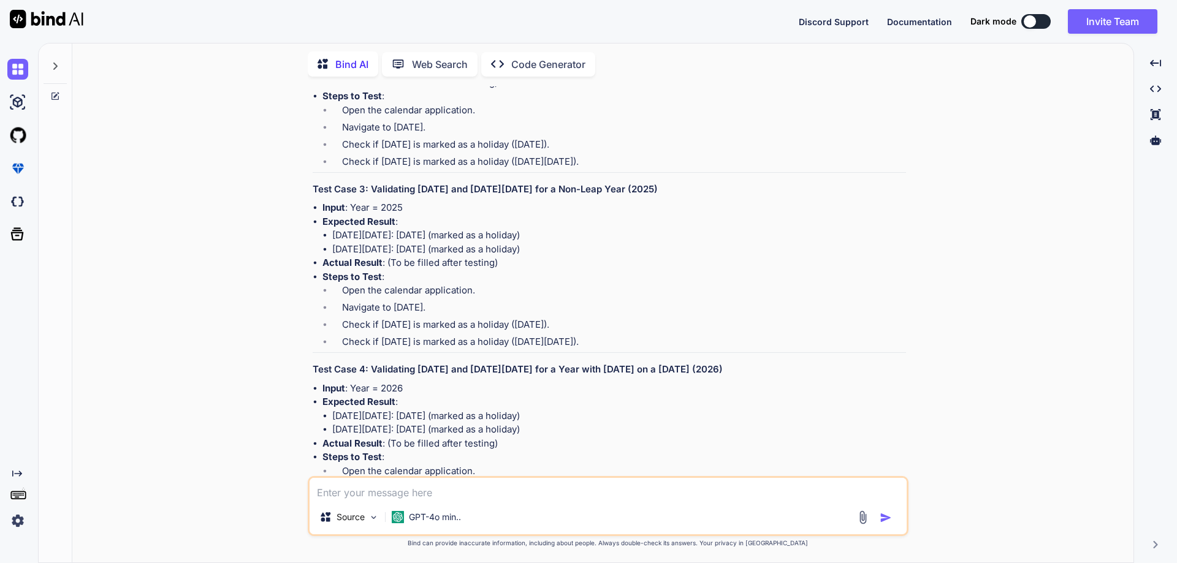
drag, startPoint x: 381, startPoint y: 280, endPoint x: 409, endPoint y: 282, distance: 28.3
drag, startPoint x: 321, startPoint y: 296, endPoint x: 586, endPoint y: 326, distance: 267.1
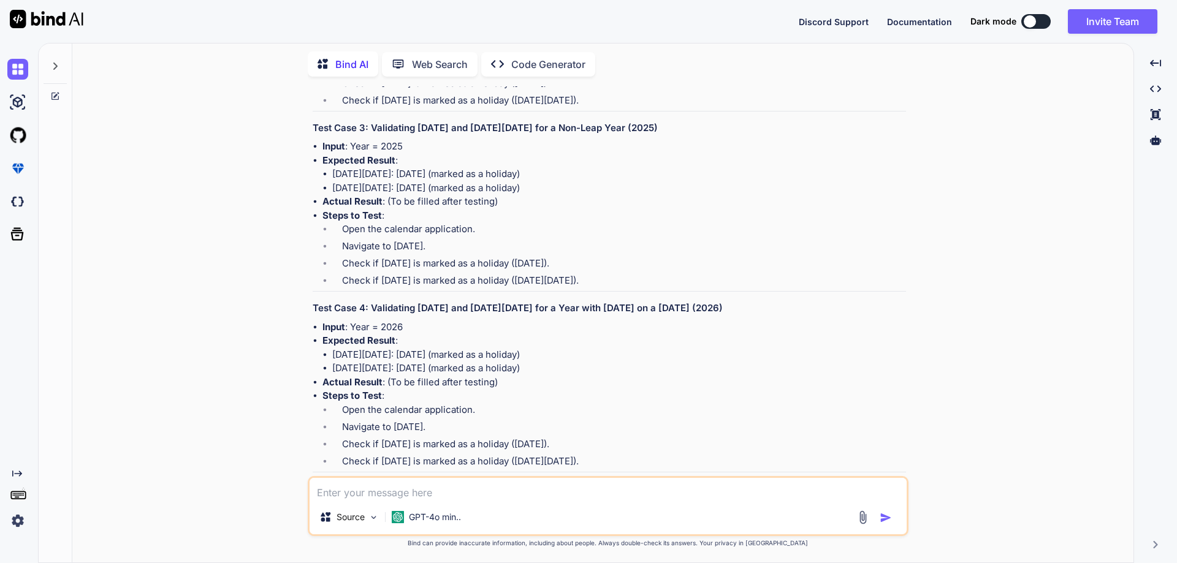
drag, startPoint x: 604, startPoint y: 356, endPoint x: 340, endPoint y: 359, distance: 264.8
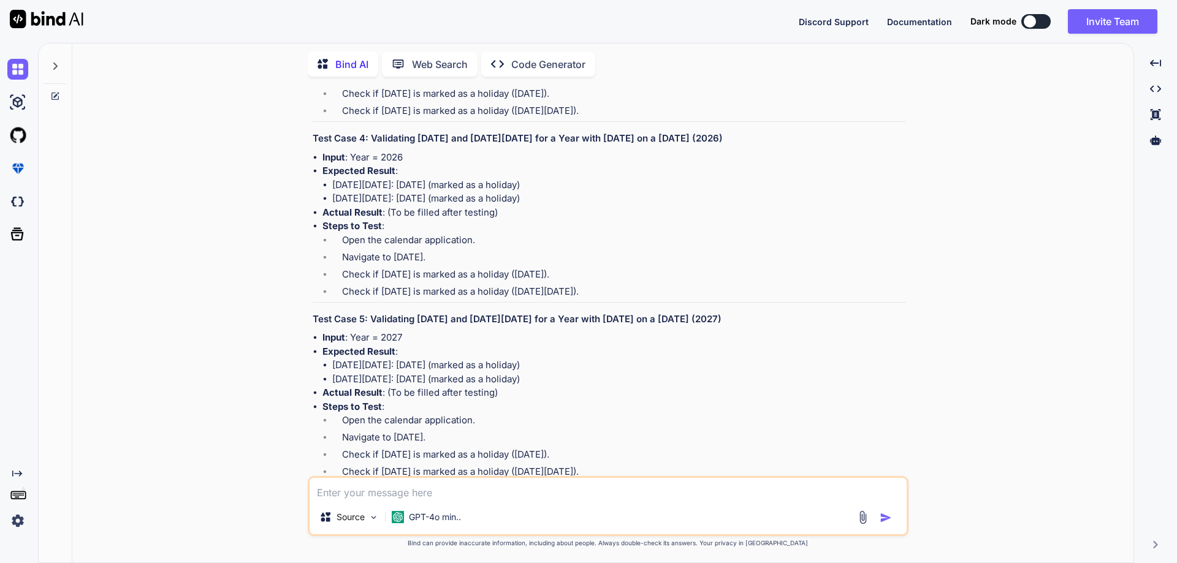
scroll to position [4281, 0]
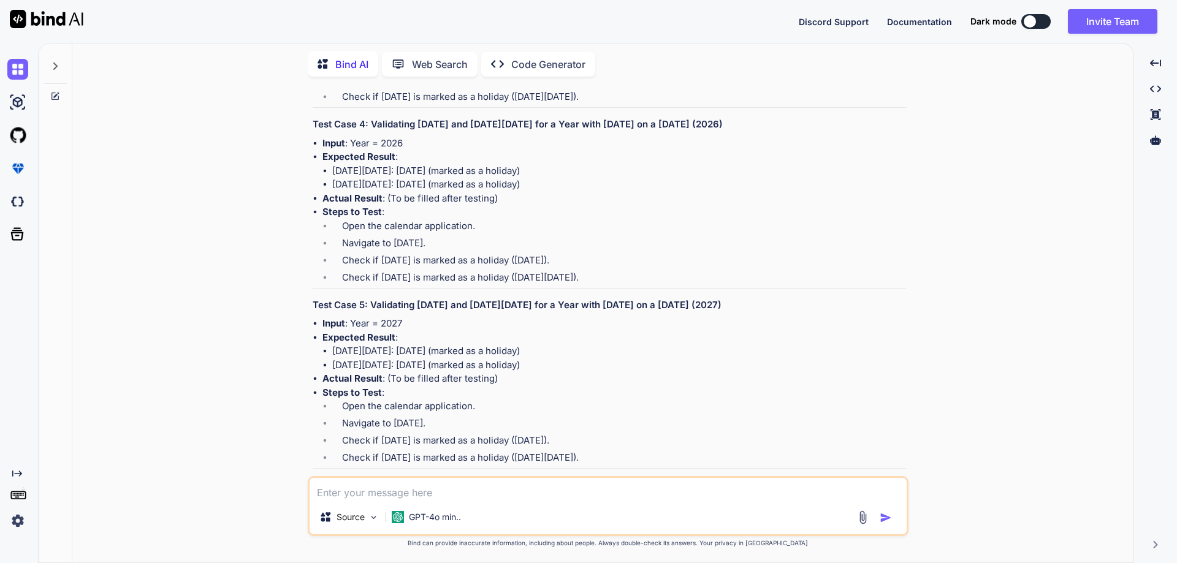
drag, startPoint x: 459, startPoint y: 338, endPoint x: 534, endPoint y: 350, distance: 76.3
drag, startPoint x: 539, startPoint y: 354, endPoint x: 441, endPoint y: 352, distance: 98.1
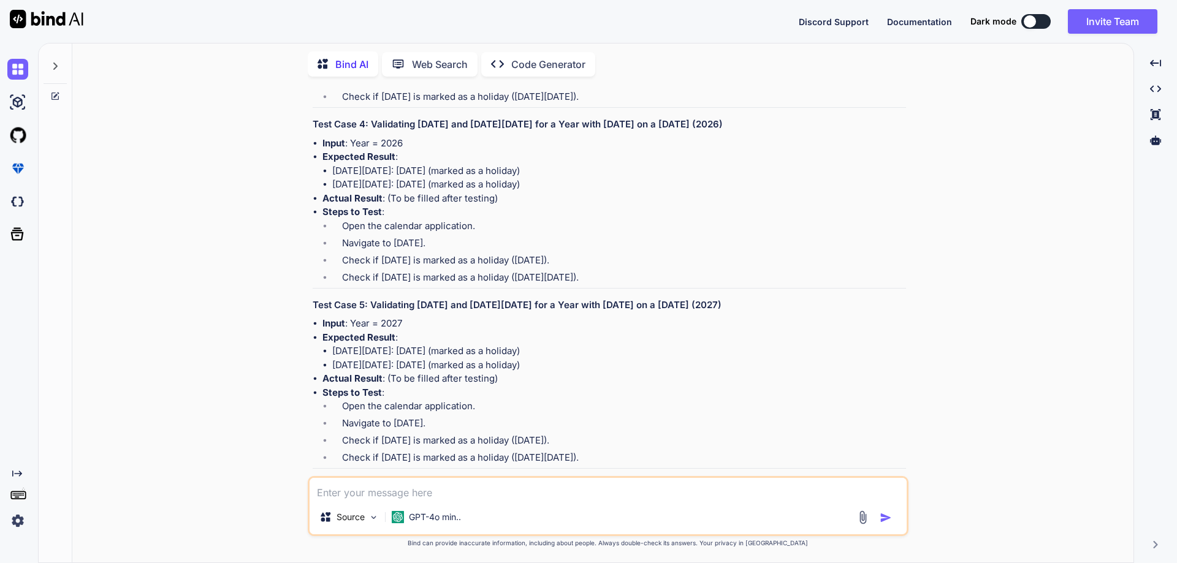
copy li "[DATE]"
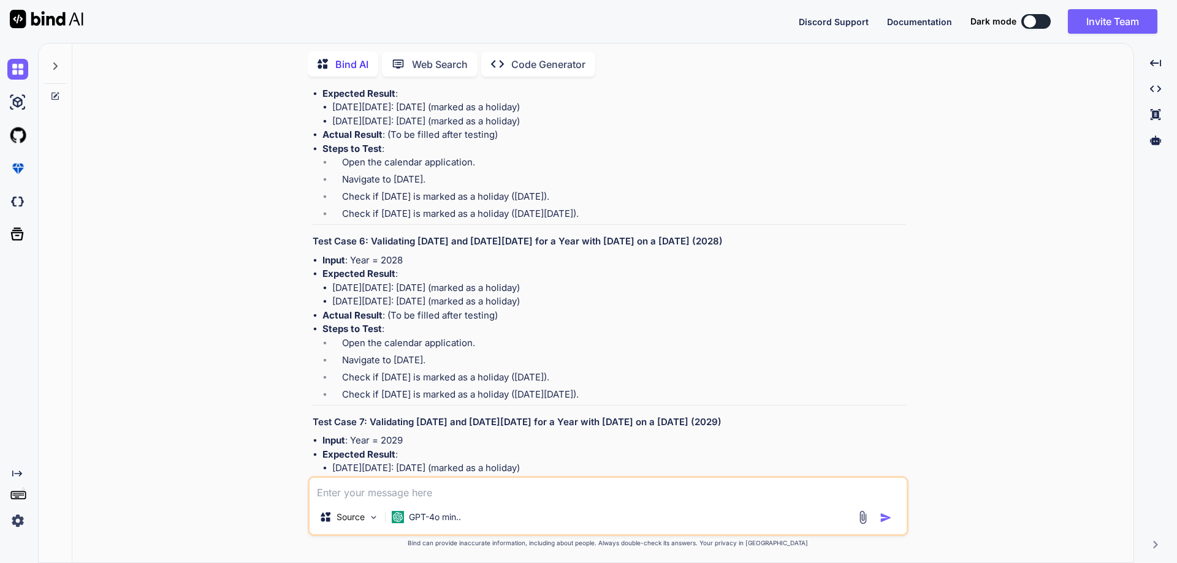
scroll to position [4526, 0]
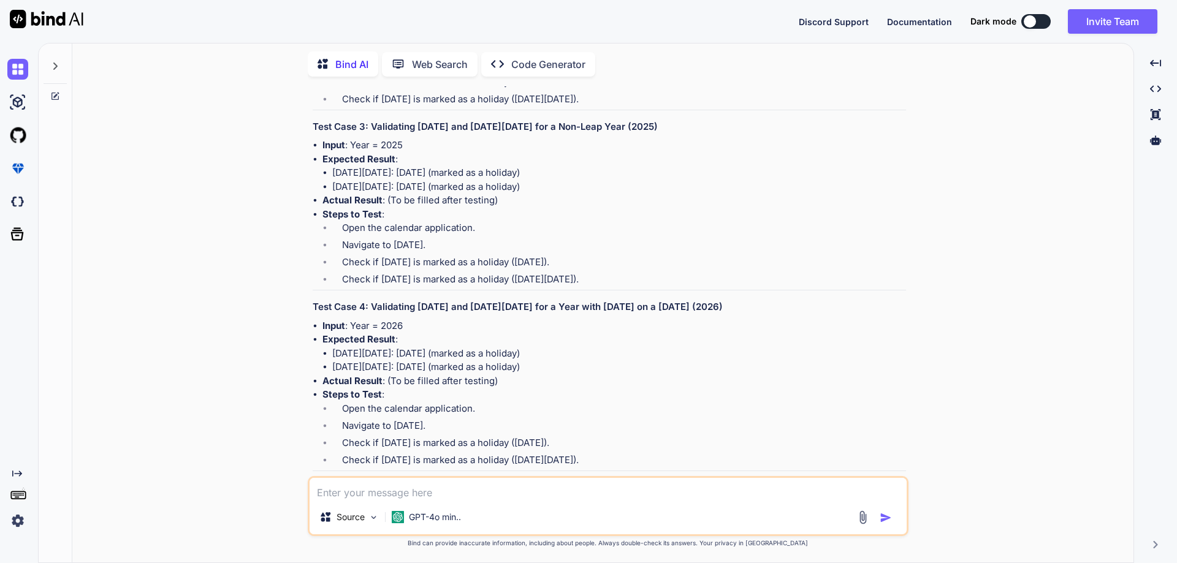
scroll to position [4097, 0]
drag, startPoint x: 365, startPoint y: 206, endPoint x: 685, endPoint y: 213, distance: 320.6
drag, startPoint x: 662, startPoint y: 203, endPoint x: 370, endPoint y: 200, distance: 293.0
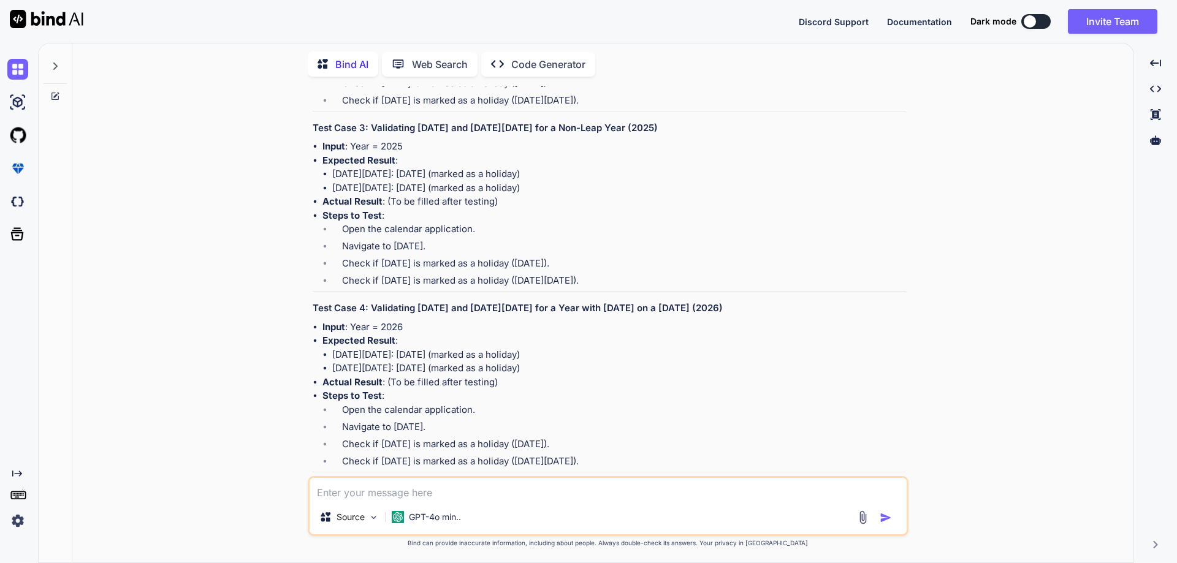
copy h3 "Validating [DATE] and [DATE][DATE] for a Given Year (2023)"
copy li "Expected Result : [DATE][DATE]: [DATE] (marked as a holiday) [DATE][DATE]: [DAT…"
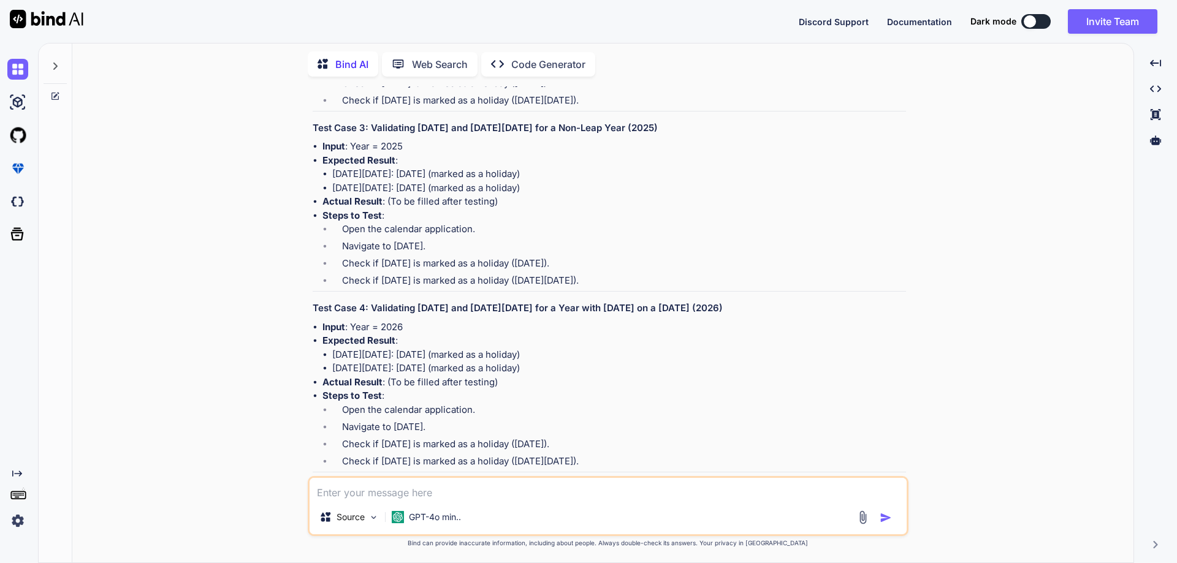
drag, startPoint x: 325, startPoint y: 235, endPoint x: 582, endPoint y: 264, distance: 259.0
drag, startPoint x: 407, startPoint y: 219, endPoint x: 321, endPoint y: 218, distance: 86.4
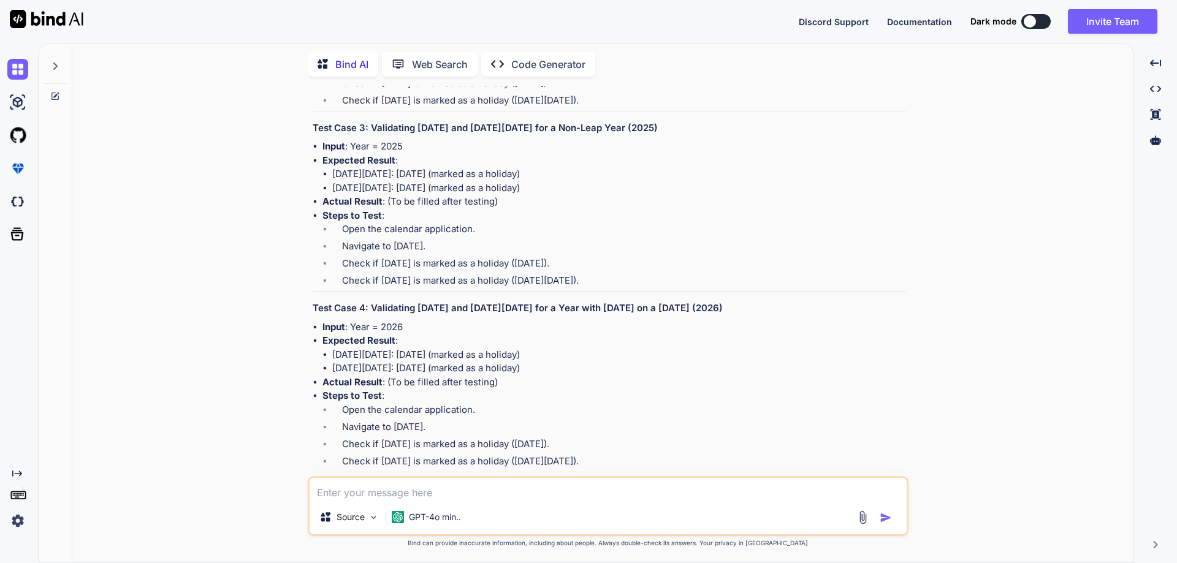
copy li "Input : Year = 2023"
copy li "Expected Result : [DATE][DATE]: [DATE] (marked as a holiday) [DATE][DATE]: [DAT…"
drag, startPoint x: 323, startPoint y: 235, endPoint x: 599, endPoint y: 266, distance: 278.1
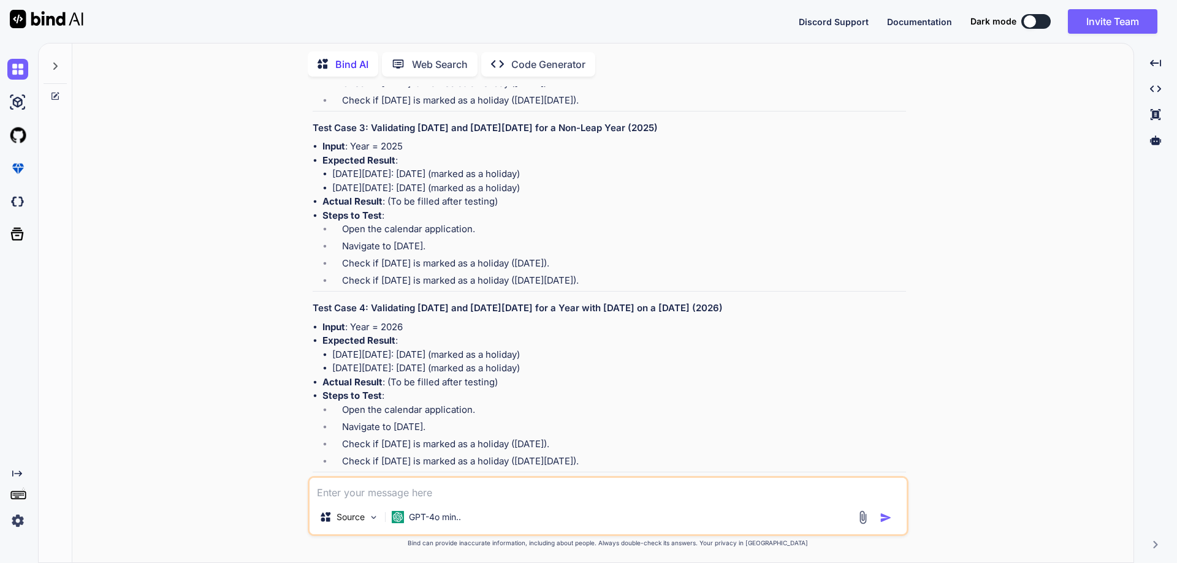
scroll to position [4158, 0]
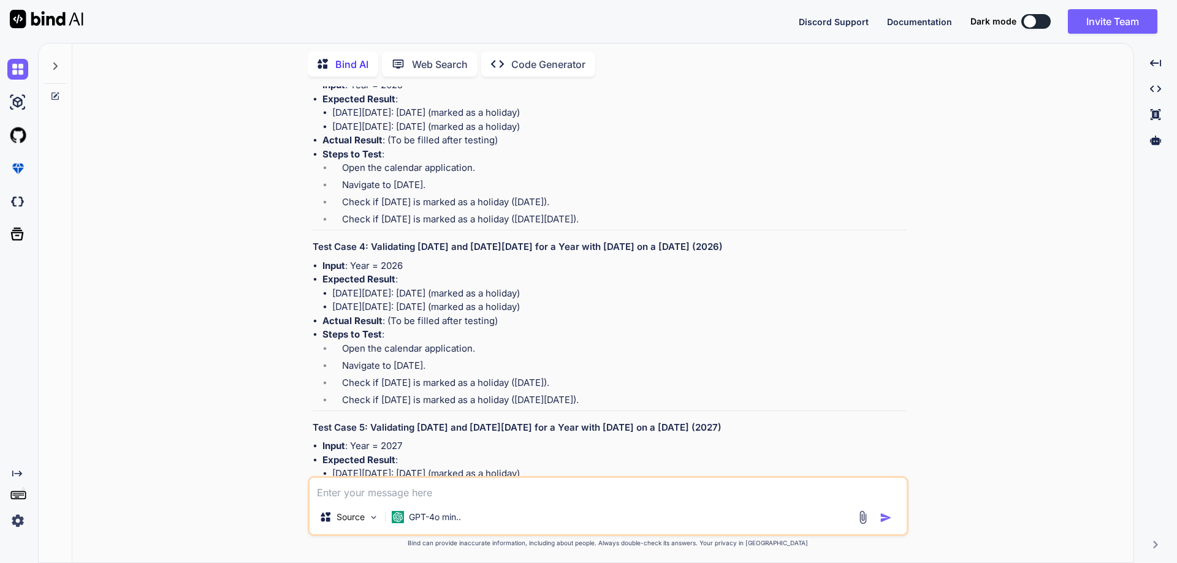
copy li "Steps to Test : Open the calendar application. Navigate to [DATE]. Check if [DA…"
drag, startPoint x: 323, startPoint y: 229, endPoint x: 628, endPoint y: 294, distance: 311.4
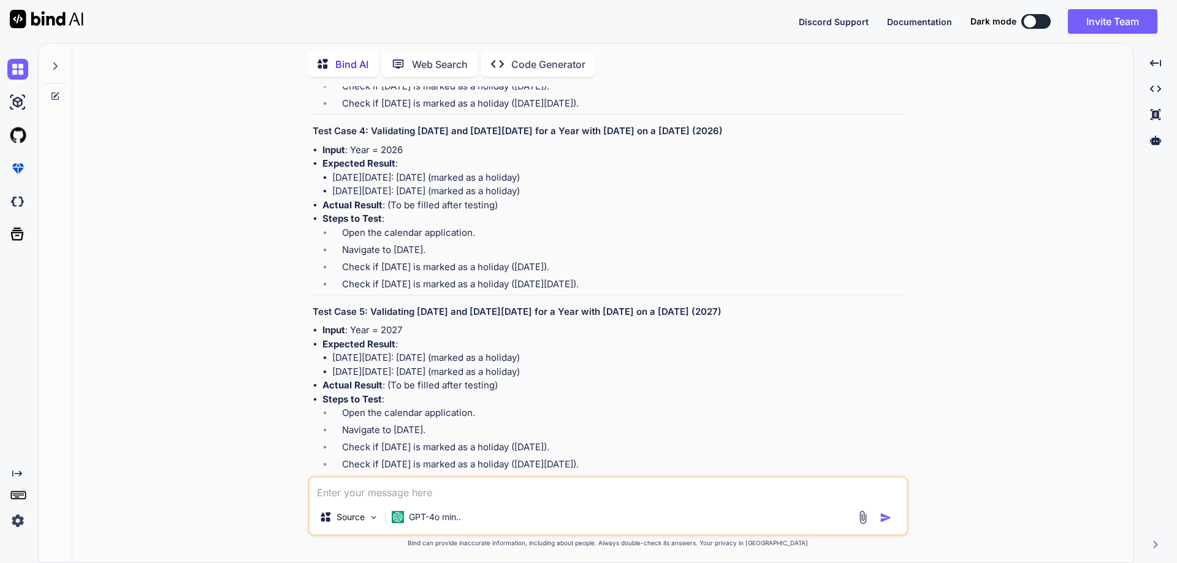
scroll to position [4281, 0]
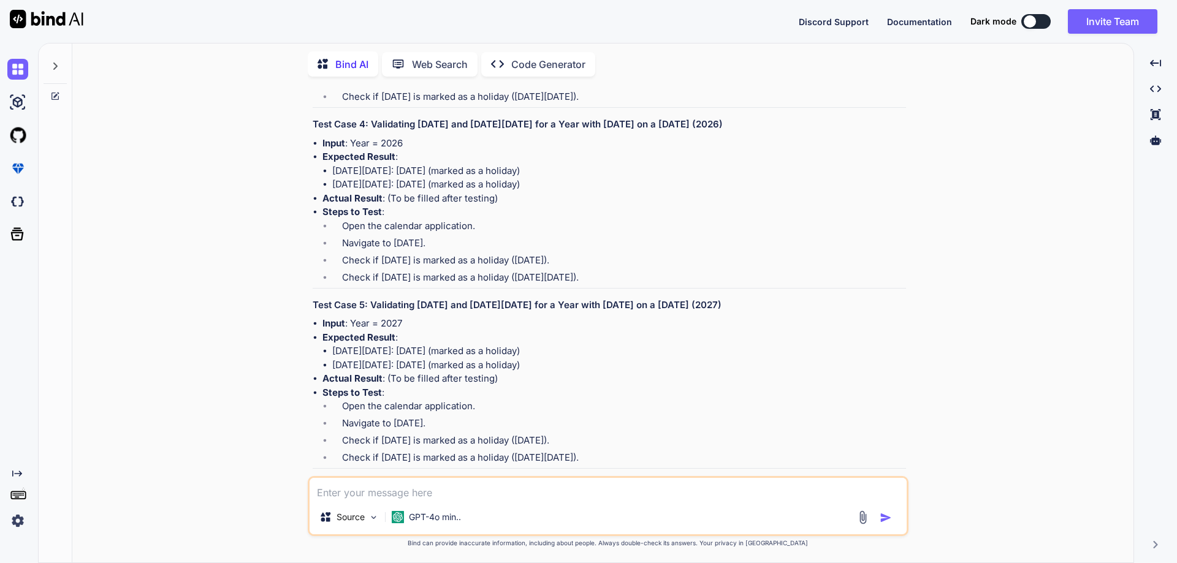
drag, startPoint x: 369, startPoint y: 198, endPoint x: 662, endPoint y: 203, distance: 293.0
copy h3 "Validating [DATE] and [DATE][DATE] for a Leap Year (2024)"
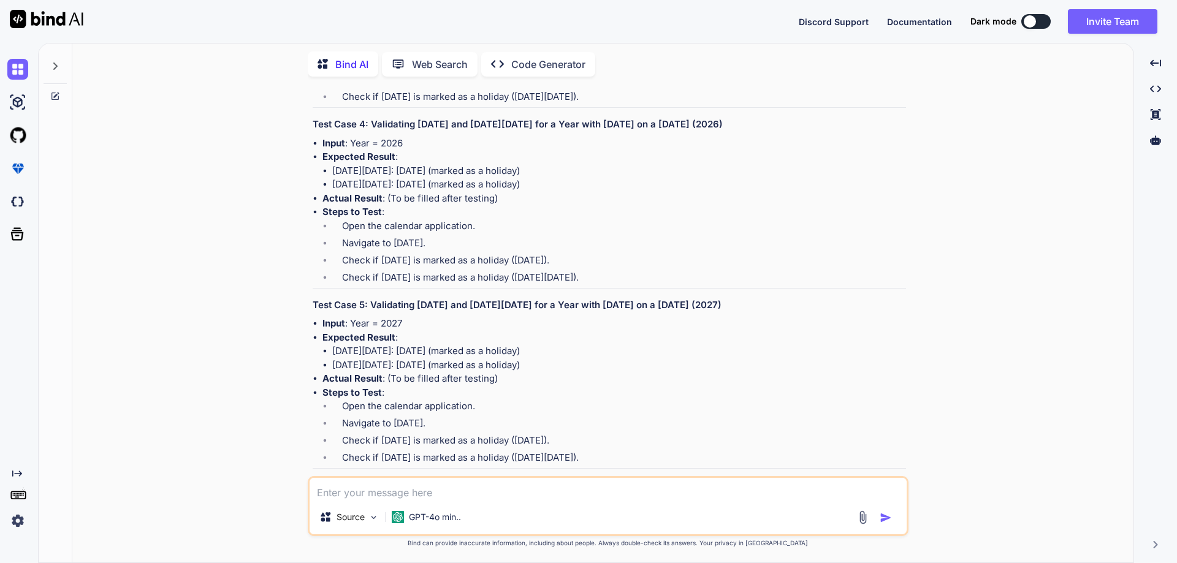
drag, startPoint x: 325, startPoint y: 288, endPoint x: 642, endPoint y: 355, distance: 323.3
drag, startPoint x: 604, startPoint y: 352, endPoint x: 322, endPoint y: 290, distance: 288.0
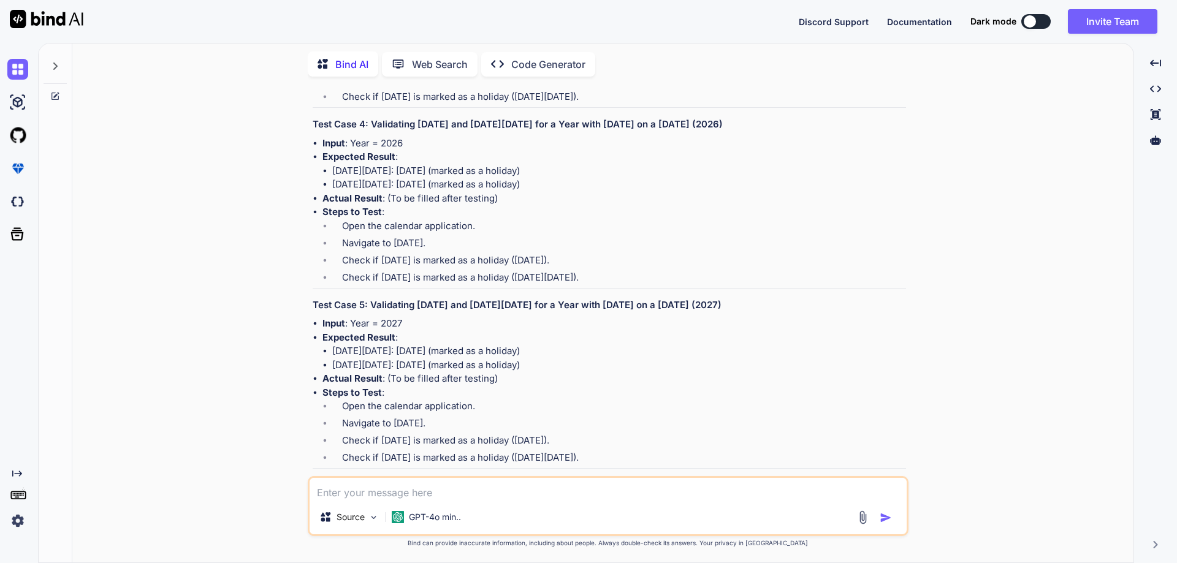
drag, startPoint x: 322, startPoint y: 232, endPoint x: 621, endPoint y: 262, distance: 300.6
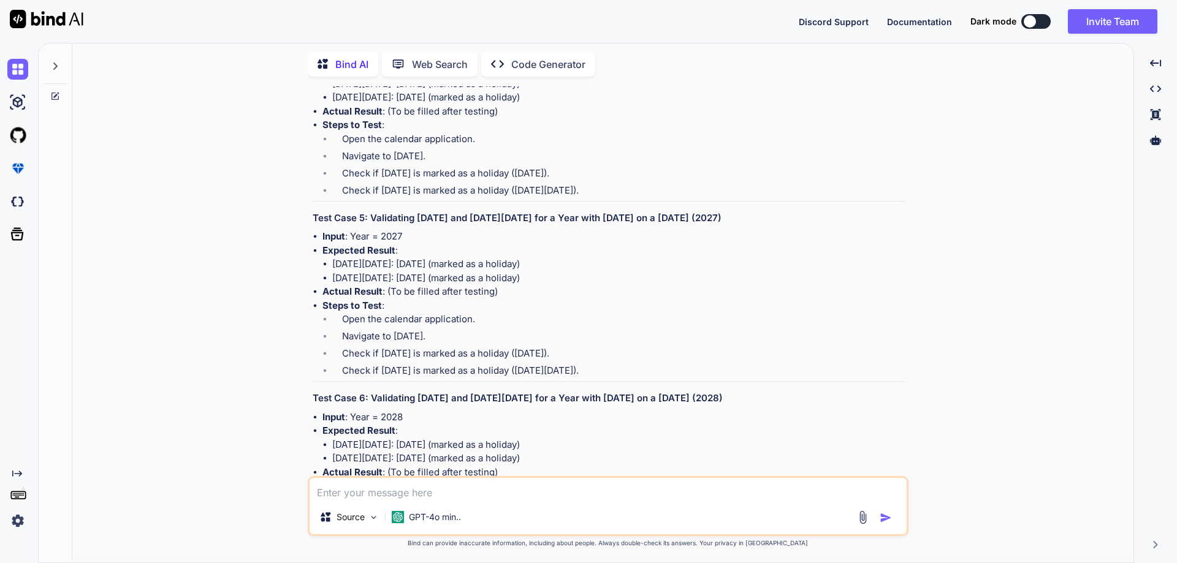
scroll to position [4403, 0]
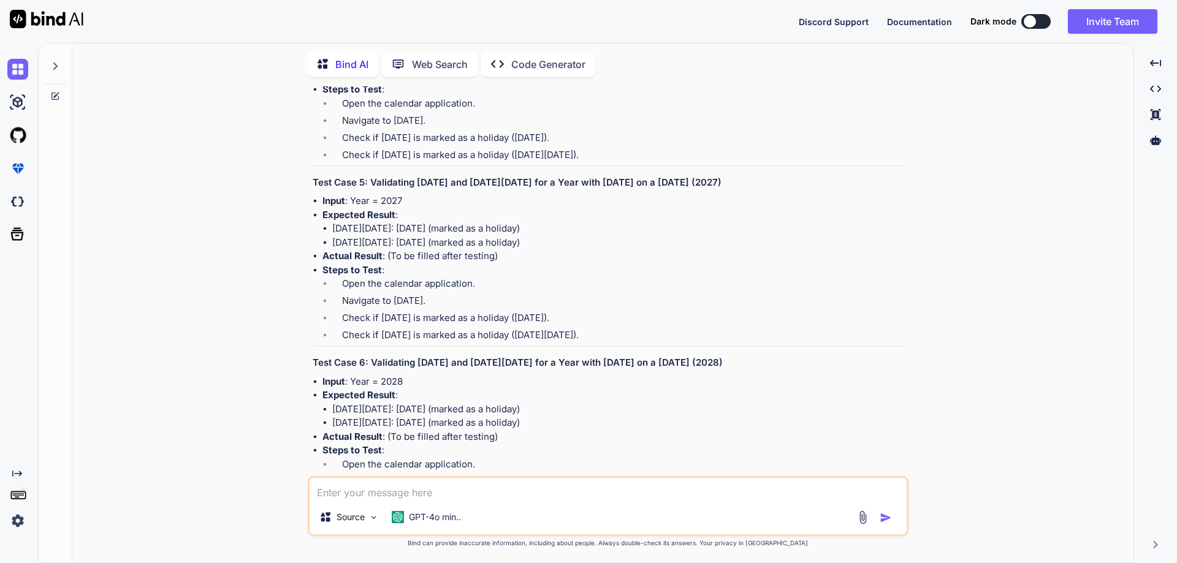
drag, startPoint x: 370, startPoint y: 256, endPoint x: 710, endPoint y: 260, distance: 340.2
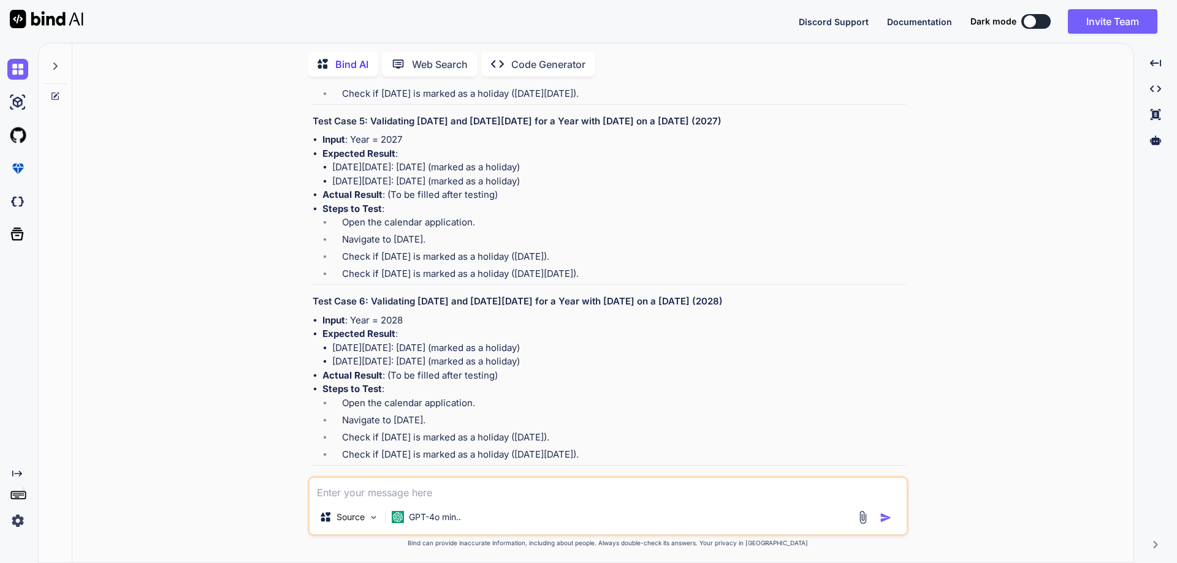
drag, startPoint x: 323, startPoint y: 284, endPoint x: 618, endPoint y: 352, distance: 302.5
drag, startPoint x: 328, startPoint y: 240, endPoint x: 603, endPoint y: 252, distance: 275.4
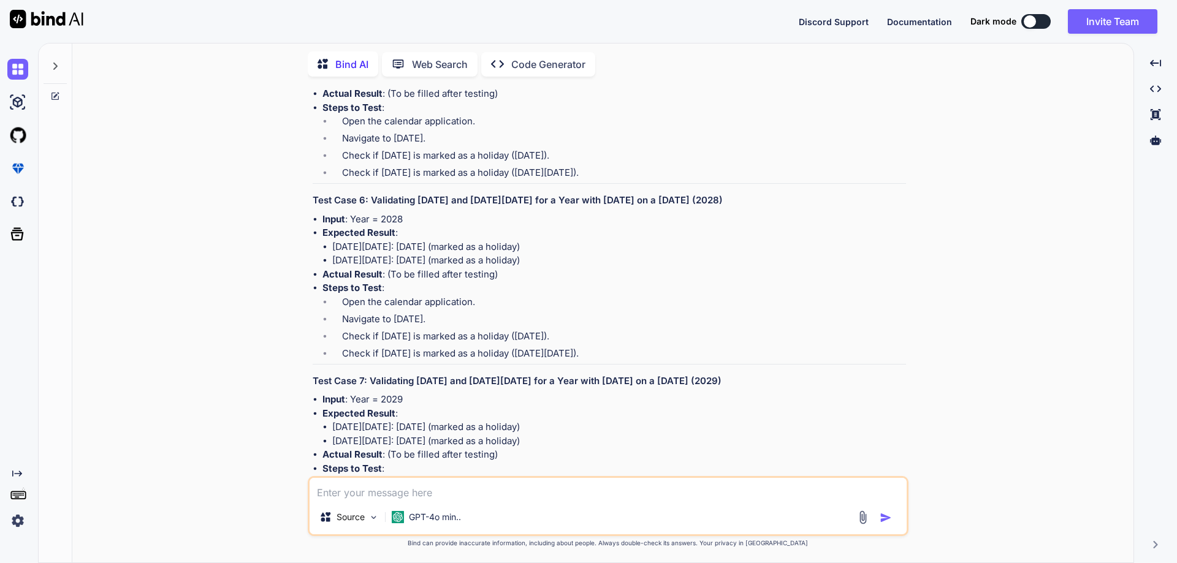
scroll to position [4587, 0]
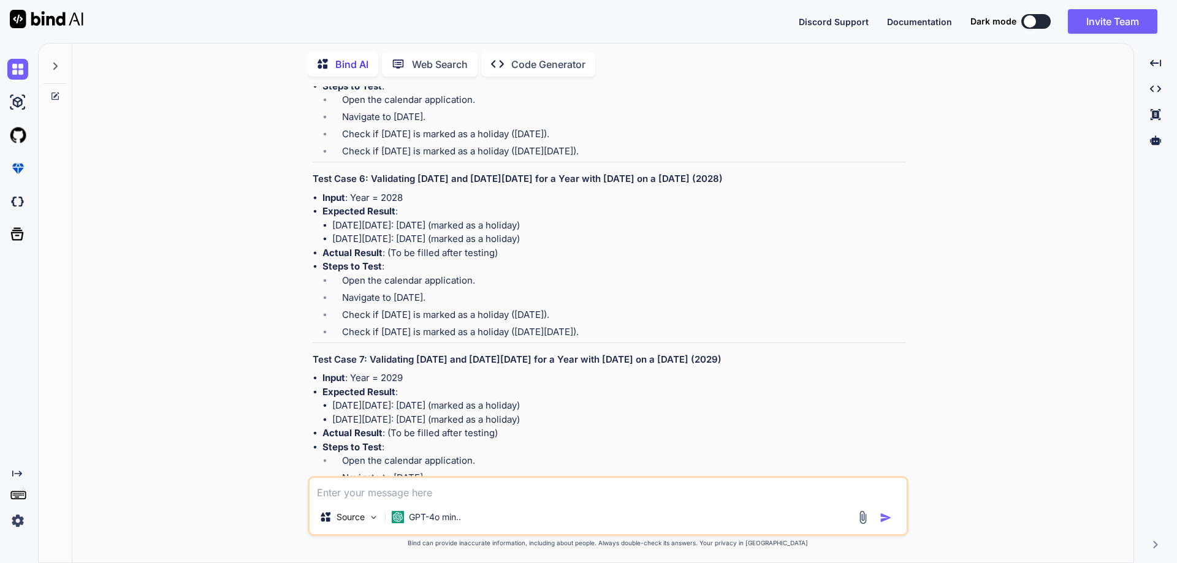
drag, startPoint x: 370, startPoint y: 253, endPoint x: 809, endPoint y: 259, distance: 438.8
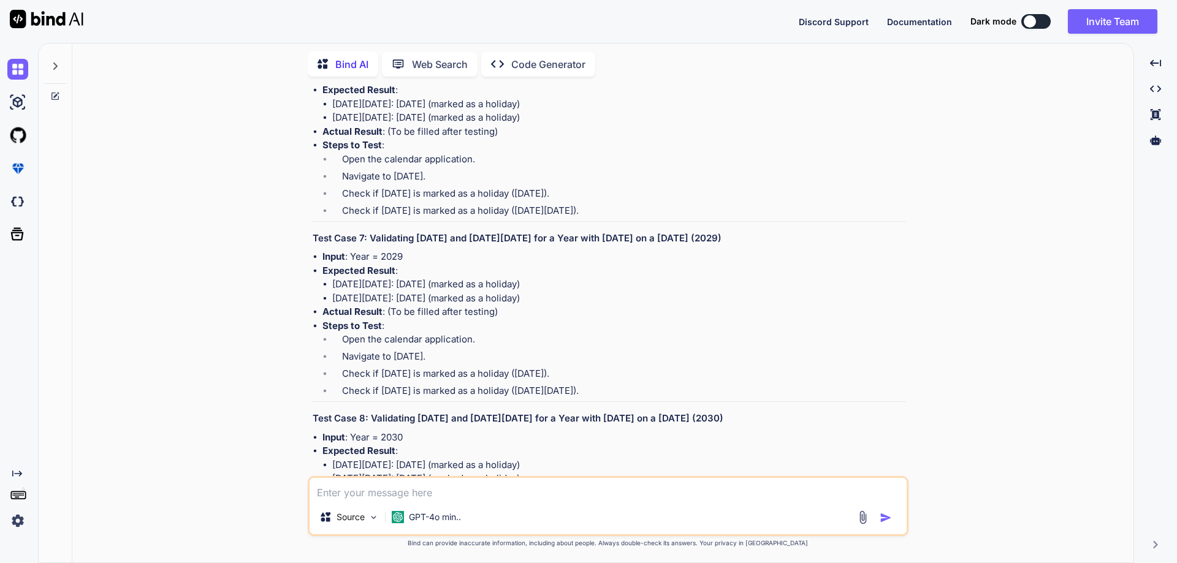
scroll to position [4710, 0]
drag, startPoint x: 324, startPoint y: 218, endPoint x: 640, endPoint y: 291, distance: 323.9
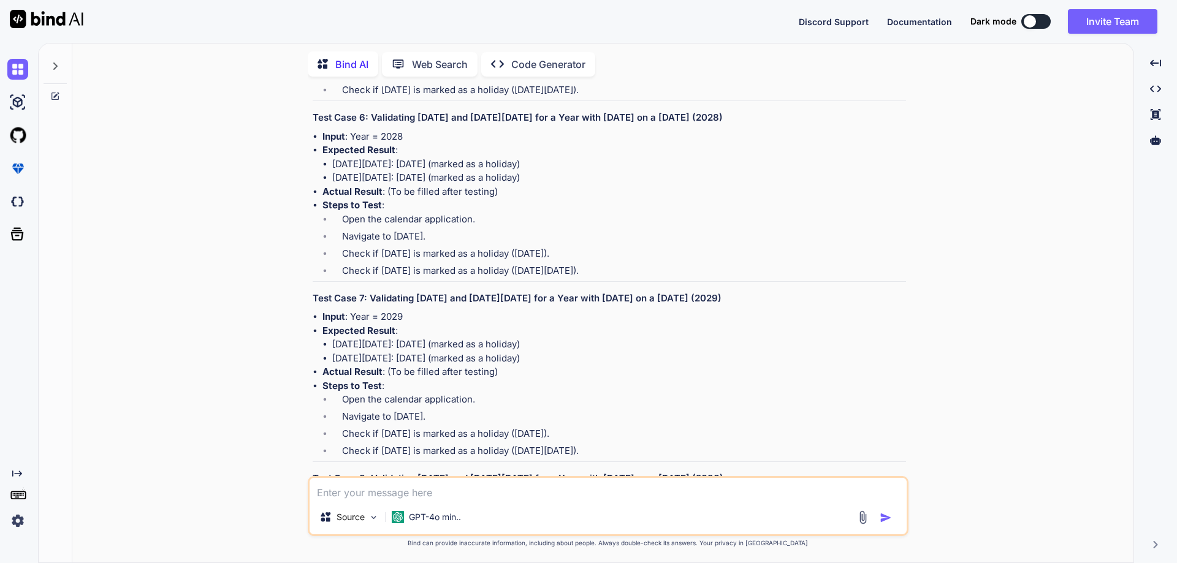
drag, startPoint x: 323, startPoint y: 226, endPoint x: 609, endPoint y: 255, distance: 287.1
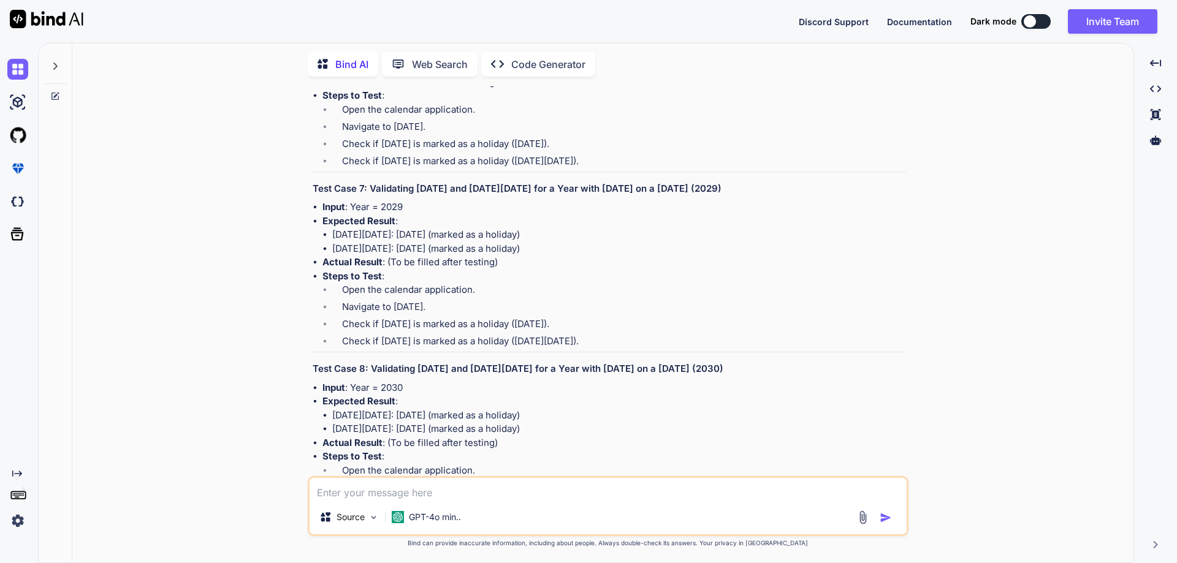
scroll to position [4832, 0]
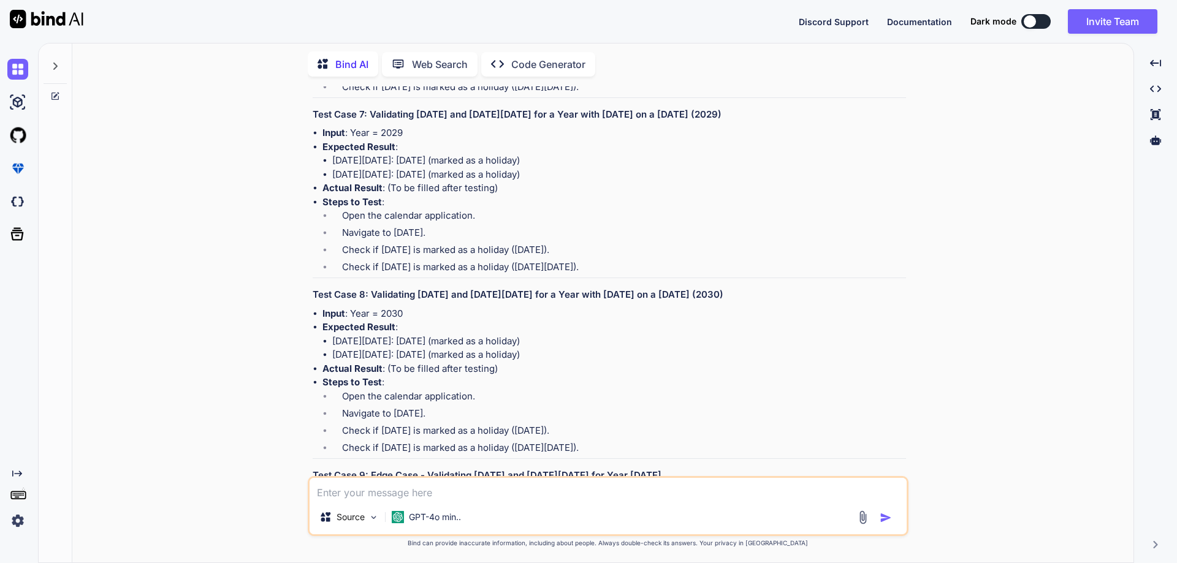
drag, startPoint x: 370, startPoint y: 186, endPoint x: 775, endPoint y: 186, distance: 404.5
drag, startPoint x: 327, startPoint y: 290, endPoint x: 638, endPoint y: 351, distance: 316.7
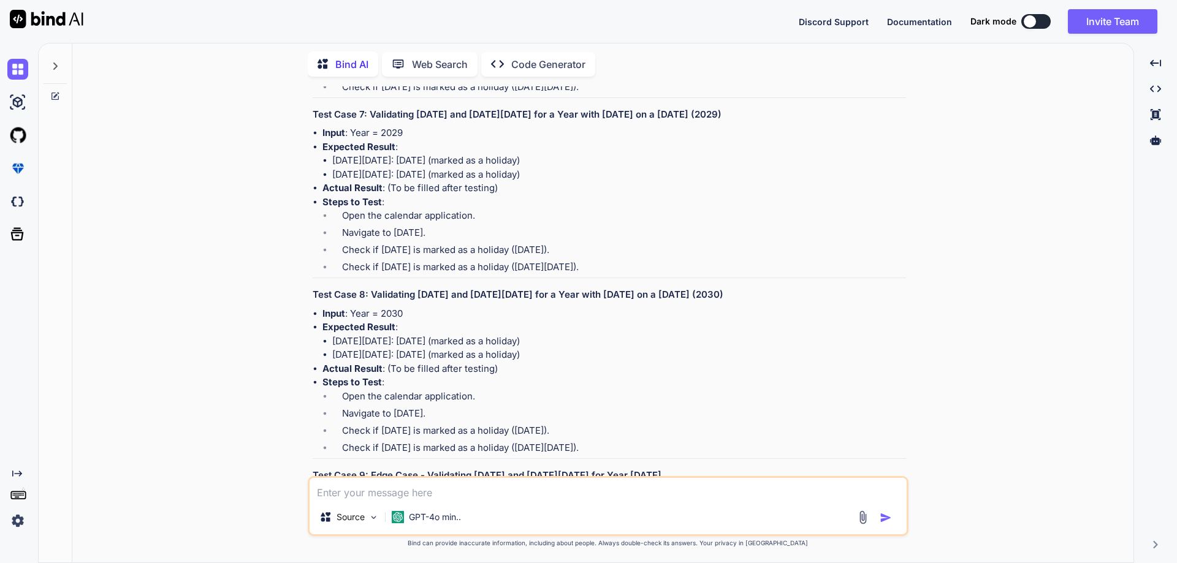
drag, startPoint x: 324, startPoint y: 221, endPoint x: 581, endPoint y: 252, distance: 259.4
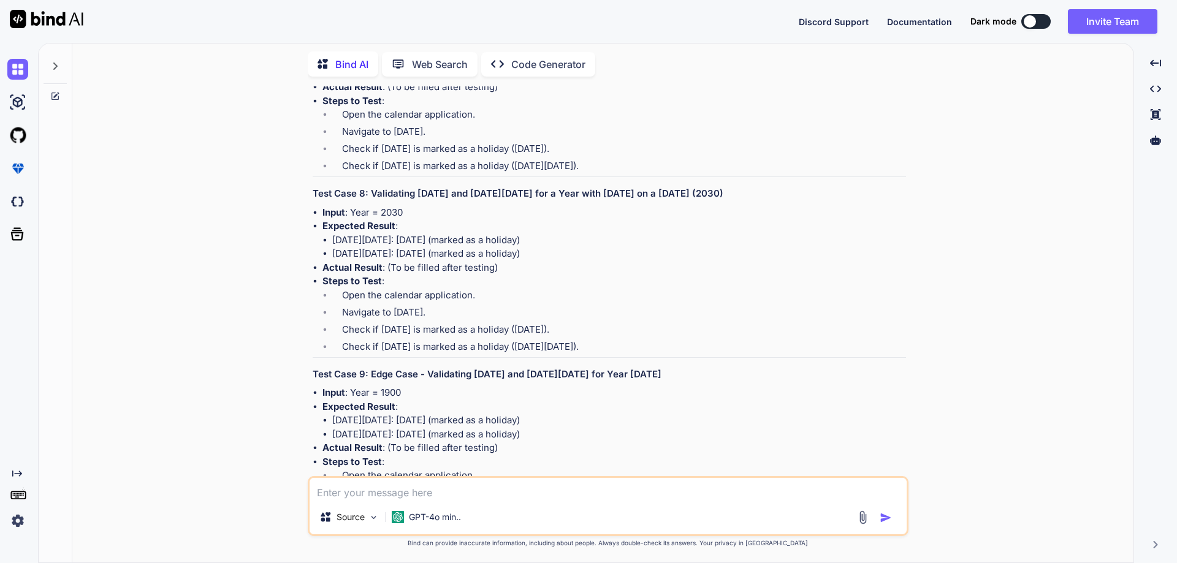
scroll to position [4955, 0]
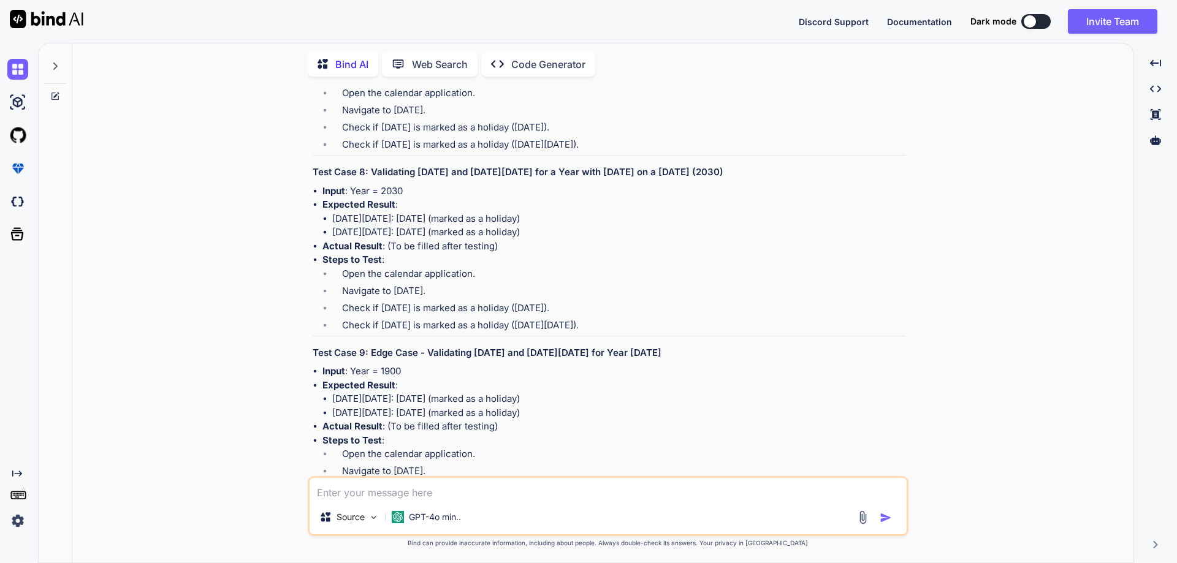
drag, startPoint x: 371, startPoint y: 246, endPoint x: 794, endPoint y: 246, distance: 423.5
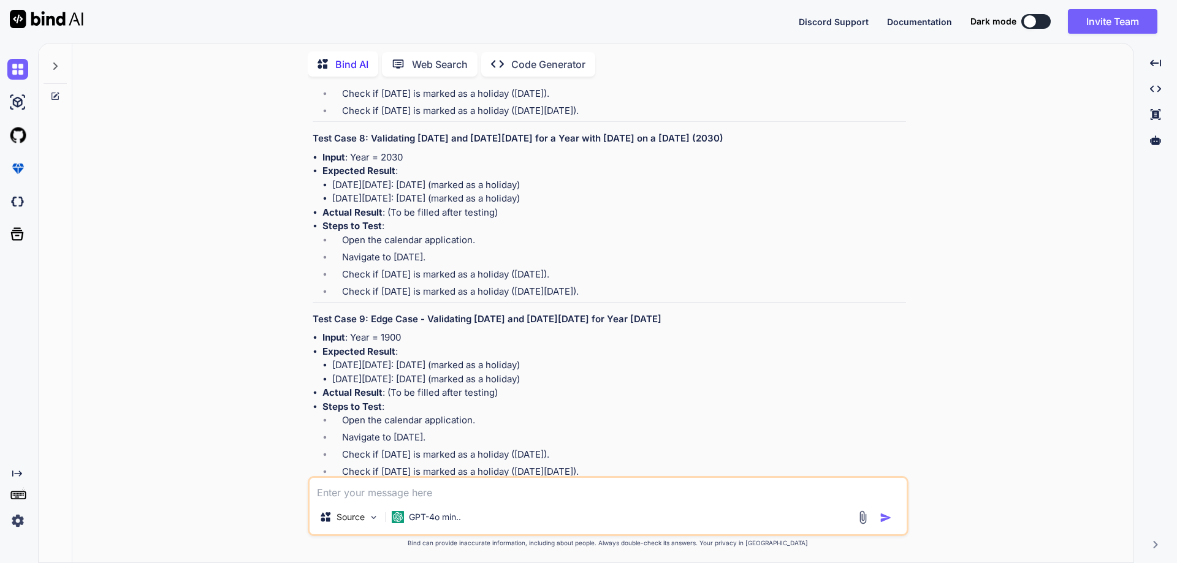
scroll to position [5016, 0]
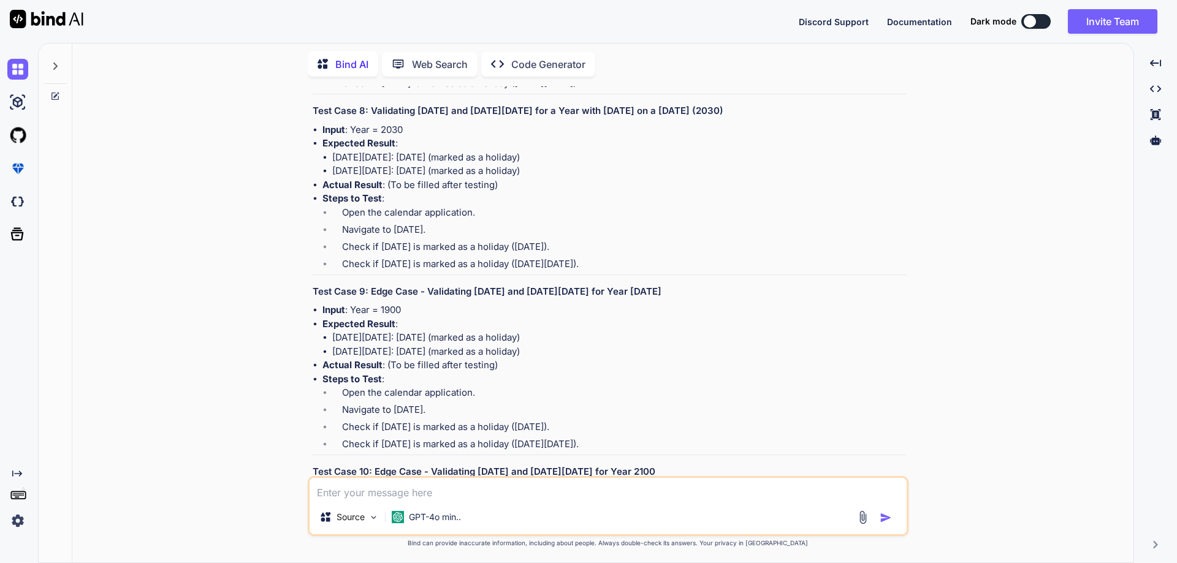
drag, startPoint x: 322, startPoint y: 273, endPoint x: 652, endPoint y: 346, distance: 337.7
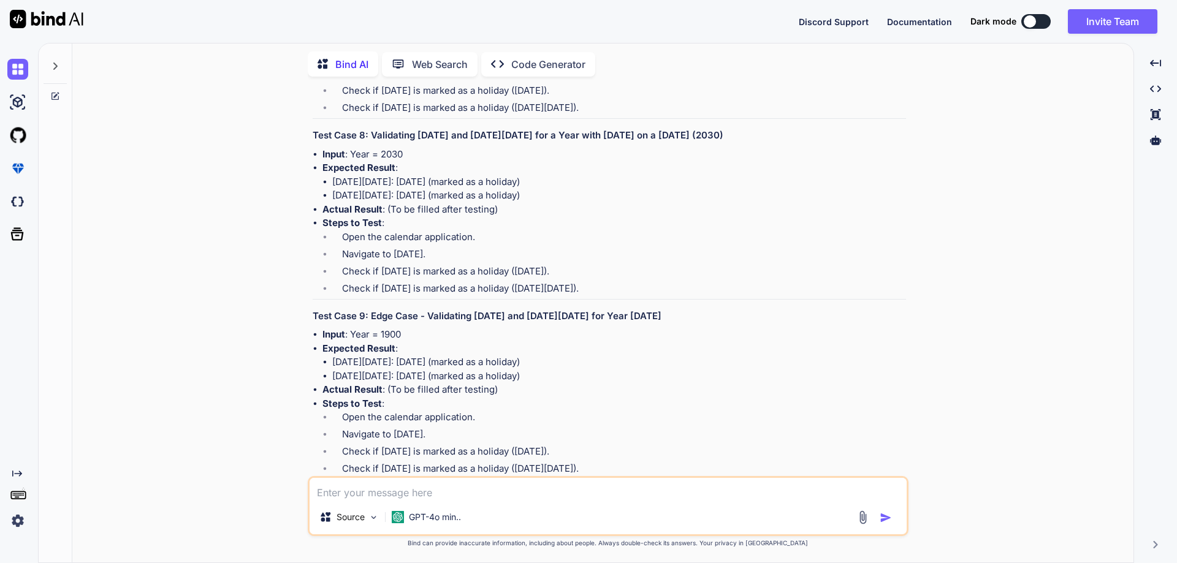
scroll to position [4955, 0]
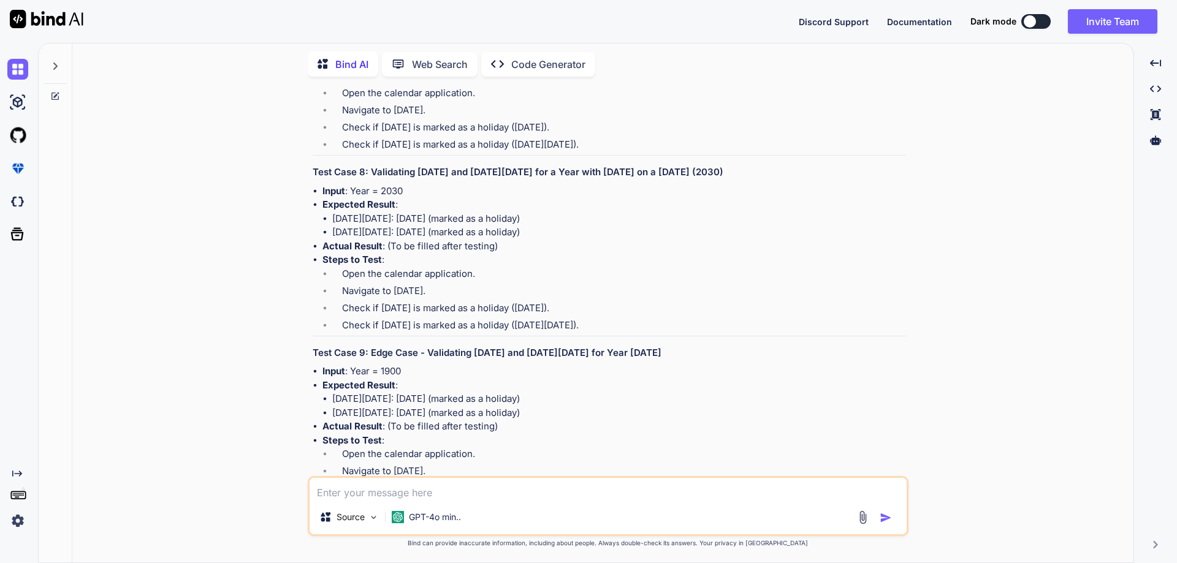
drag, startPoint x: 579, startPoint y: 308, endPoint x: 324, endPoint y: 280, distance: 256.5
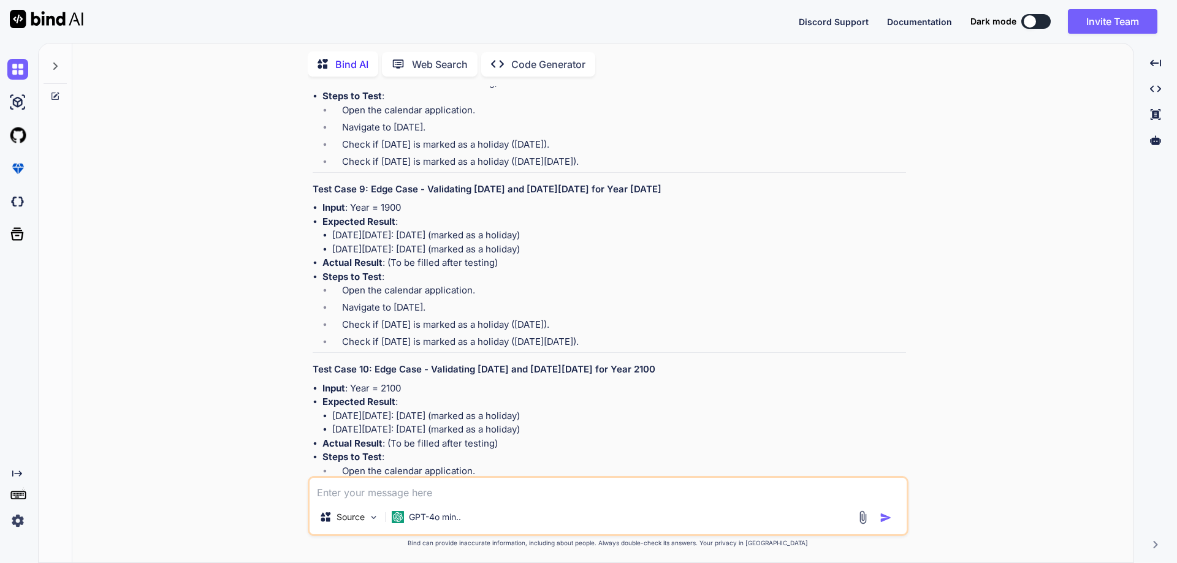
scroll to position [5139, 0]
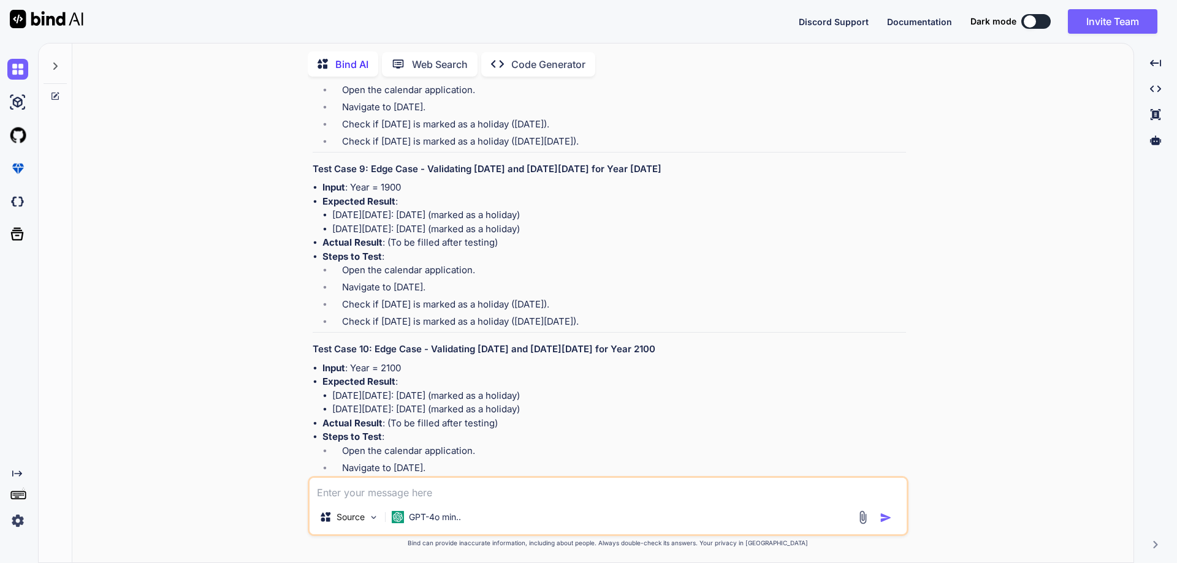
drag, startPoint x: 370, startPoint y: 243, endPoint x: 794, endPoint y: 243, distance: 424.7
drag, startPoint x: 323, startPoint y: 331, endPoint x: 624, endPoint y: 395, distance: 307.7
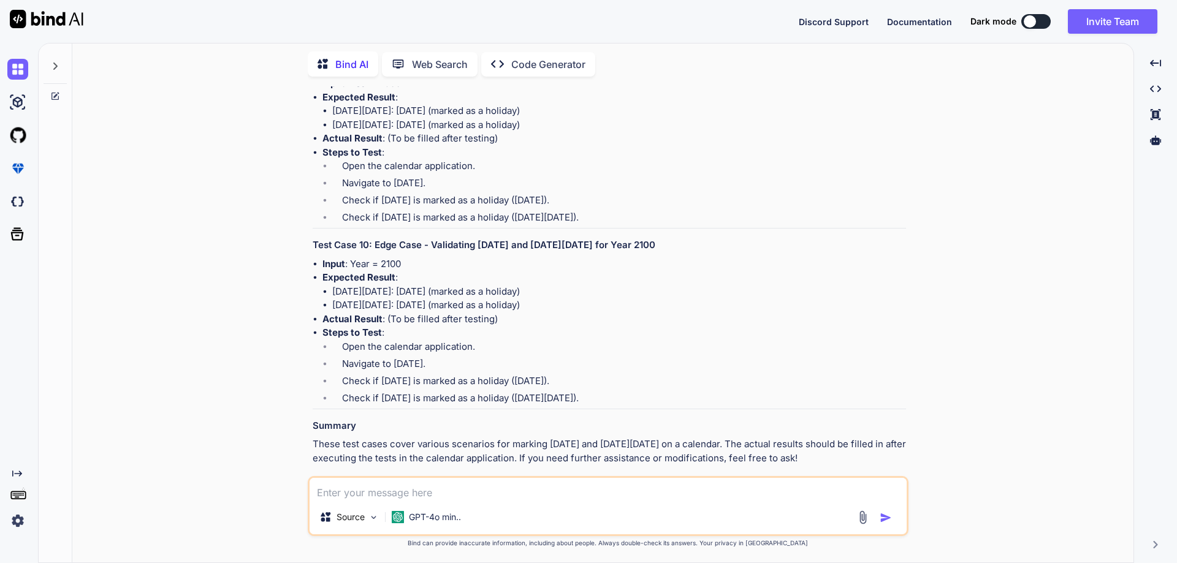
scroll to position [5200, 0]
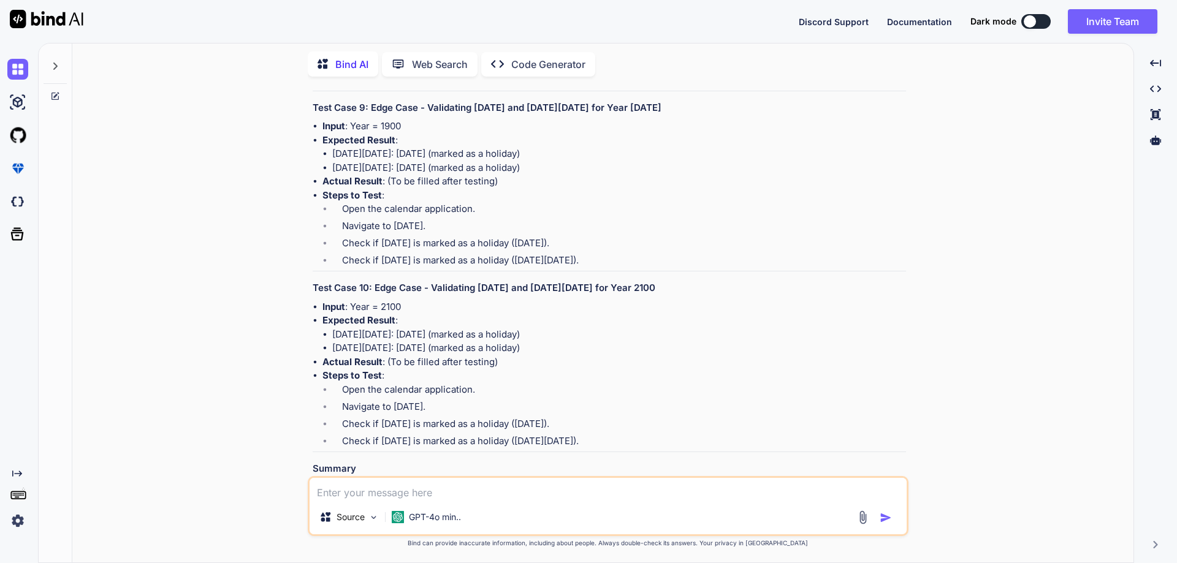
drag, startPoint x: 324, startPoint y: 214, endPoint x: 603, endPoint y: 245, distance: 280.5
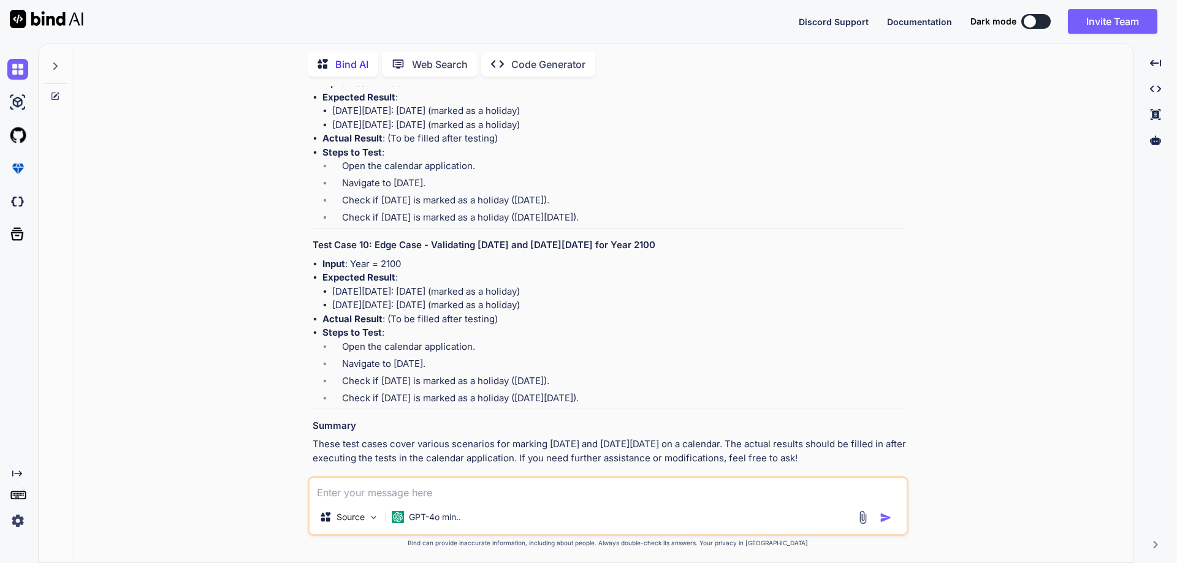
scroll to position [5261, 0]
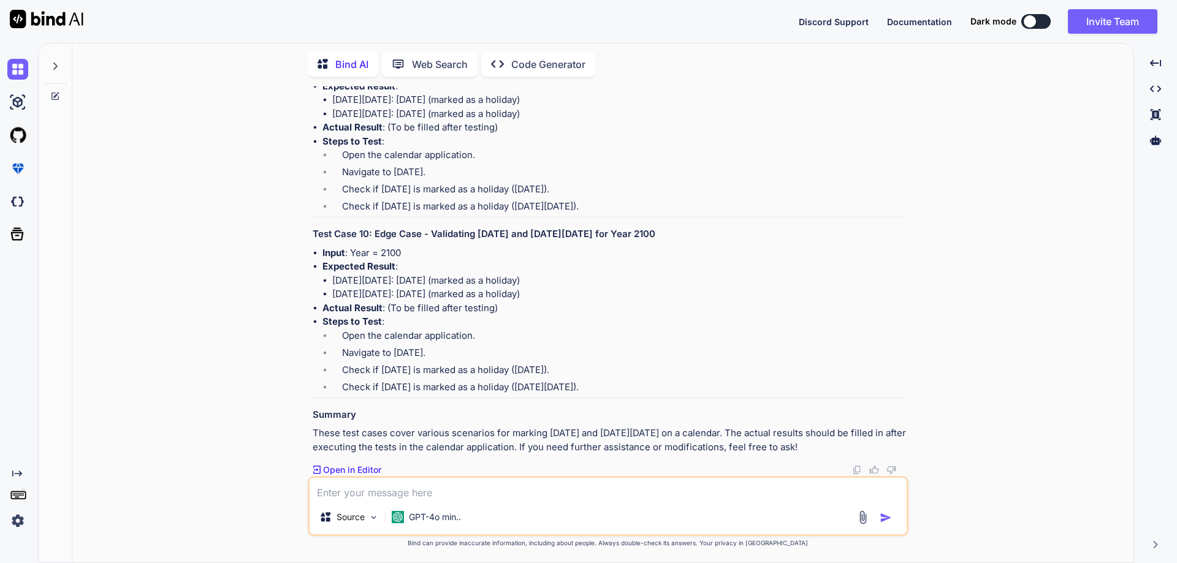
drag, startPoint x: 370, startPoint y: 304, endPoint x: 769, endPoint y: 309, distance: 399.6
drag, startPoint x: 324, startPoint y: 328, endPoint x: 642, endPoint y: 393, distance: 323.9
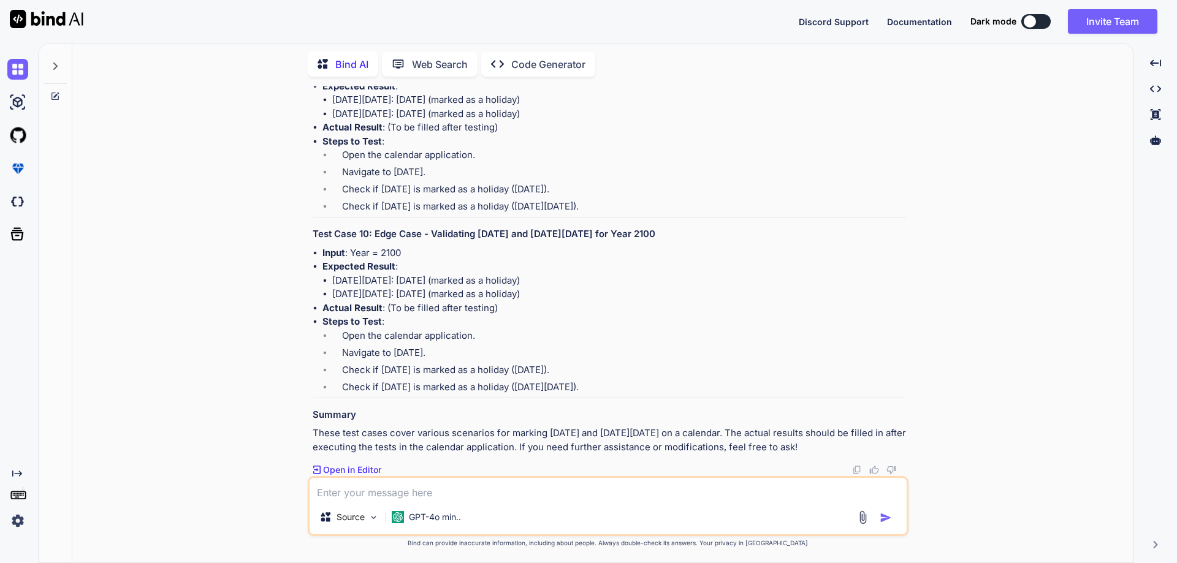
drag, startPoint x: 324, startPoint y: 275, endPoint x: 594, endPoint y: 298, distance: 271.9
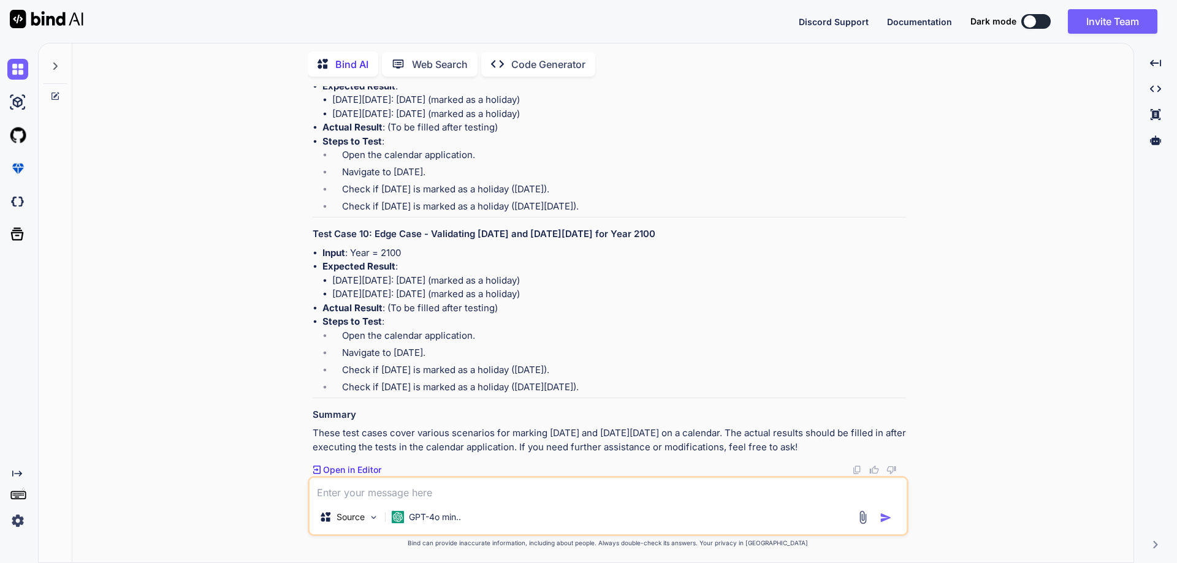
scroll to position [5506, 0]
drag, startPoint x: 427, startPoint y: 236, endPoint x: 687, endPoint y: 240, distance: 259.9
click at [687, 61] on h3 "Test Case 9: Edge Case - Validating [DATE] and [DATE][DATE] for Year [DATE]" at bounding box center [609, 54] width 593 height 14
click at [342, 147] on strong "Steps to Test" at bounding box center [351, 141] width 59 height 12
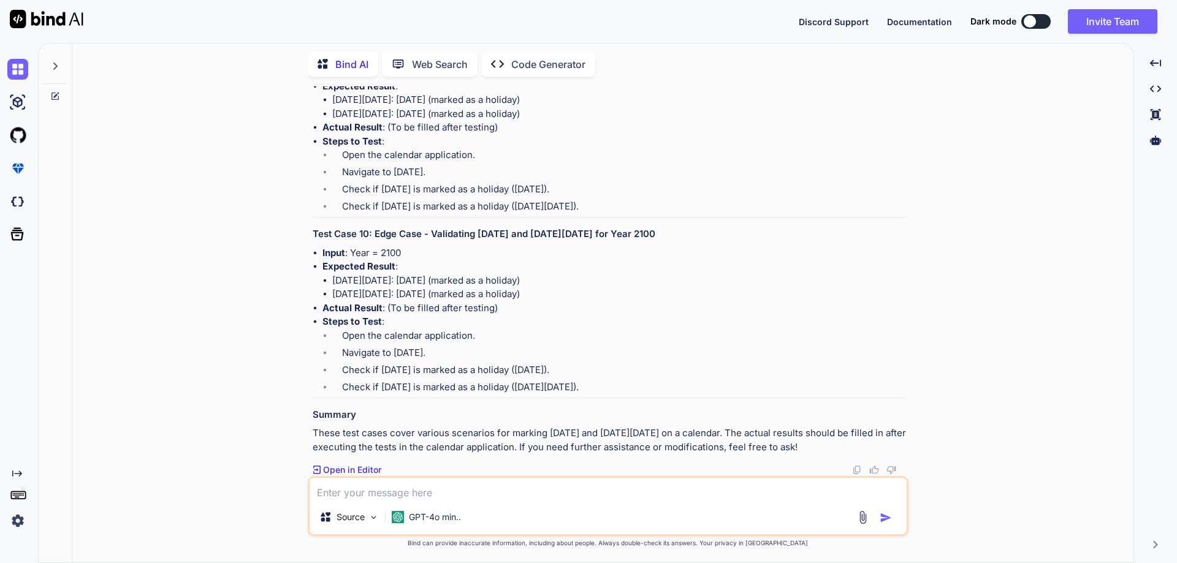
drag, startPoint x: 324, startPoint y: 265, endPoint x: 650, endPoint y: 330, distance: 332.9
click at [650, 218] on li "Steps to Test : Open the calendar application. Navigate to [DATE]. Check if [DA…" at bounding box center [613, 176] width 583 height 83
click at [382, 135] on li "Actual Result : (To be filled after testing)" at bounding box center [613, 128] width 583 height 14
drag, startPoint x: 322, startPoint y: 207, endPoint x: 604, endPoint y: 235, distance: 283.3
click at [604, 121] on li "Expected Result : [DATE][DATE]: [DATE] (marked as a holiday) [DATE][DATE]: [DAT…" at bounding box center [613, 101] width 583 height 42
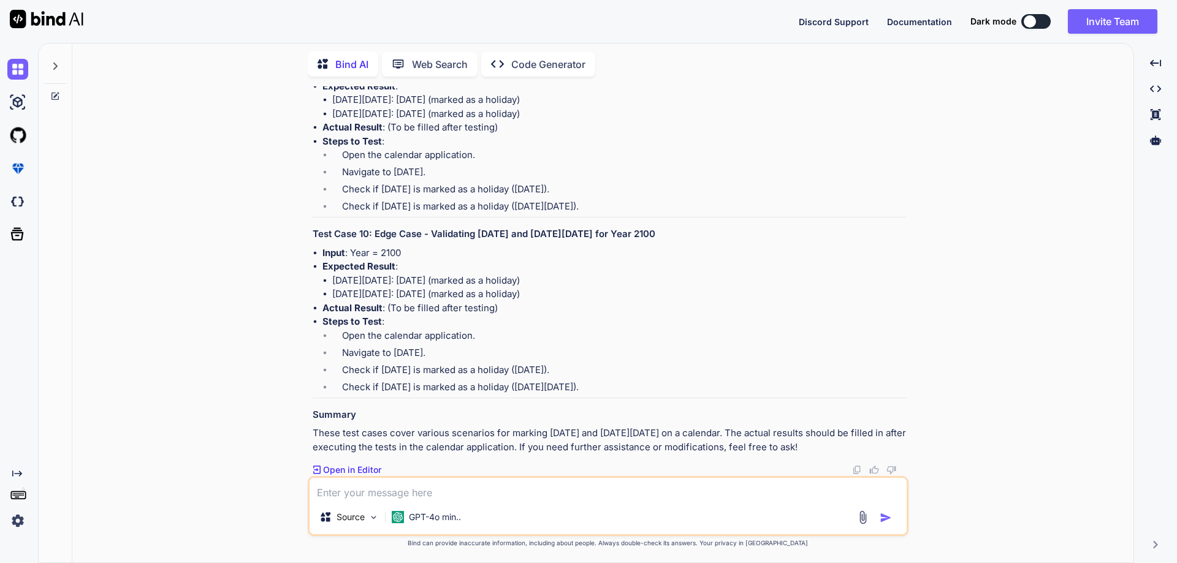
scroll to position [5690, 0]
drag, startPoint x: 431, startPoint y: 233, endPoint x: 676, endPoint y: 233, distance: 245.1
click at [676, 233] on h3 "Test Case 10: Edge Case - Validating [DATE] and [DATE][DATE] for Year 2100" at bounding box center [609, 234] width 593 height 14
drag, startPoint x: 361, startPoint y: 318, endPoint x: 335, endPoint y: 325, distance: 27.2
click at [360, 318] on strong "Steps to Test" at bounding box center [351, 322] width 59 height 12
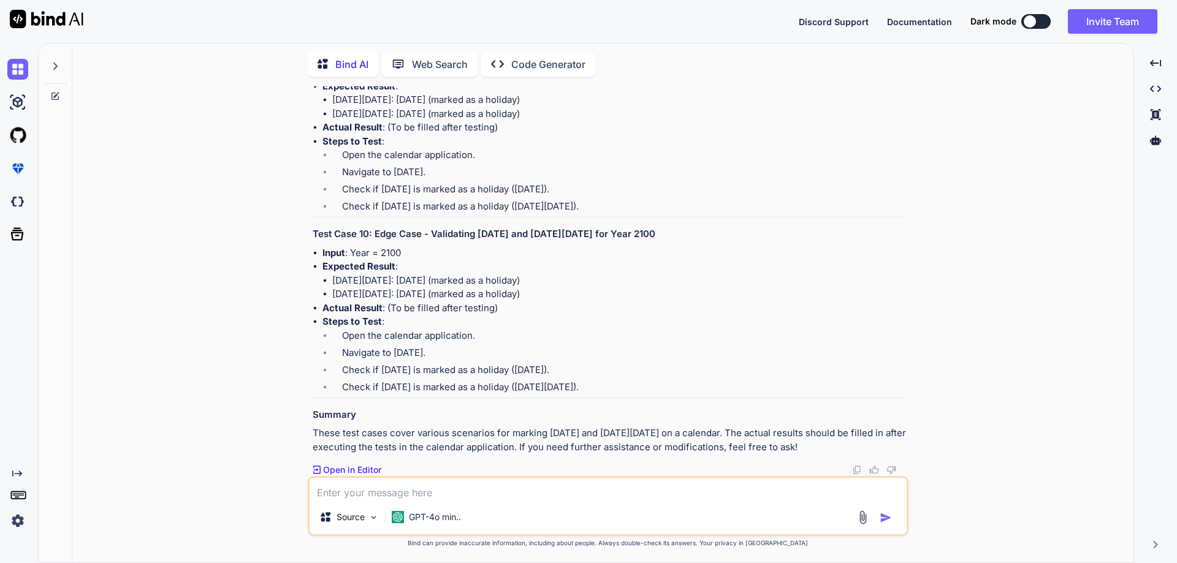
drag, startPoint x: 324, startPoint y: 322, endPoint x: 637, endPoint y: 391, distance: 320.6
click at [637, 391] on li "Steps to Test : Open the calendar application. Navigate to [DATE]. Check if [DA…" at bounding box center [613, 356] width 583 height 83
drag, startPoint x: 340, startPoint y: 284, endPoint x: 325, endPoint y: 279, distance: 15.5
click at [339, 284] on li "[DATE][DATE]: [DATE] (marked as a holiday)" at bounding box center [619, 281] width 574 height 14
drag, startPoint x: 324, startPoint y: 269, endPoint x: 591, endPoint y: 296, distance: 268.6
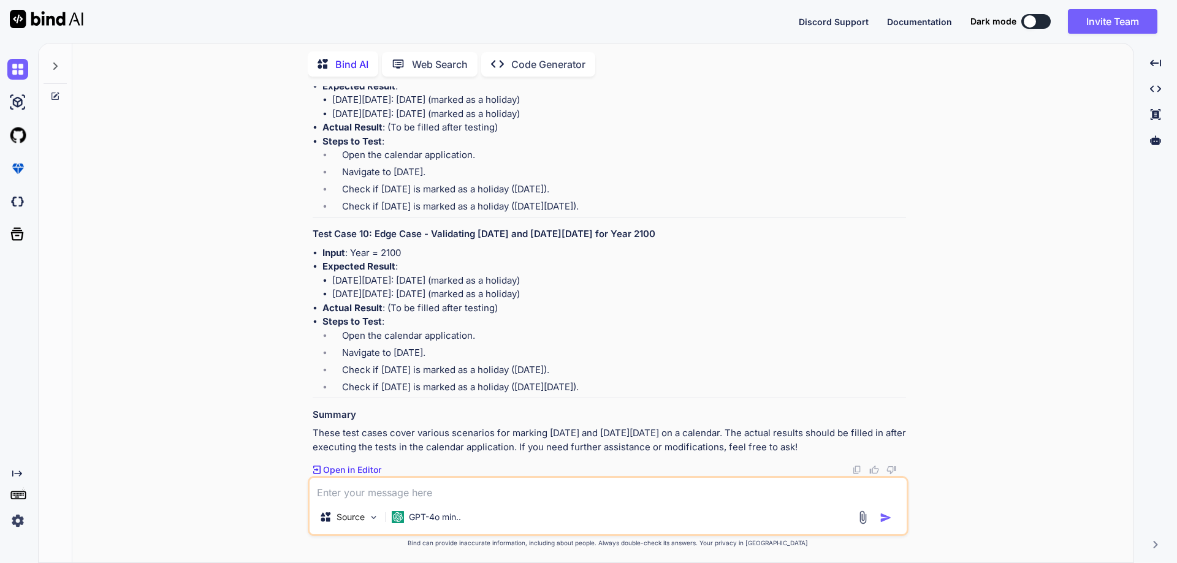
click at [591, 296] on li "Expected Result : [DATE][DATE]: [DATE] (marked as a holiday) [DATE][DATE]: [DAT…" at bounding box center [613, 281] width 583 height 42
click at [659, 262] on li "Expected Result : [DATE][DATE]: [DATE] (marked as a holiday) [DATE][DATE]: [DAT…" at bounding box center [613, 281] width 583 height 42
click at [392, 490] on textarea at bounding box center [607, 489] width 597 height 22
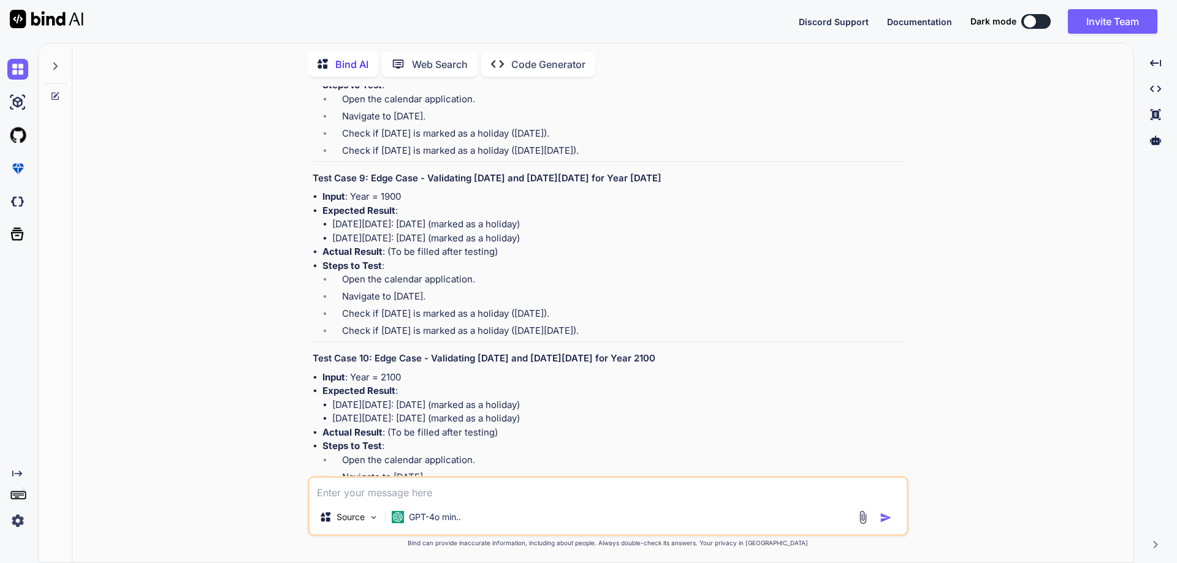
scroll to position [5384, 0]
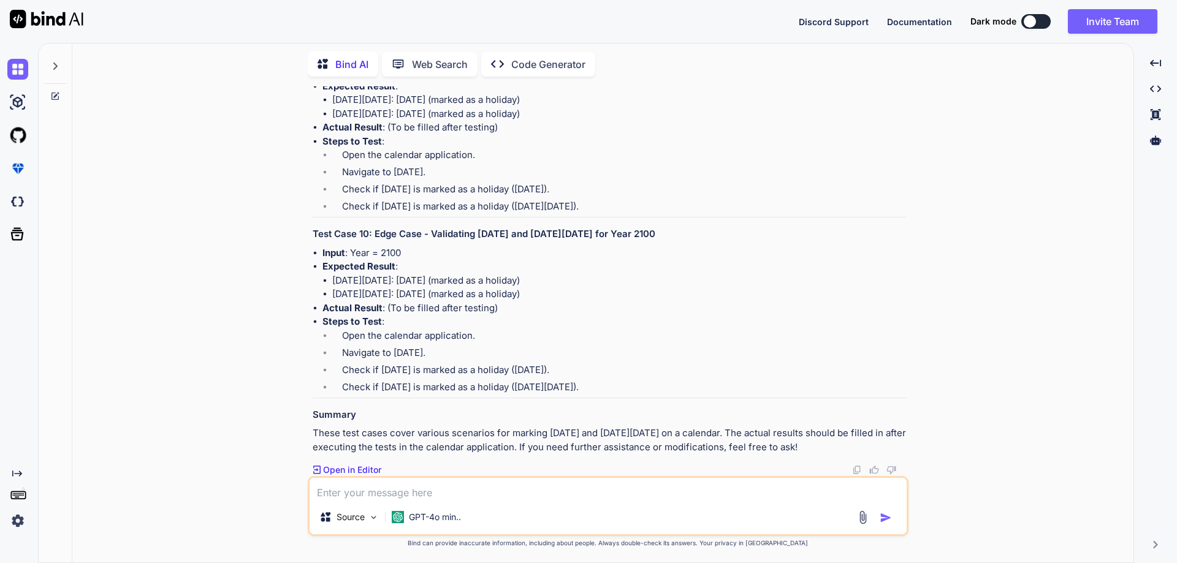
click at [374, 483] on textarea at bounding box center [607, 489] width 597 height 22
paste textarea "Christmas leave"
click at [616, 493] on textarea "Create test cases for Christmas leave show on calendar with" at bounding box center [607, 489] width 597 height 22
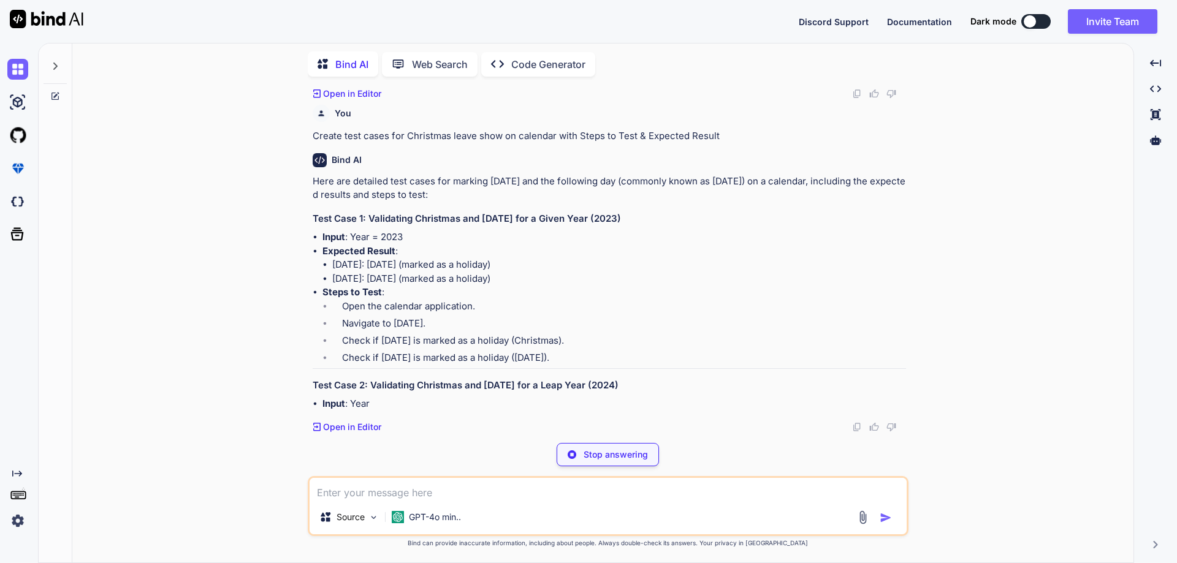
scroll to position [6066, 0]
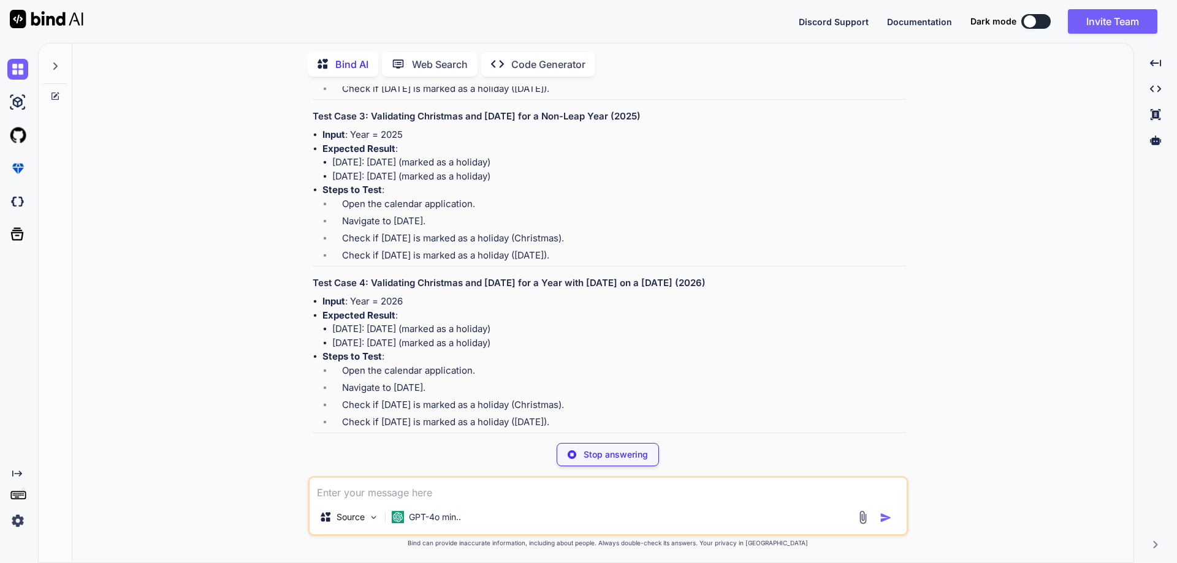
drag, startPoint x: 454, startPoint y: 341, endPoint x: 501, endPoint y: 360, distance: 50.9
drag, startPoint x: 384, startPoint y: 357, endPoint x: 608, endPoint y: 362, distance: 224.3
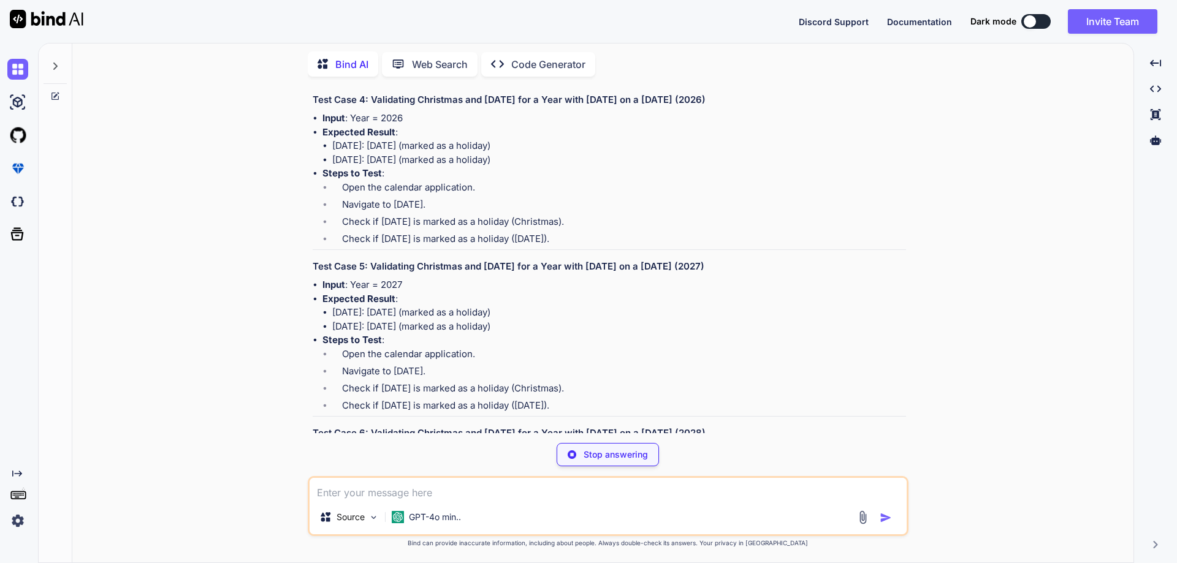
scroll to position [6250, 0]
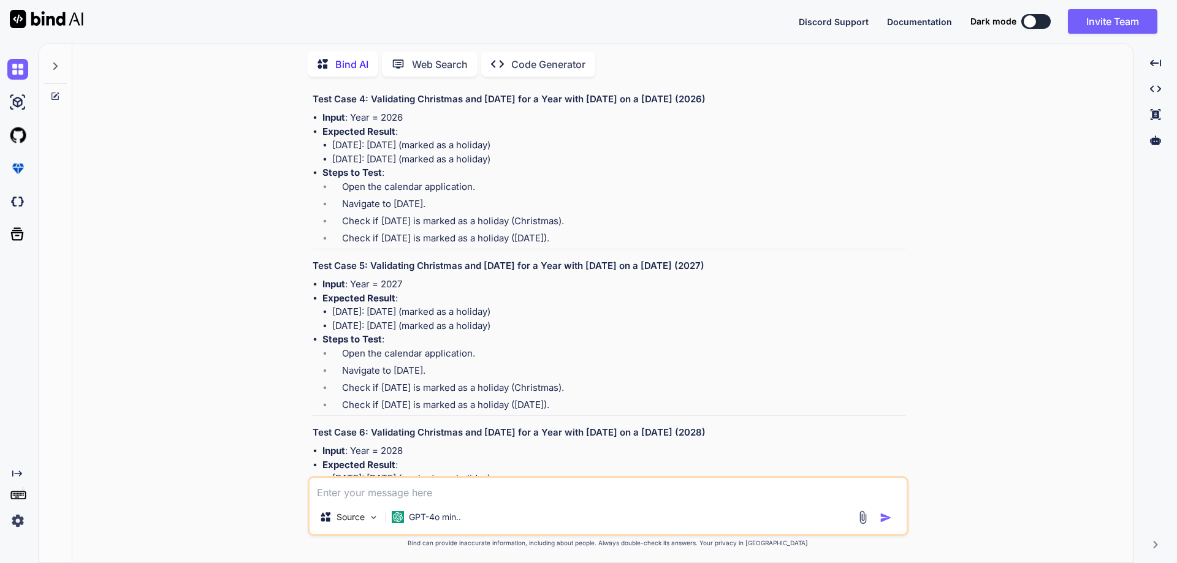
drag, startPoint x: 482, startPoint y: 262, endPoint x: 612, endPoint y: 261, distance: 130.5
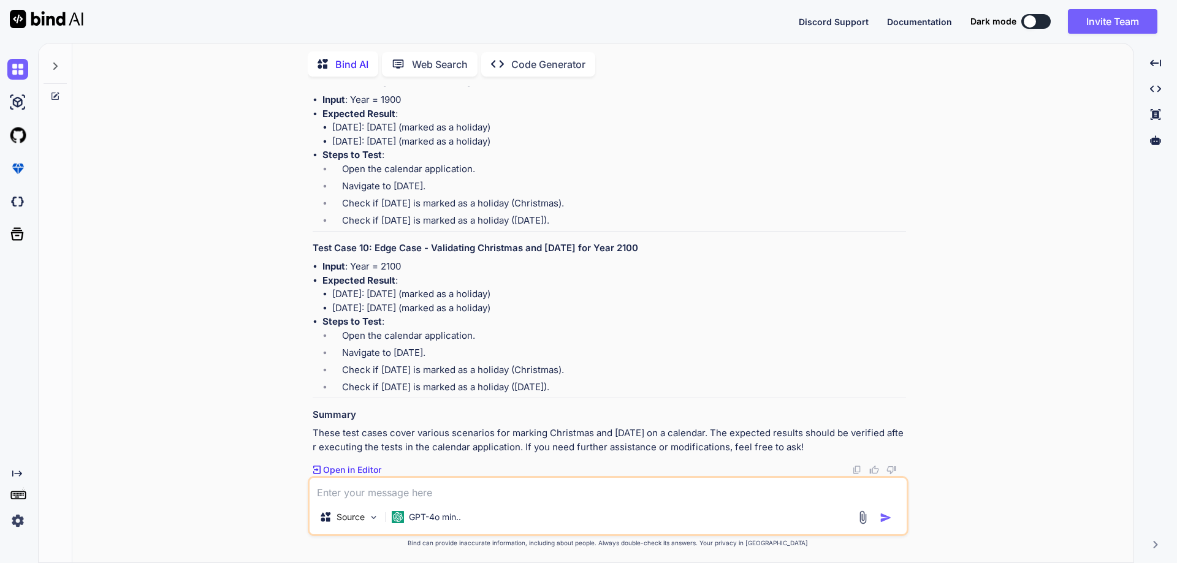
scroll to position [7537, 0]
click at [380, 496] on textarea at bounding box center [607, 489] width 597 height 22
paste textarea "Christmas leave"
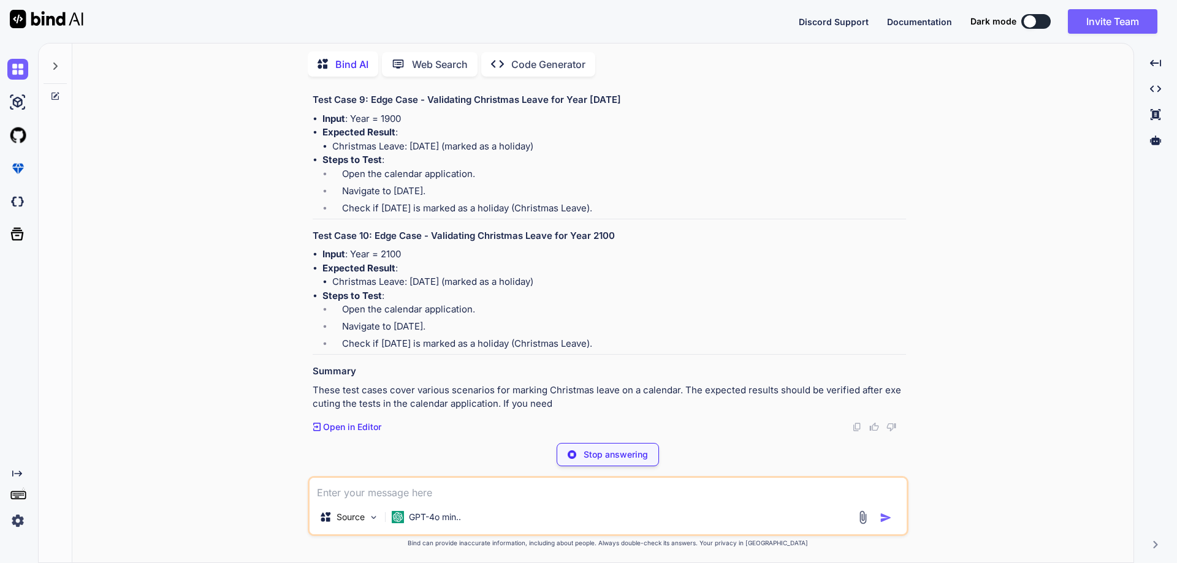
scroll to position [9061, 0]
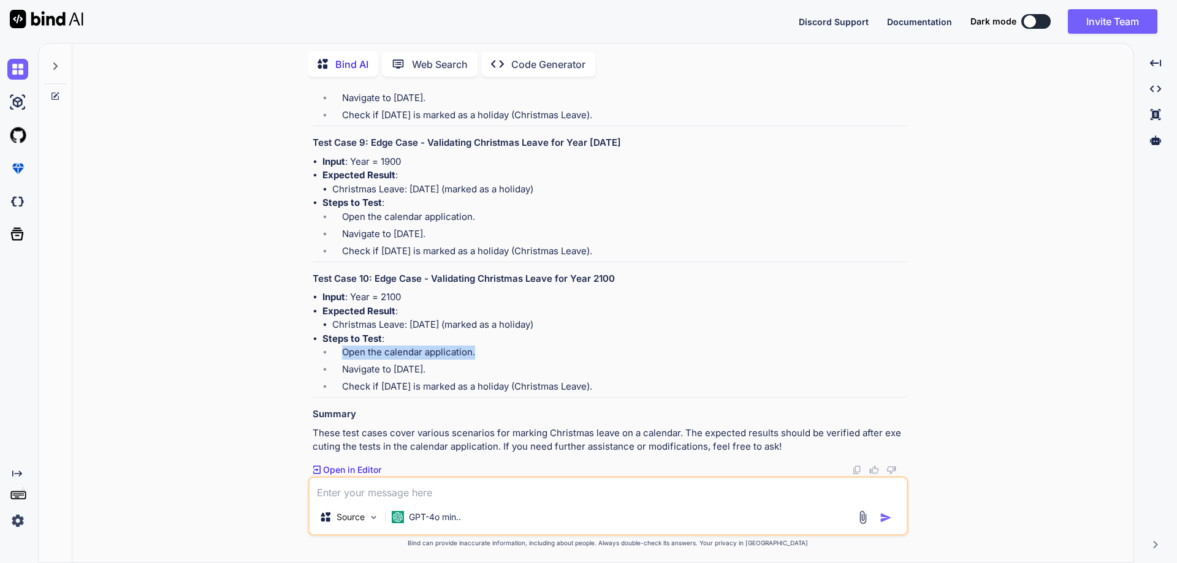
drag, startPoint x: 343, startPoint y: 356, endPoint x: 498, endPoint y: 351, distance: 155.8
click at [498, 351] on li "Open the calendar application." at bounding box center [619, 354] width 574 height 17
drag, startPoint x: 472, startPoint y: 372, endPoint x: 345, endPoint y: 374, distance: 126.9
click at [345, 374] on li "Navigate to [DATE]." at bounding box center [619, 371] width 574 height 17
click at [398, 369] on li "Navigate to [DATE]." at bounding box center [619, 371] width 574 height 17
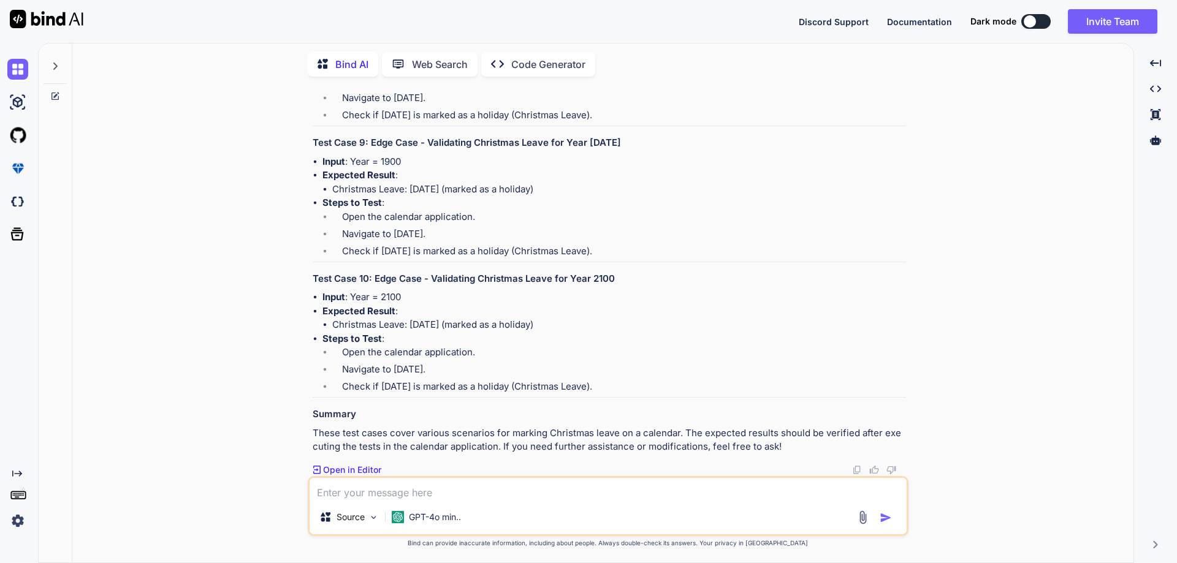
drag, startPoint x: 387, startPoint y: 371, endPoint x: 465, endPoint y: 369, distance: 77.9
click at [465, 369] on li "Navigate to [DATE]." at bounding box center [619, 371] width 574 height 17
drag, startPoint x: 358, startPoint y: 386, endPoint x: 626, endPoint y: 389, distance: 268.4
click at [626, 389] on li "Check if [DATE] is marked as a holiday (Christmas Leave)." at bounding box center [619, 388] width 574 height 17
drag, startPoint x: 340, startPoint y: 324, endPoint x: 581, endPoint y: 328, distance: 240.9
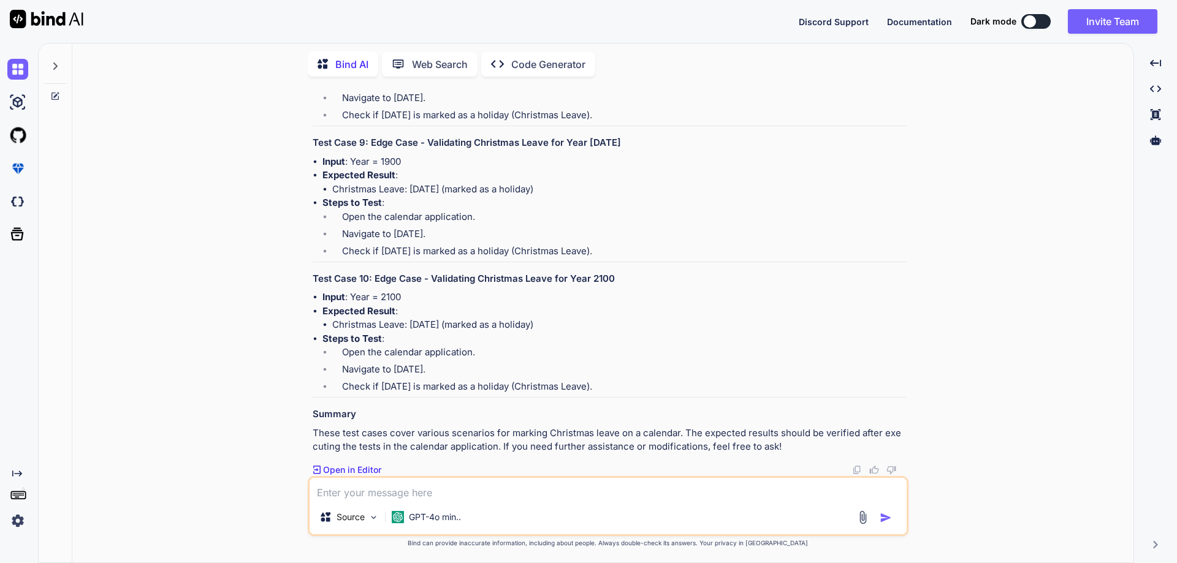
click at [581, 328] on li "Christmas Leave: [DATE] (marked as a holiday)" at bounding box center [619, 325] width 574 height 14
click at [445, 336] on li "Steps to Test : Open the calendar application. Navigate to [DATE]. Check if [DA…" at bounding box center [613, 365] width 583 height 66
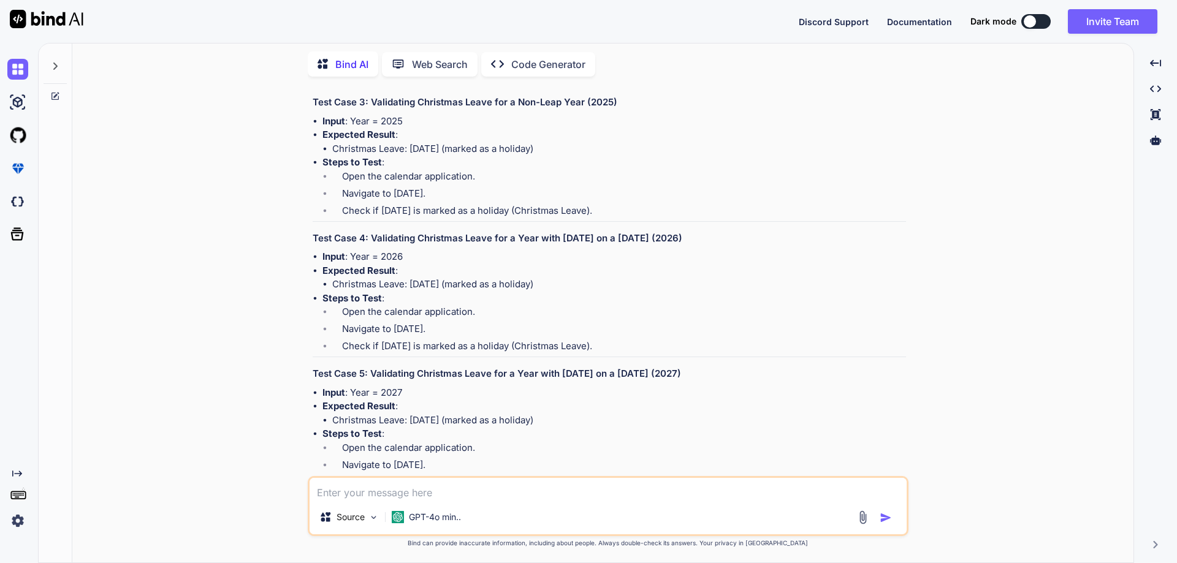
scroll to position [7835, 0]
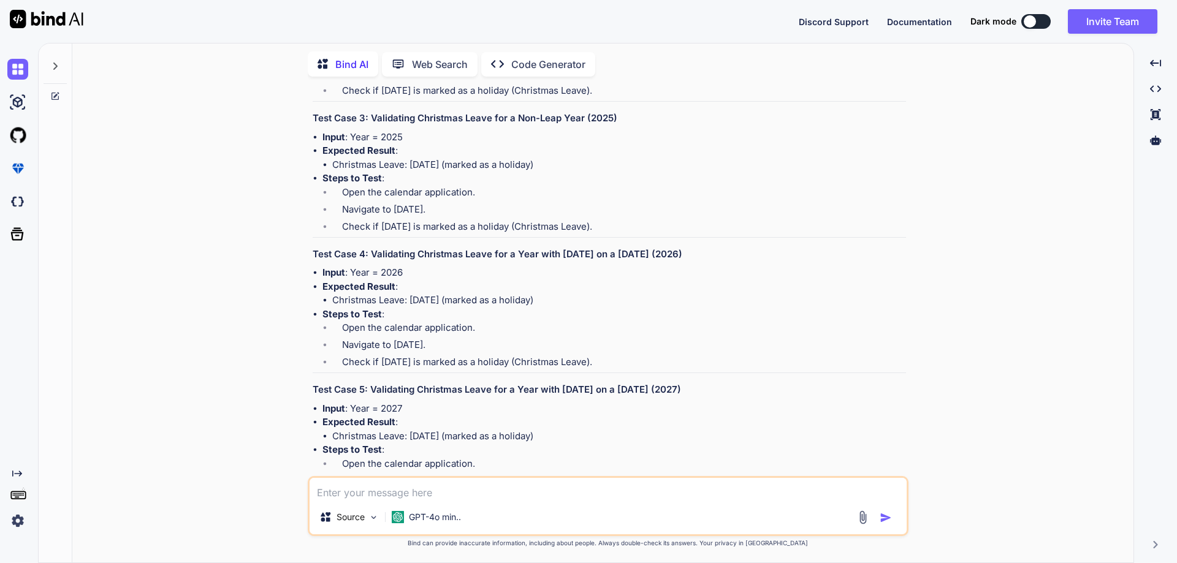
drag, startPoint x: 369, startPoint y: 284, endPoint x: 605, endPoint y: 281, distance: 236.6
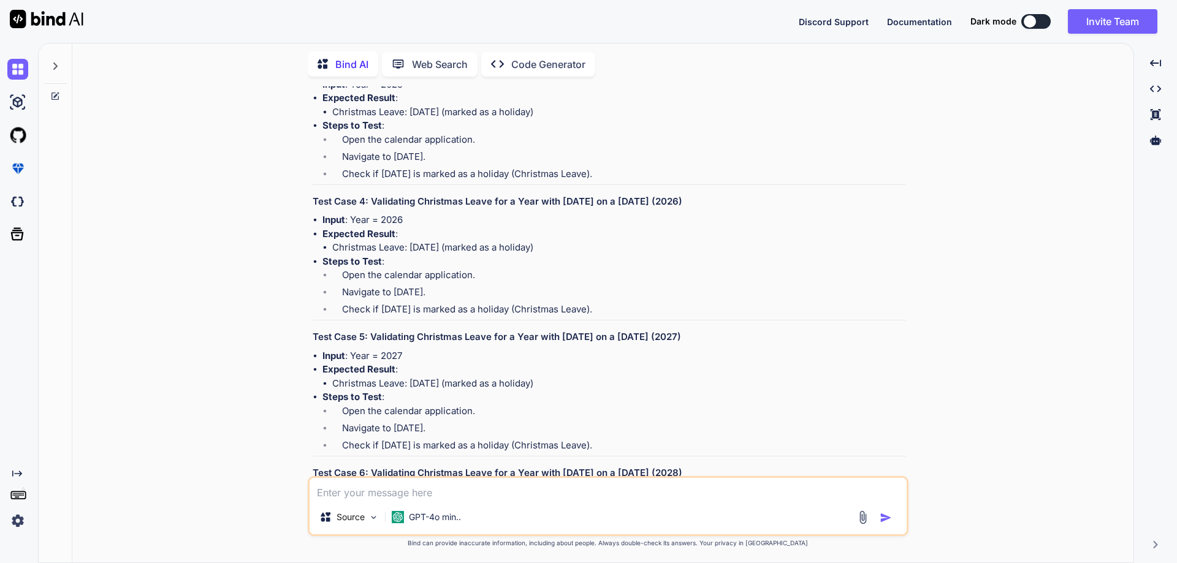
scroll to position [7958, 0]
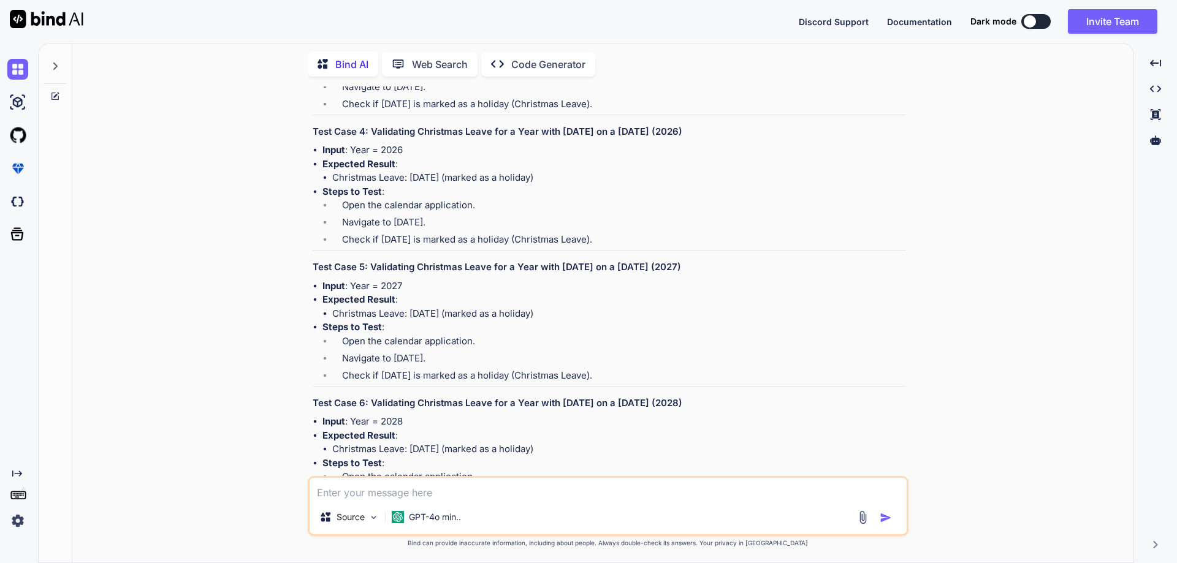
drag, startPoint x: 322, startPoint y: 219, endPoint x: 652, endPoint y: 273, distance: 334.6
drag, startPoint x: 321, startPoint y: 192, endPoint x: 617, endPoint y: 204, distance: 295.6
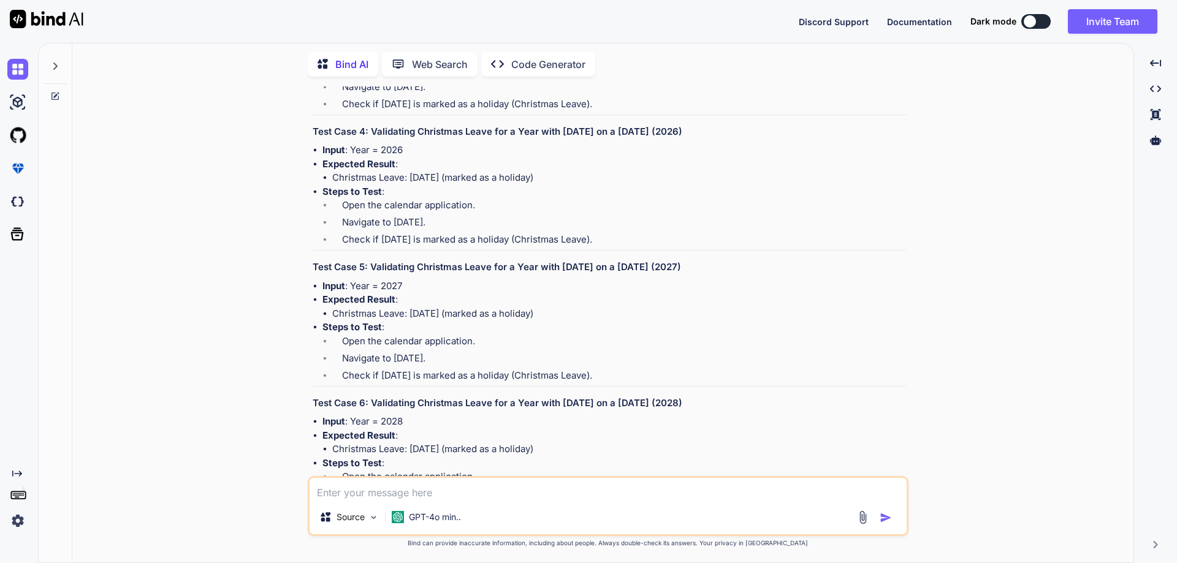
drag, startPoint x: 323, startPoint y: 219, endPoint x: 662, endPoint y: 274, distance: 343.9
drag, startPoint x: 321, startPoint y: 194, endPoint x: 610, endPoint y: 203, distance: 289.4
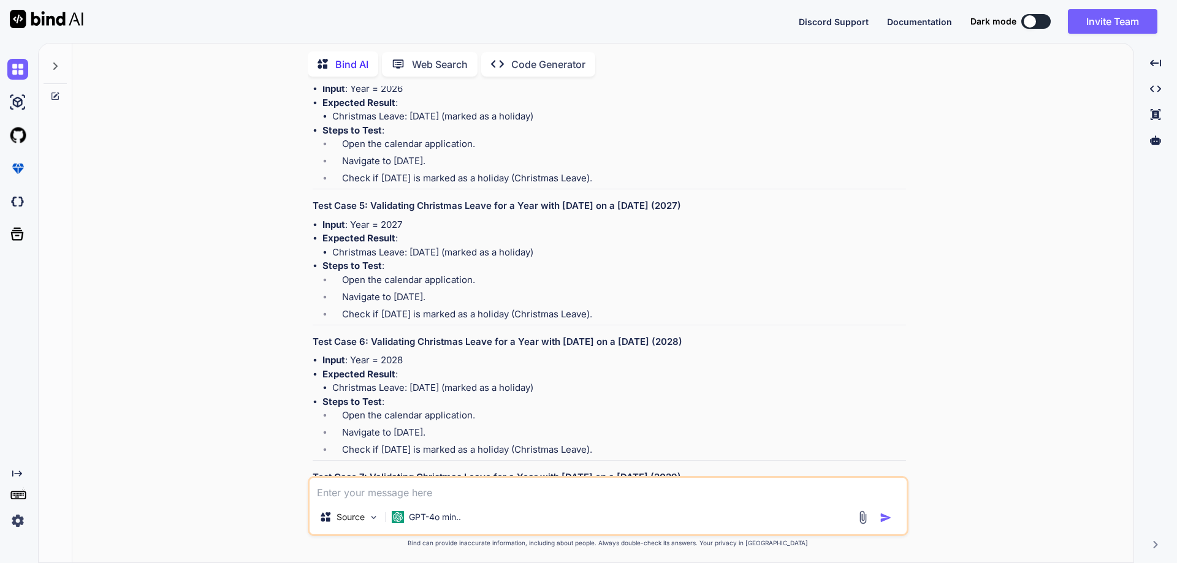
drag, startPoint x: 370, startPoint y: 235, endPoint x: 628, endPoint y: 229, distance: 258.1
drag, startPoint x: 324, startPoint y: 295, endPoint x: 682, endPoint y: 349, distance: 361.9
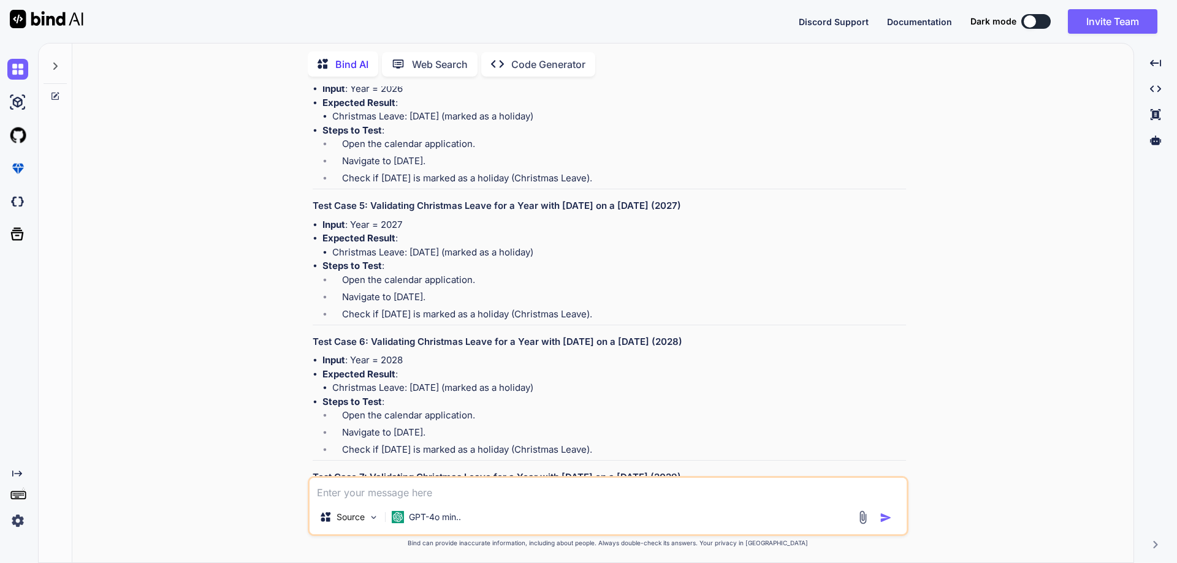
drag, startPoint x: 324, startPoint y: 265, endPoint x: 609, endPoint y: 284, distance: 286.2
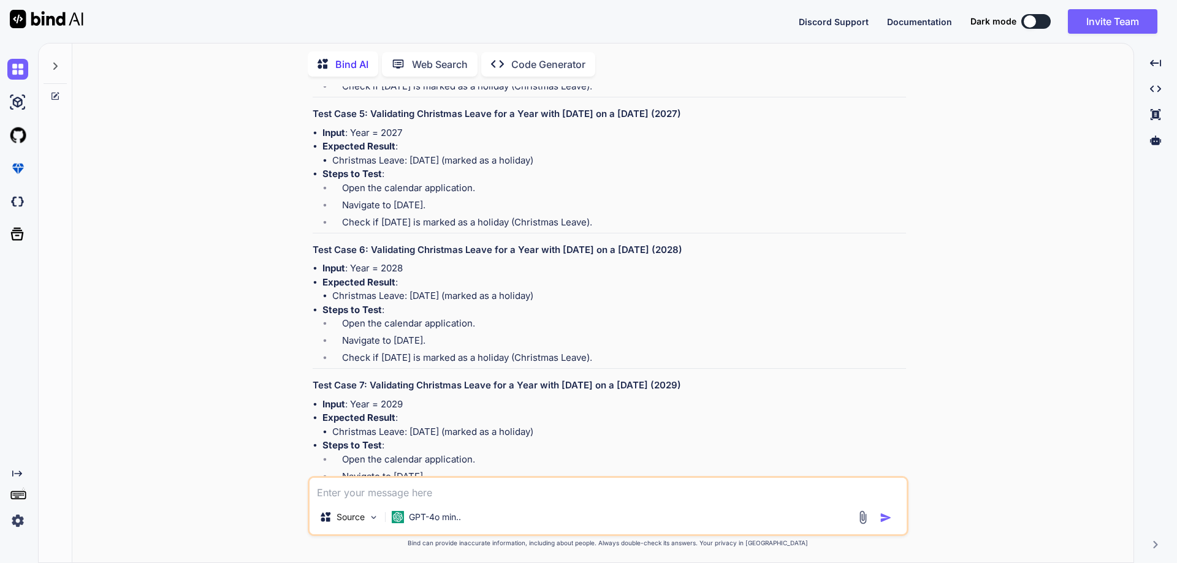
scroll to position [8142, 0]
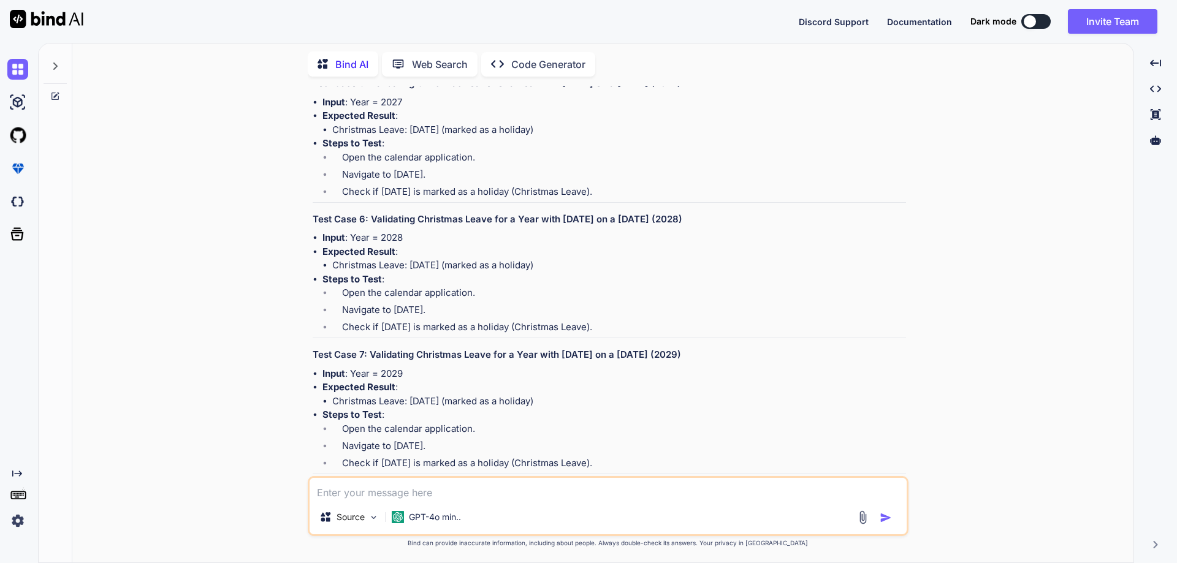
drag, startPoint x: 370, startPoint y: 247, endPoint x: 636, endPoint y: 242, distance: 266.0
drag, startPoint x: 324, startPoint y: 306, endPoint x: 637, endPoint y: 358, distance: 318.1
drag, startPoint x: 323, startPoint y: 282, endPoint x: 598, endPoint y: 292, distance: 274.8
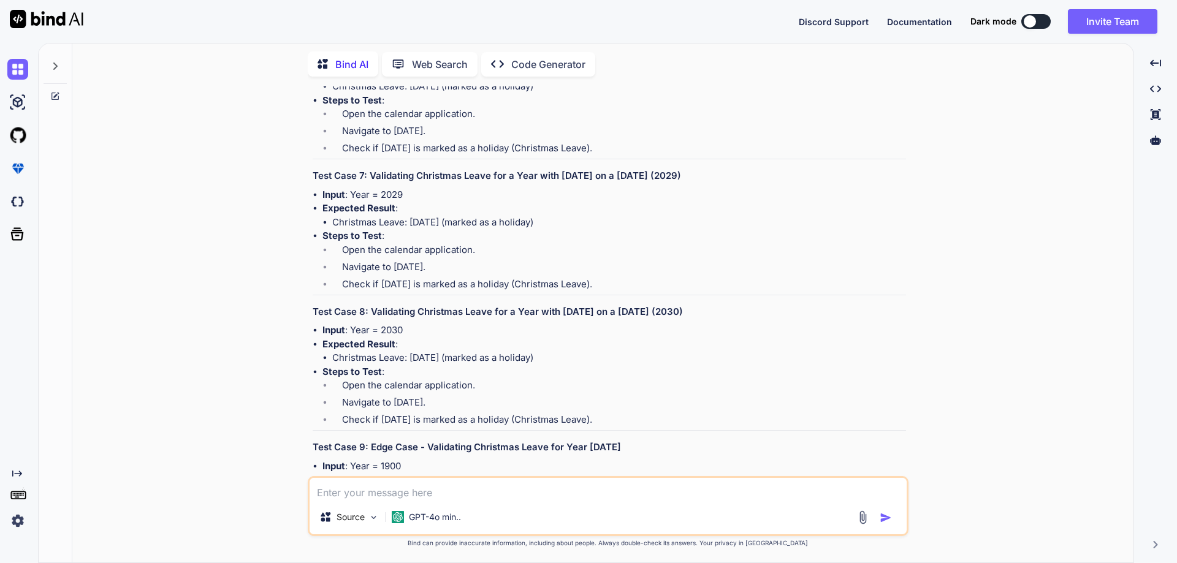
scroll to position [8325, 0]
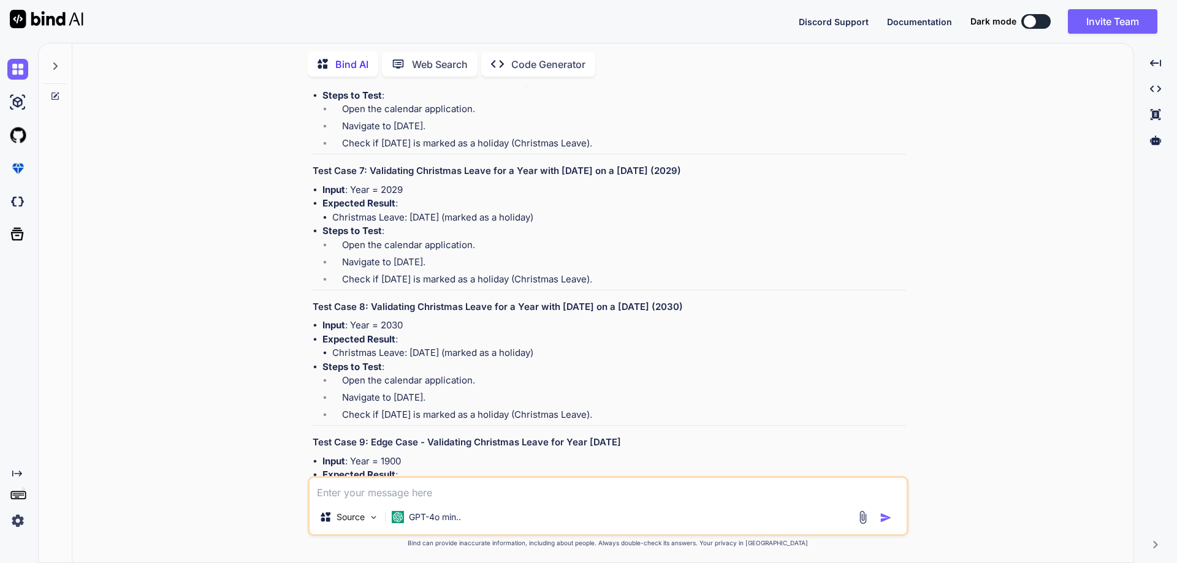
drag, startPoint x: 371, startPoint y: 199, endPoint x: 726, endPoint y: 202, distance: 354.2
drag, startPoint x: 324, startPoint y: 260, endPoint x: 649, endPoint y: 313, distance: 329.7
drag, startPoint x: 324, startPoint y: 231, endPoint x: 620, endPoint y: 247, distance: 297.0
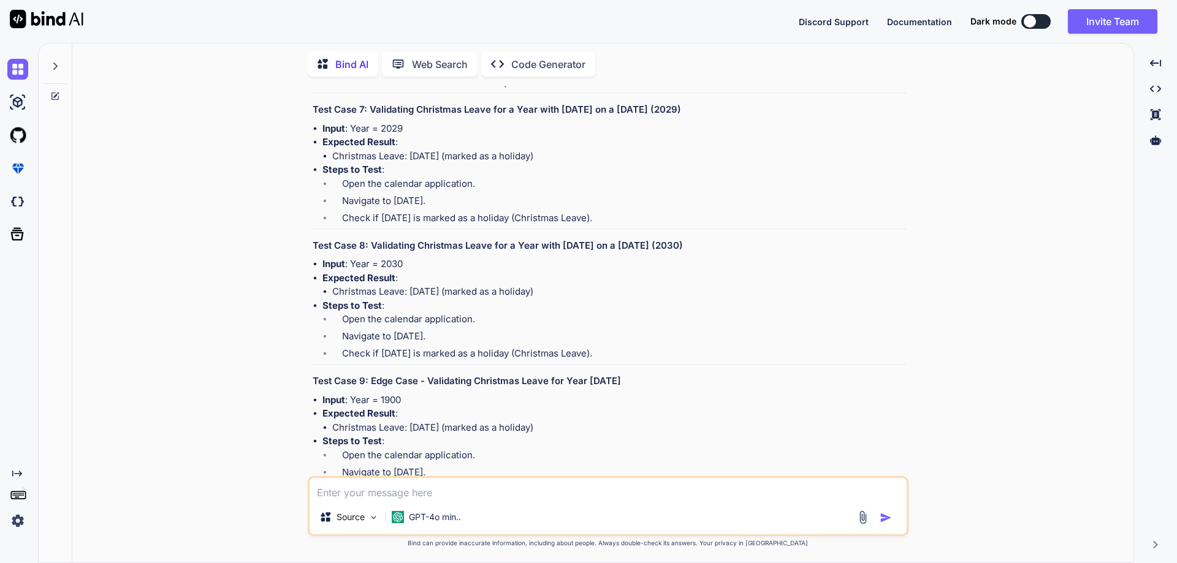
drag, startPoint x: 370, startPoint y: 274, endPoint x: 753, endPoint y: 270, distance: 382.4
drag, startPoint x: 324, startPoint y: 335, endPoint x: 637, endPoint y: 391, distance: 317.6
drag, startPoint x: 319, startPoint y: 308, endPoint x: 622, endPoint y: 320, distance: 303.0
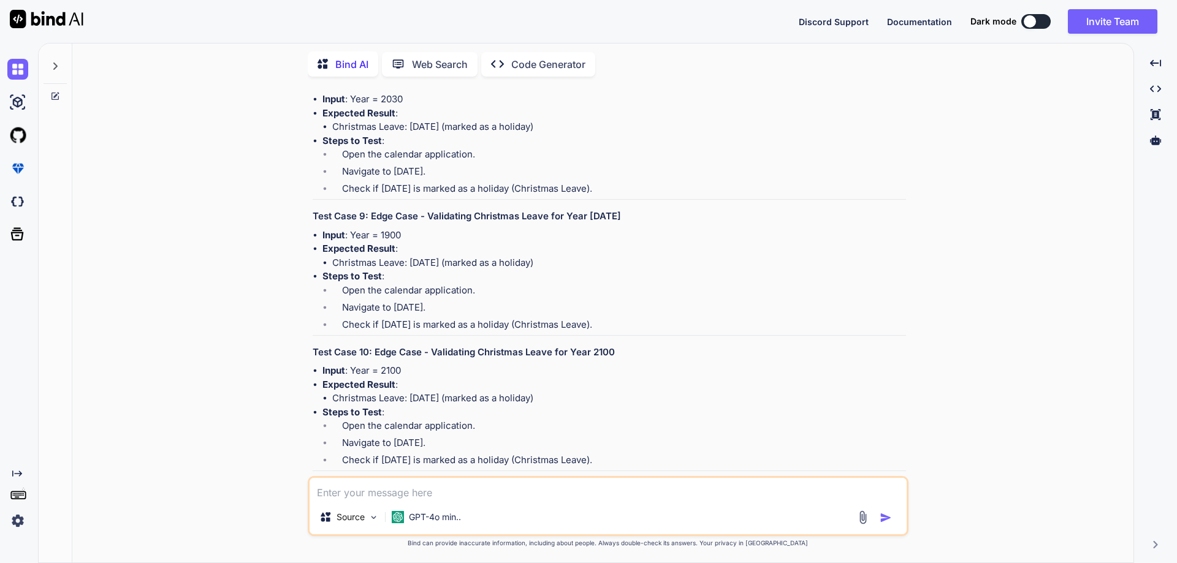
scroll to position [8571, 0]
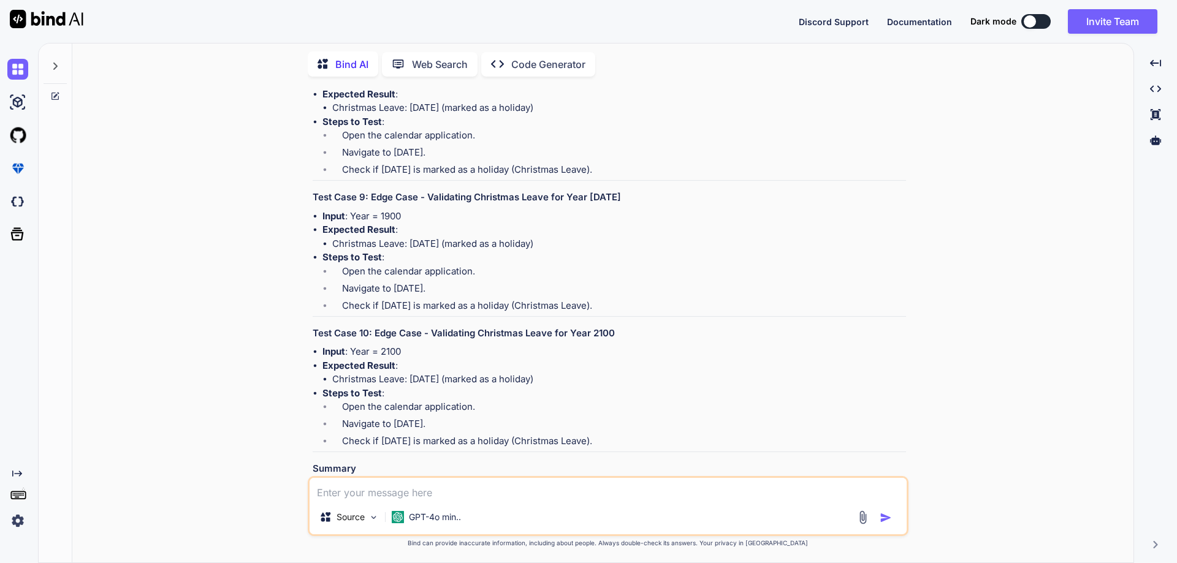
drag, startPoint x: 371, startPoint y: 223, endPoint x: 715, endPoint y: 249, distance: 344.2
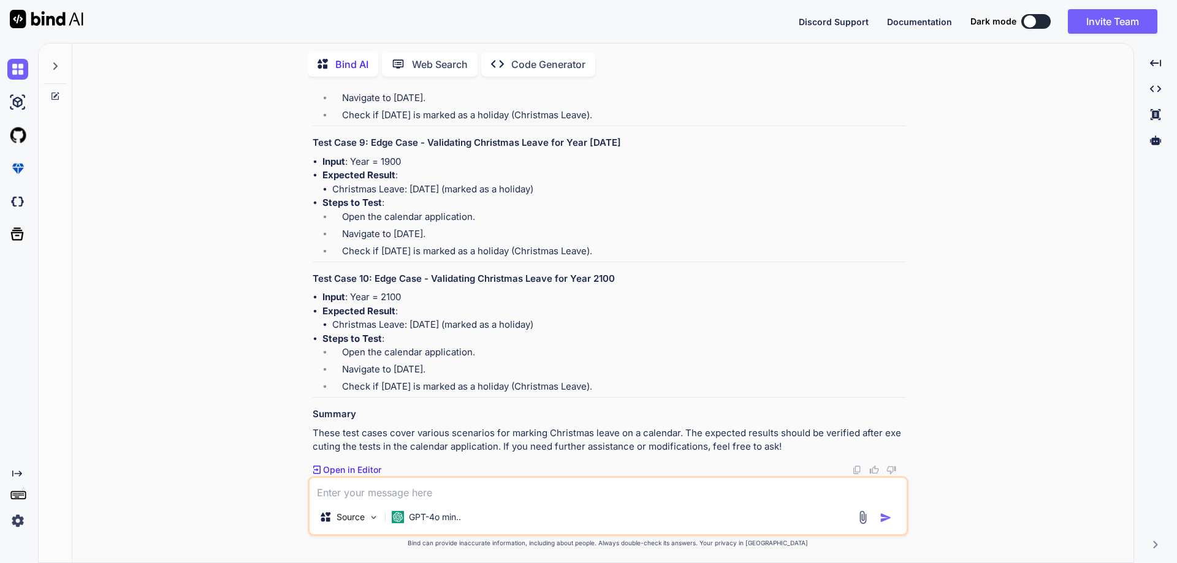
scroll to position [8877, 0]
drag, startPoint x: 427, startPoint y: 327, endPoint x: 629, endPoint y: 327, distance: 201.6
click at [629, 150] on h3 "Test Case 9: Edge Case - Validating Christmas Leave for Year [DATE]" at bounding box center [609, 143] width 593 height 14
click at [394, 169] on li "Input : Year = 1900" at bounding box center [613, 162] width 583 height 14
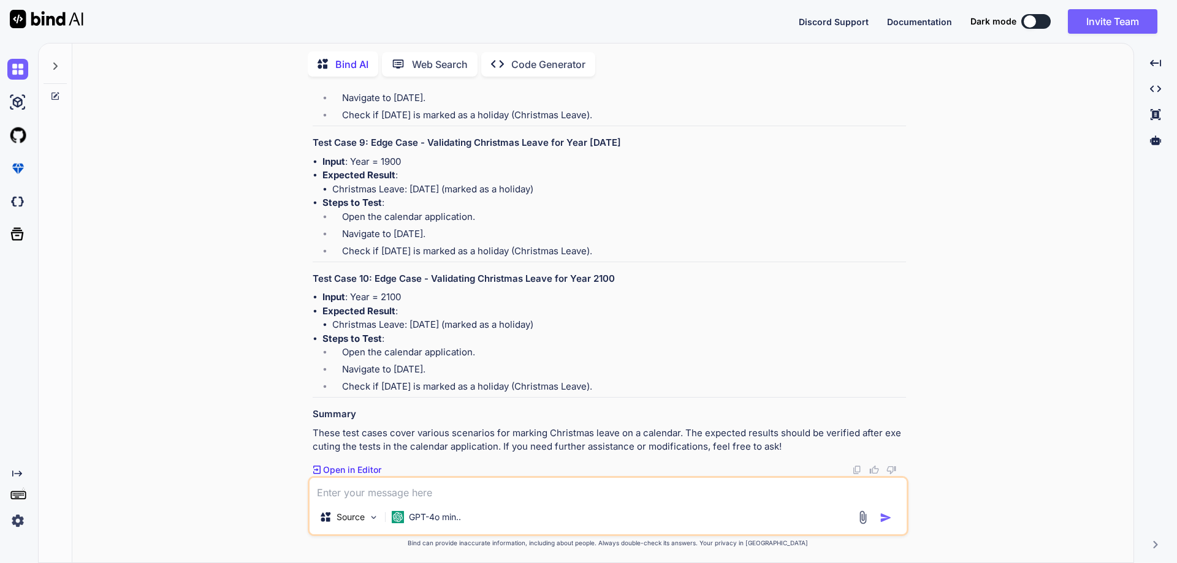
drag, startPoint x: 322, startPoint y: 264, endPoint x: 631, endPoint y: 314, distance: 312.3
click at [631, 262] on li "Steps to Test : Open the calendar application. Navigate to [DATE]. Check if [DA…" at bounding box center [613, 229] width 583 height 66
drag, startPoint x: 324, startPoint y: 238, endPoint x: 608, endPoint y: 292, distance: 289.3
click at [611, 196] on li "Expected Result : Christmas Leave: [DATE] (marked as a holiday)" at bounding box center [613, 183] width 583 height 28
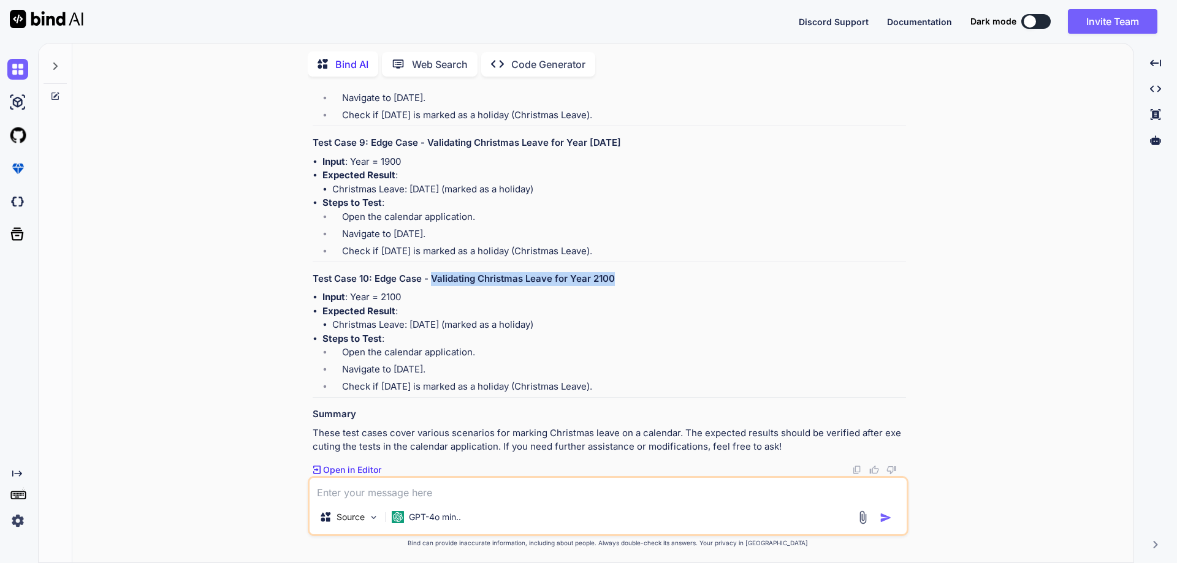
drag, startPoint x: 431, startPoint y: 278, endPoint x: 626, endPoint y: 285, distance: 195.0
click at [626, 285] on h3 "Test Case 10: Edge Case - Validating Christmas Leave for Year 2100" at bounding box center [609, 279] width 593 height 14
drag, startPoint x: 322, startPoint y: 341, endPoint x: 648, endPoint y: 390, distance: 329.0
click at [650, 388] on li "Steps to Test : Open the calendar application. Navigate to [DATE]. Check if [DA…" at bounding box center [613, 365] width 583 height 66
drag, startPoint x: 322, startPoint y: 309, endPoint x: 624, endPoint y: 329, distance: 303.4
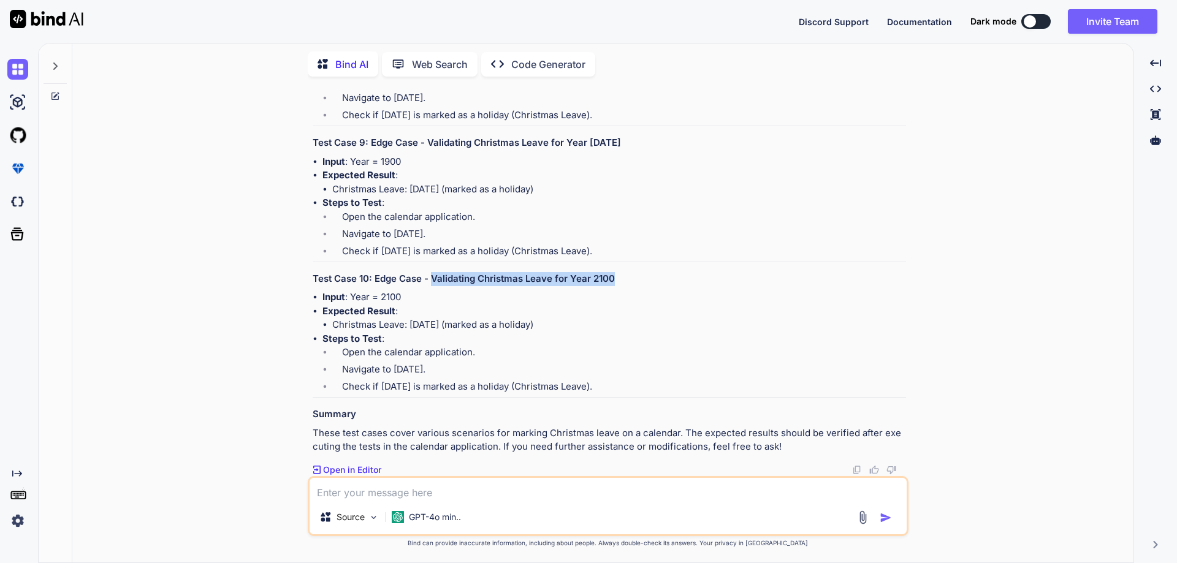
click at [624, 329] on li "Expected Result : Christmas Leave: [DATE] (marked as a holiday)" at bounding box center [613, 319] width 583 height 28
